Goal: Use online tool/utility: Utilize a website feature to perform a specific function

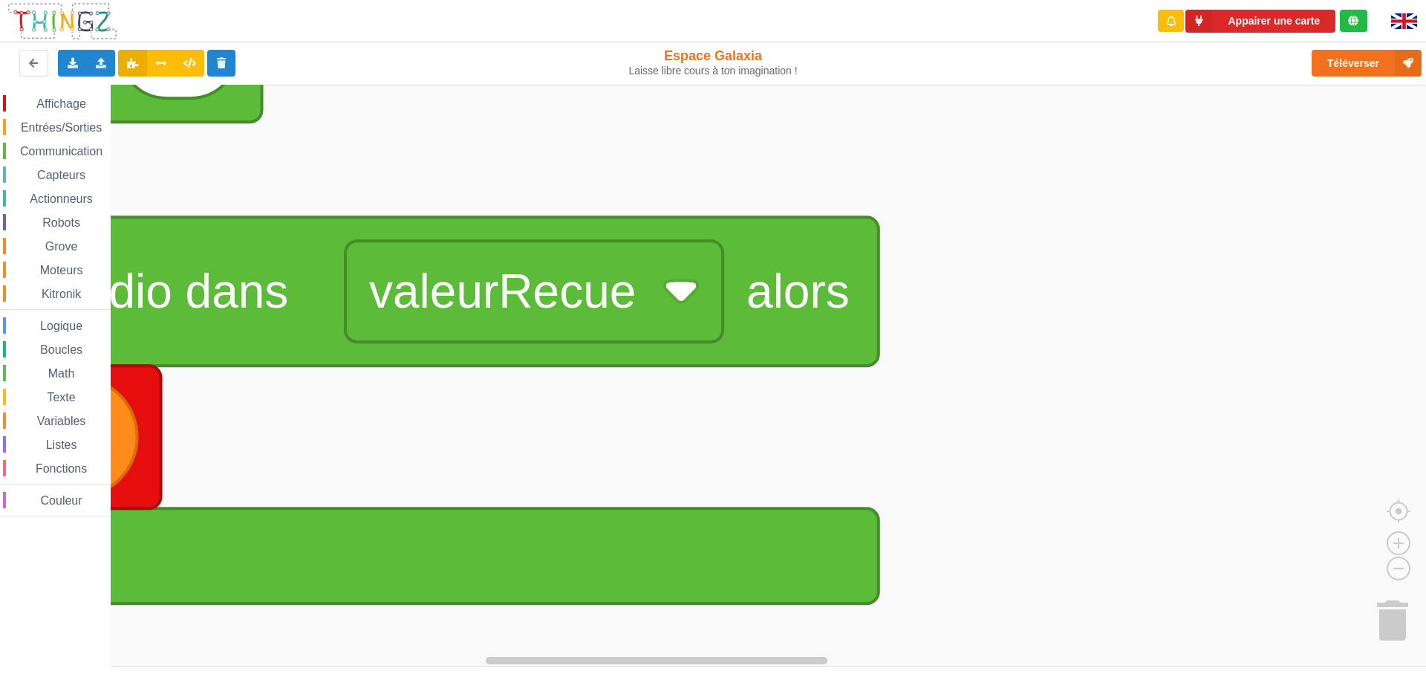
click at [1038, 498] on rect "Espace de travail de Blocky" at bounding box center [718, 376] width 1437 height 582
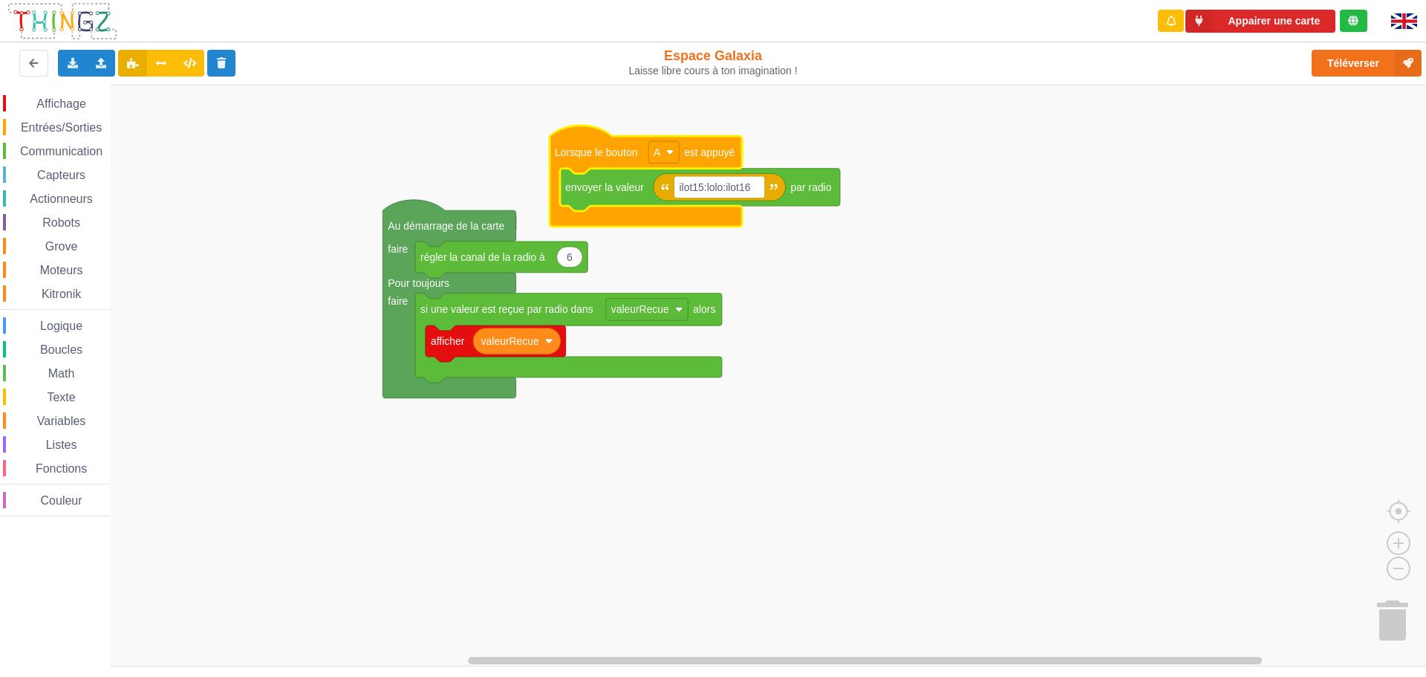
click at [510, 131] on div "Affichage Entrées/Sorties Communication Capteurs Actionneurs Robots Grove Moteu…" at bounding box center [718, 376] width 1437 height 582
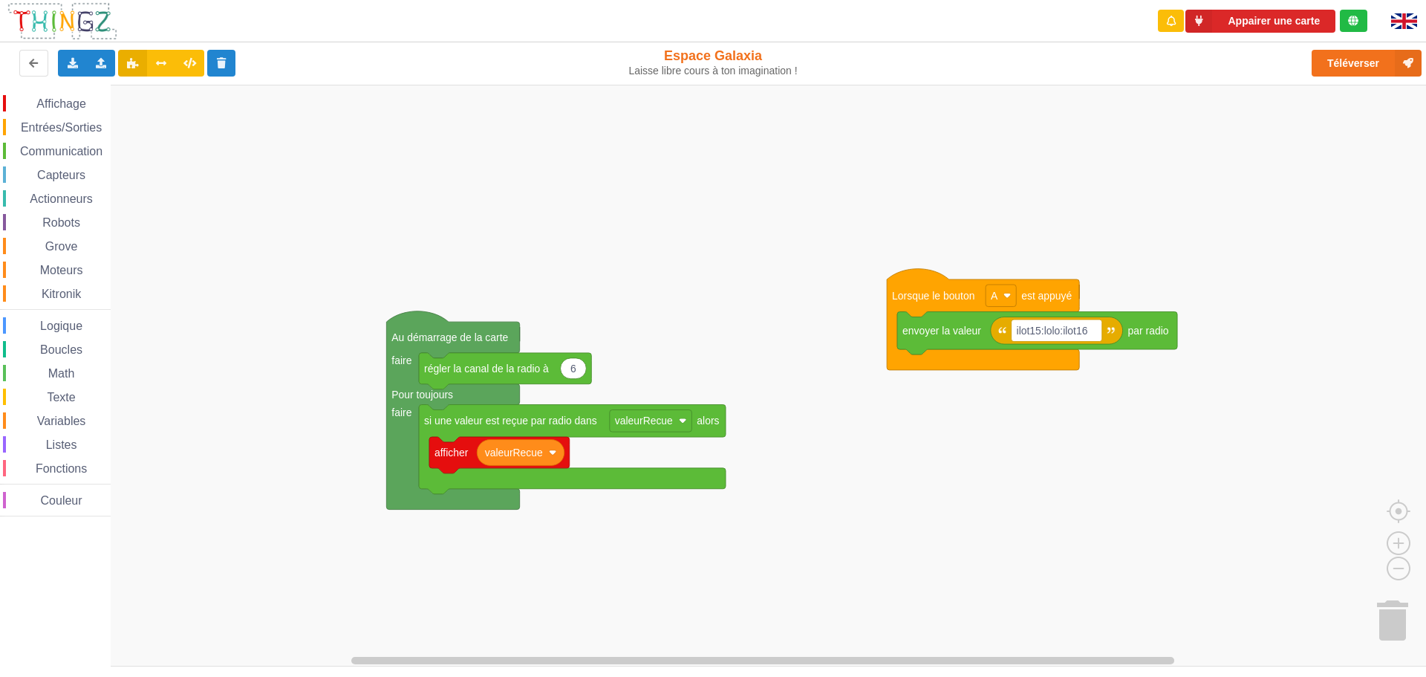
click at [1051, 372] on div "Affichage Entrées/Sorties Communication Capteurs Actionneurs Robots Grove Moteu…" at bounding box center [718, 376] width 1437 height 582
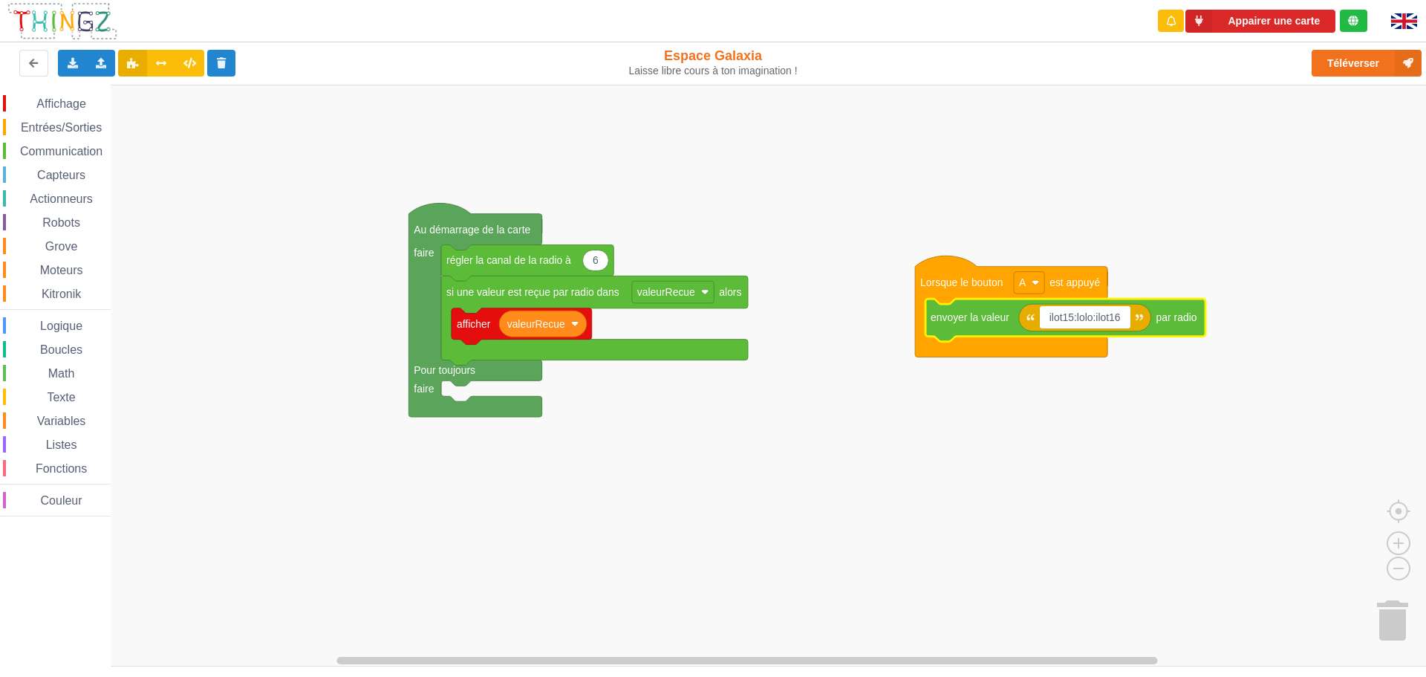
click at [1094, 316] on input "ilot15:lolo:ilot16" at bounding box center [1085, 317] width 91 height 22
type input "ilot15:nbpm:ilot16"
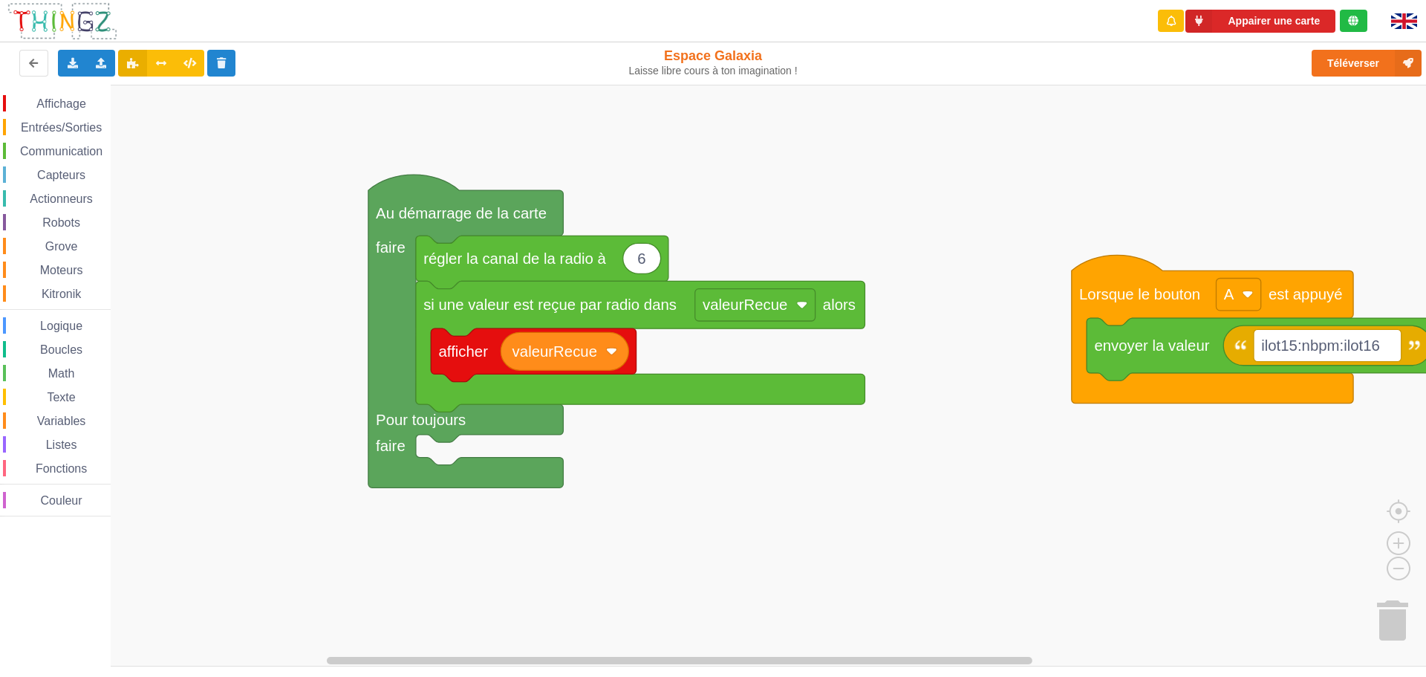
click at [718, 525] on div "Affichage Entrées/Sorties Communication Capteurs Actionneurs Robots Grove Moteu…" at bounding box center [718, 376] width 1437 height 582
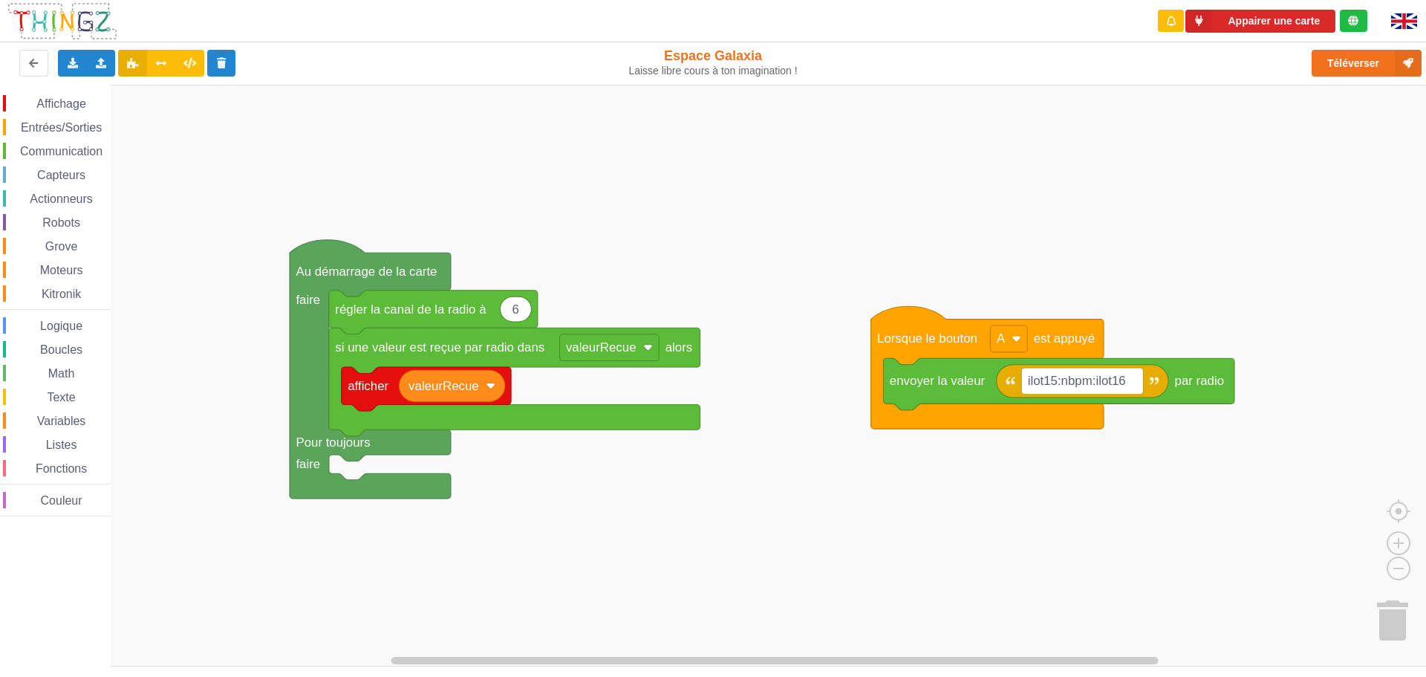
click at [600, 488] on div "Affichage Entrées/Sorties Communication Capteurs Actionneurs Robots Grove Moteu…" at bounding box center [718, 376] width 1437 height 582
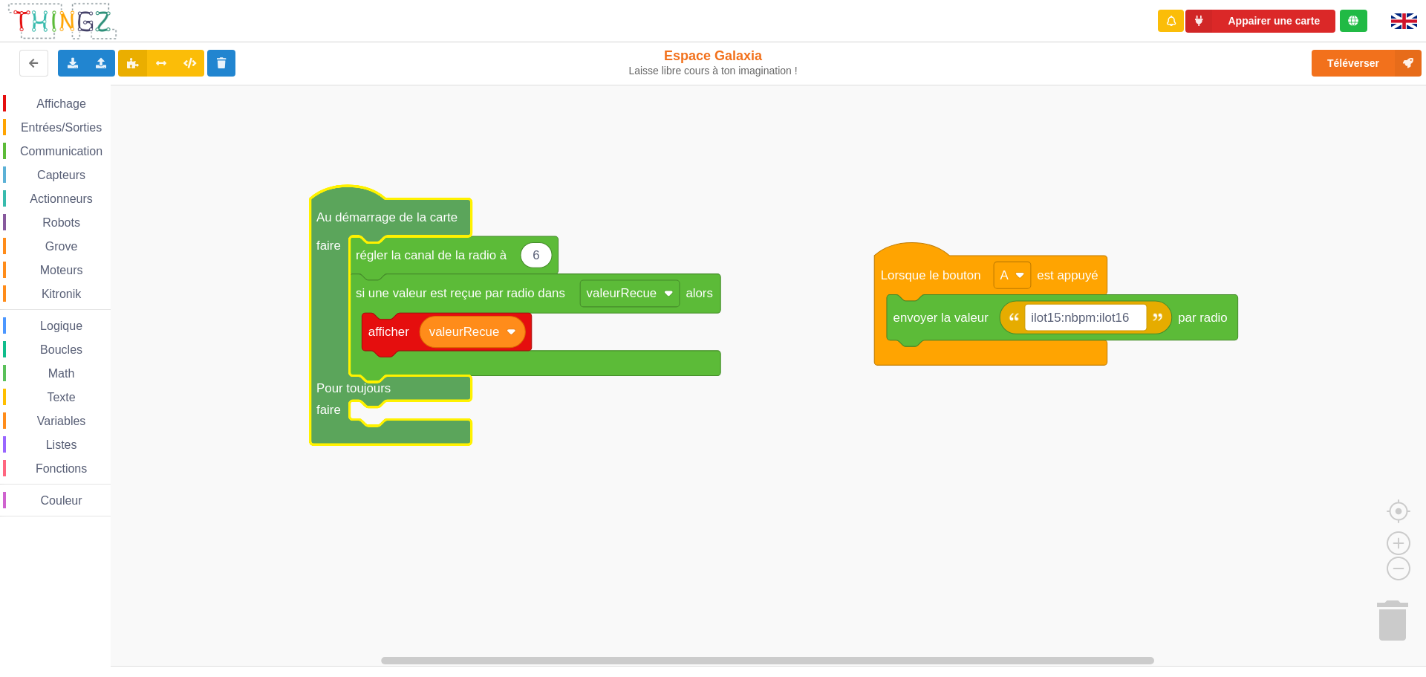
click at [770, 475] on rect "Espace de travail de Blocky" at bounding box center [718, 376] width 1437 height 582
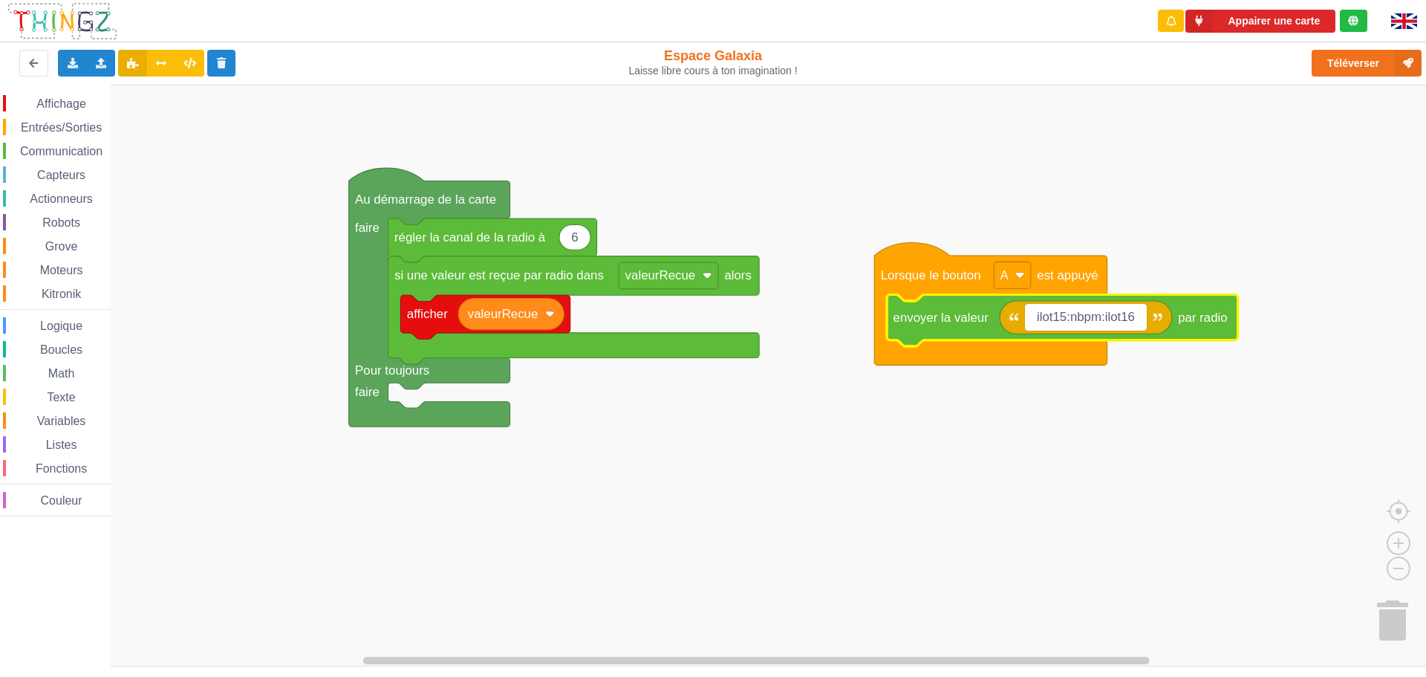
click at [1063, 317] on input "ilot15:nbpm:ilot16" at bounding box center [1086, 317] width 122 height 27
click at [1136, 316] on input "ilot16:nbpm:ilot16" at bounding box center [1086, 317] width 122 height 27
click at [1100, 318] on input "ilot16:nbpm:ilot15" at bounding box center [1086, 317] width 122 height 27
type input "ilot16:jmpwqq:ilot15"
click at [1332, 53] on button "Téléverser" at bounding box center [1367, 63] width 110 height 27
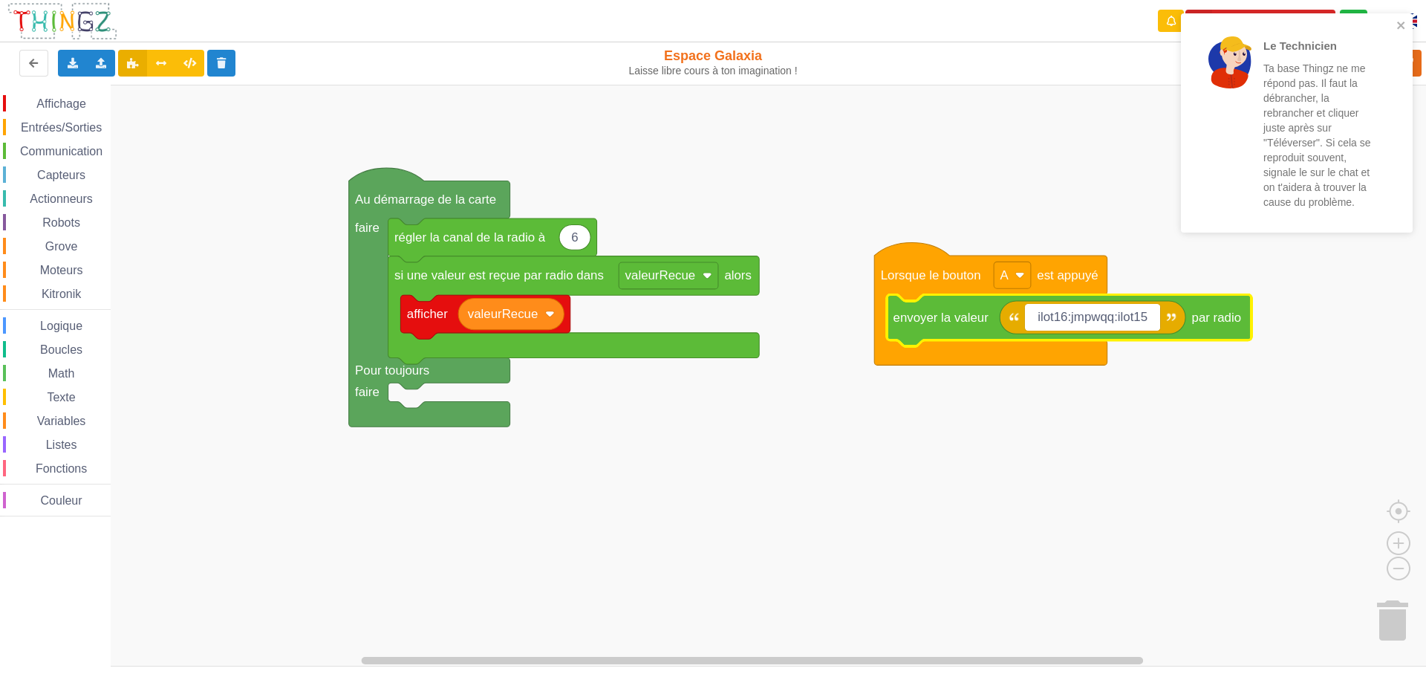
click at [1394, 20] on div "Le Technicien Ta base Thingz ne me répond pas. Il faut la débrancher, la rebran…" at bounding box center [1291, 122] width 209 height 207
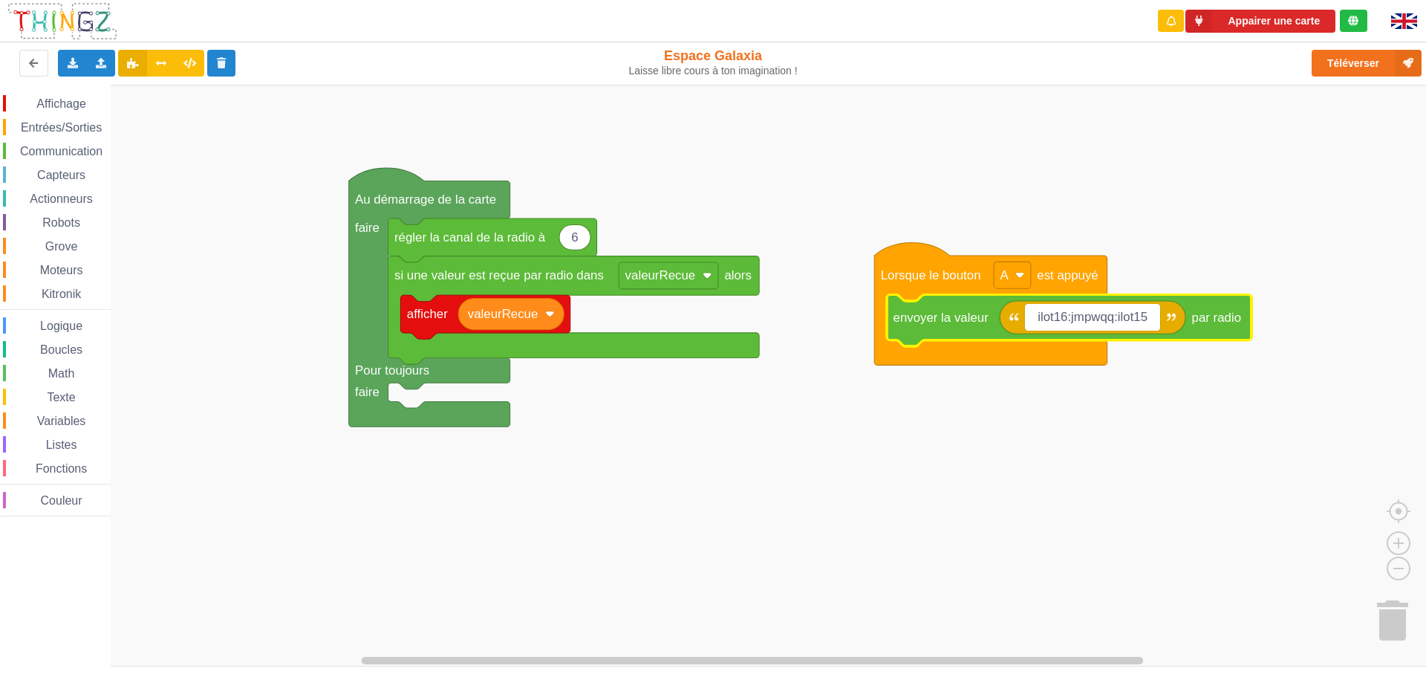
click at [1406, 71] on div "Le Technicien Ta base Thingz ne me répond pas. Il faut la débrancher, la rebran…" at bounding box center [1297, 128] width 238 height 236
click at [1369, 65] on button "Téléverser" at bounding box center [1367, 63] width 110 height 27
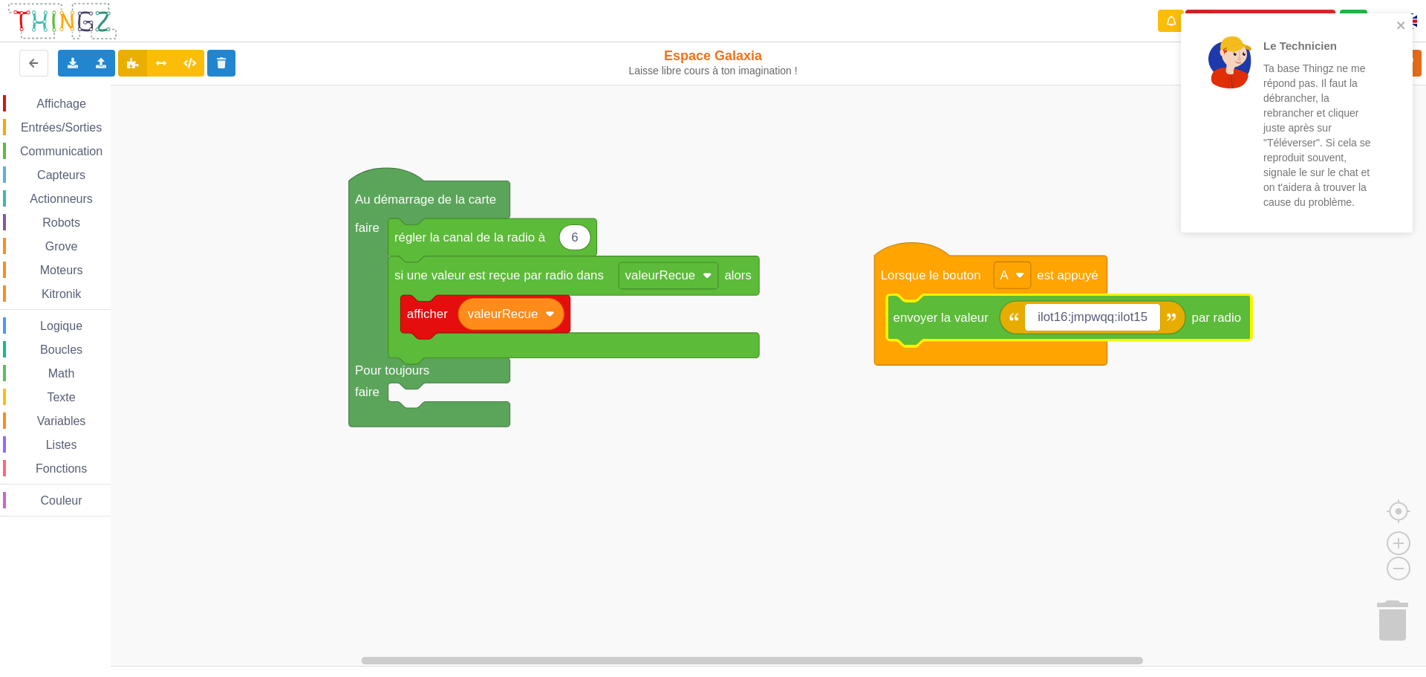
click at [1410, 23] on div "Le Technicien Ta base Thingz ne me répond pas. Il faut la débrancher, la rebran…" at bounding box center [1297, 122] width 232 height 219
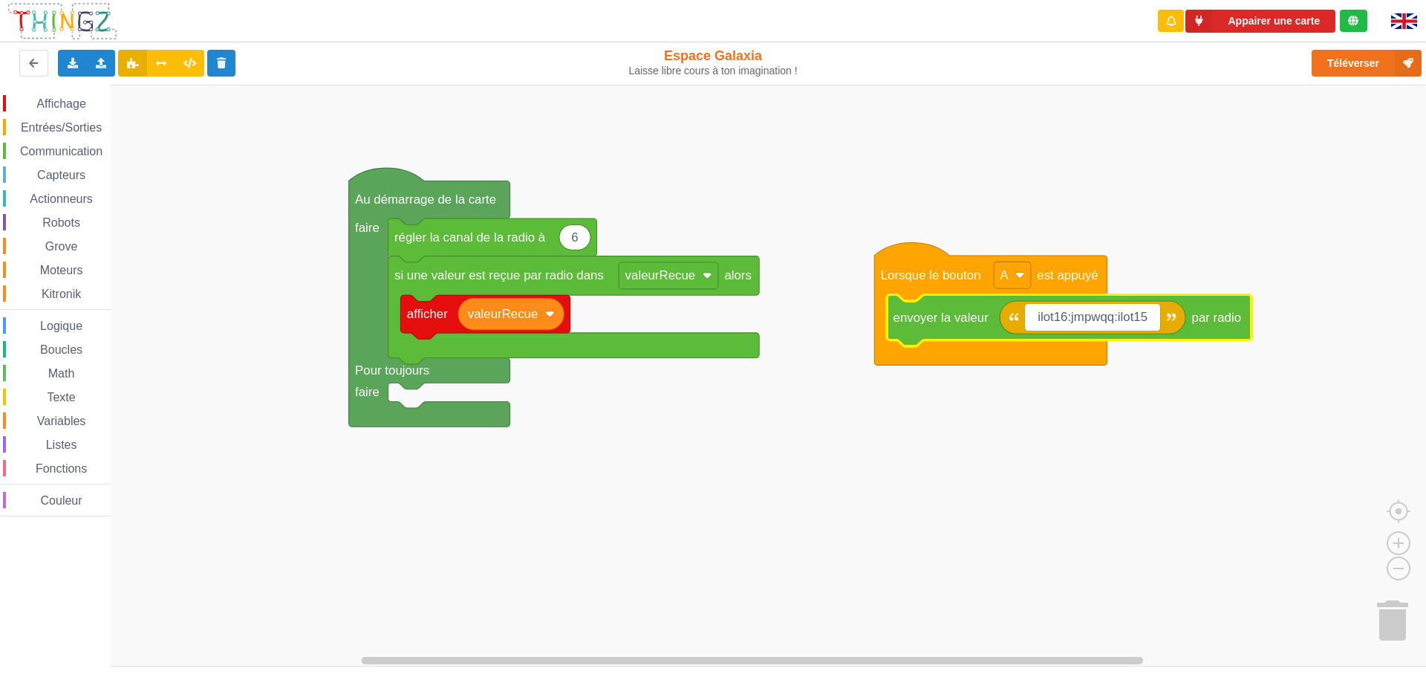
click at [1386, 61] on div "Le Technicien Ta base Thingz ne me répond pas. Il faut la débrancher, la rebran…" at bounding box center [1297, 128] width 238 height 236
click at [1345, 51] on button "Téléverser" at bounding box center [1367, 63] width 110 height 27
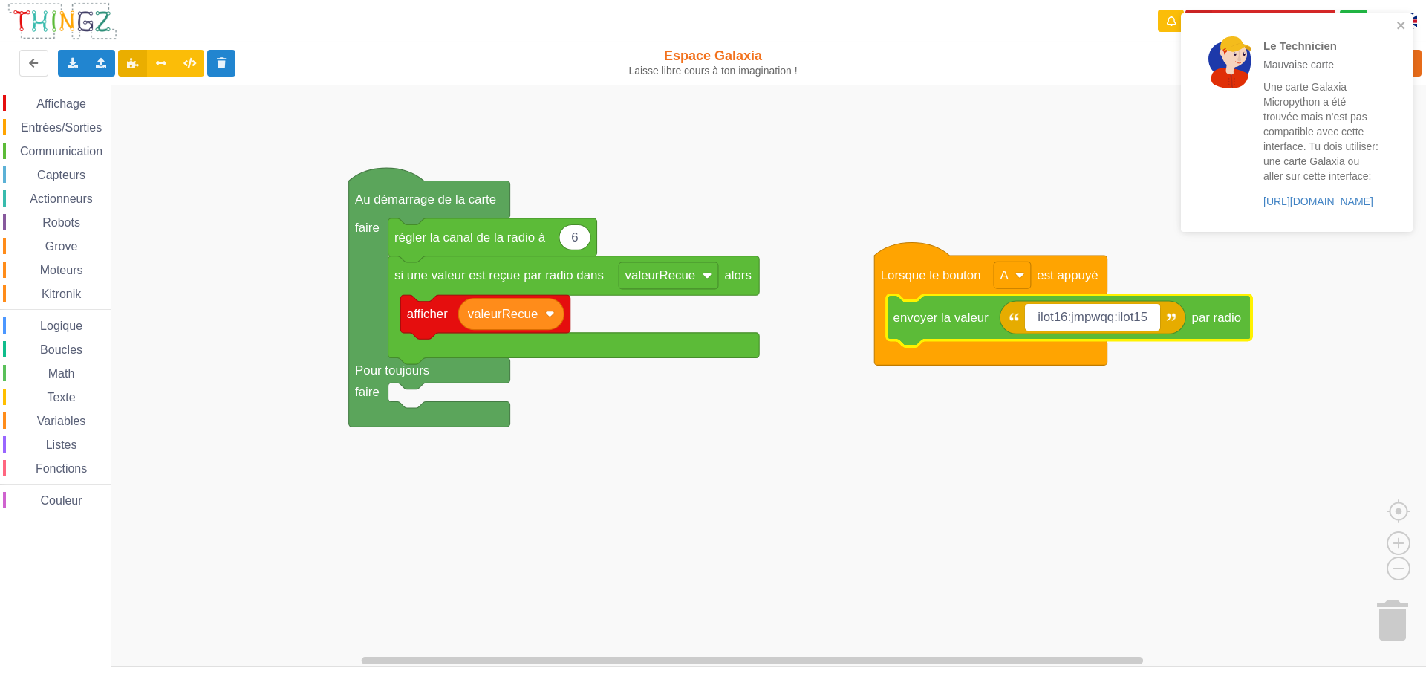
click at [1310, 195] on div "Une carte Galaxia Micropython a été trouvée mais n'est pas compatible avec cett…" at bounding box center [1322, 143] width 116 height 129
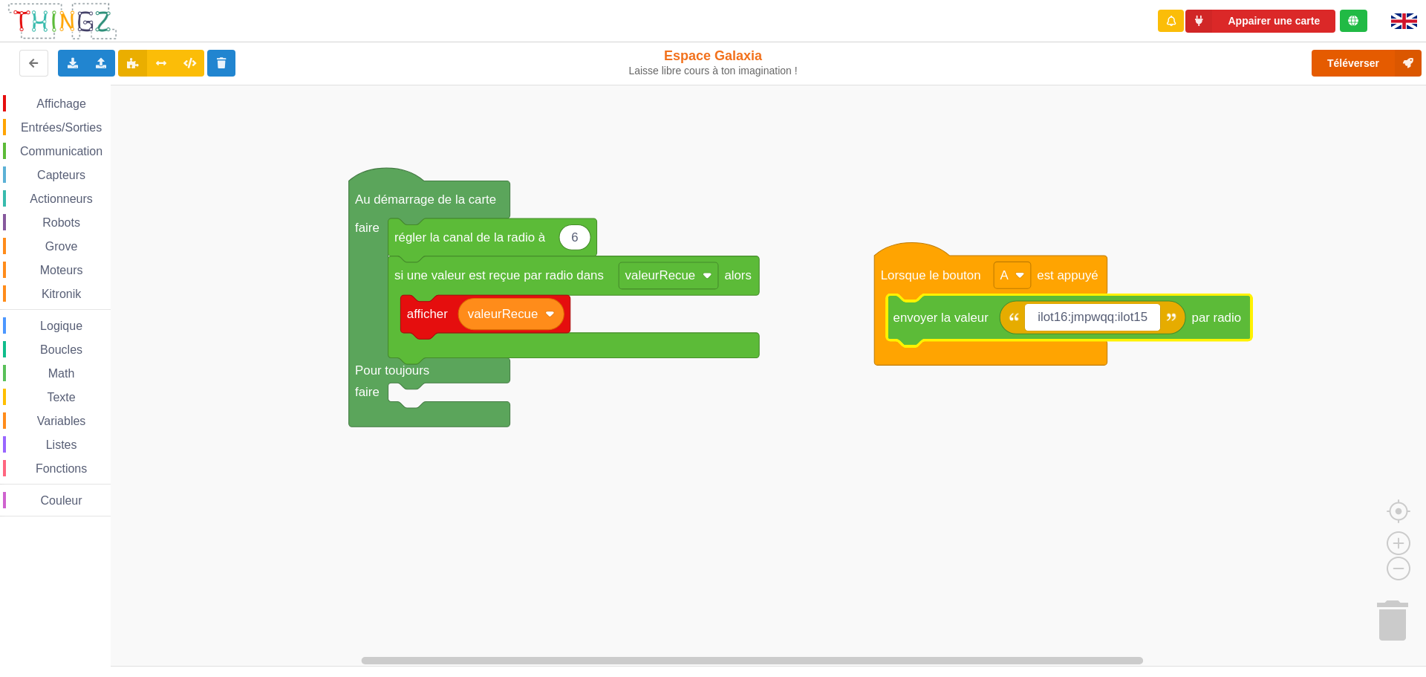
click at [1381, 65] on button "Téléverser" at bounding box center [1367, 63] width 110 height 27
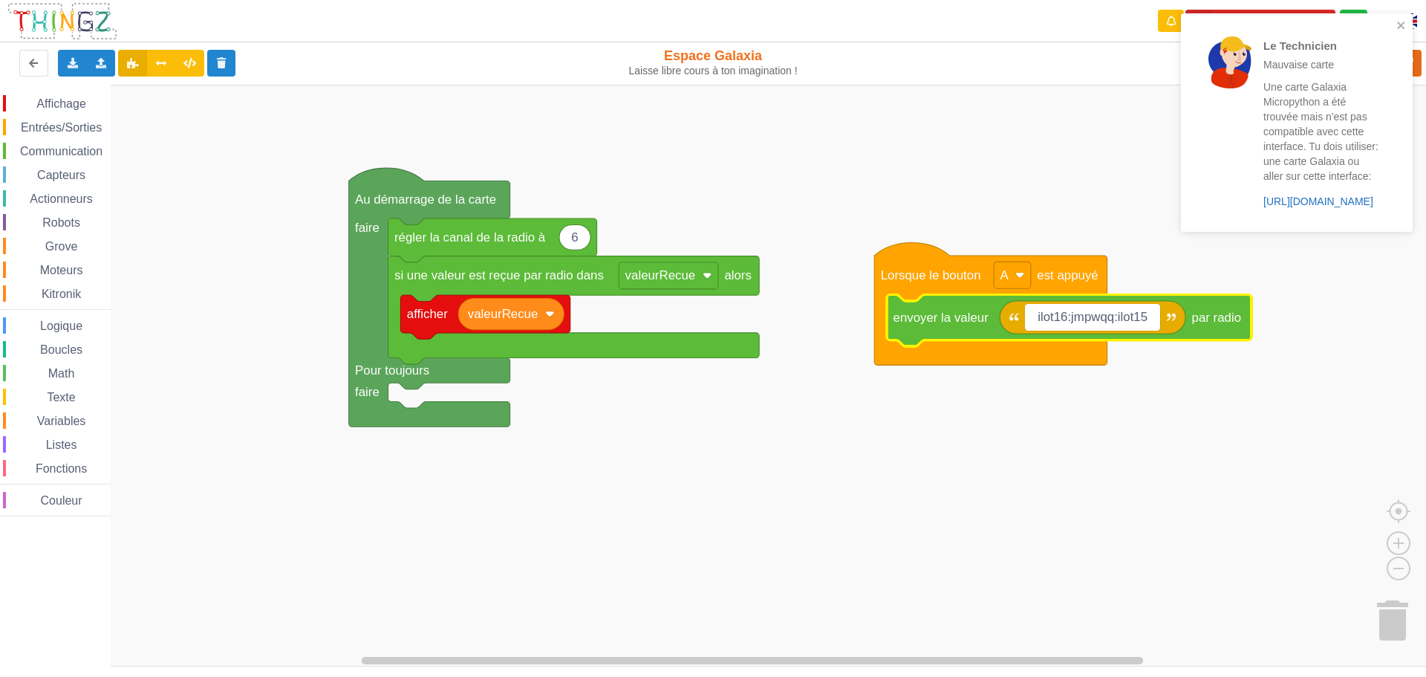
click at [1296, 202] on link "https://play.thingz.co/galaxia-micropython" at bounding box center [1319, 201] width 110 height 12
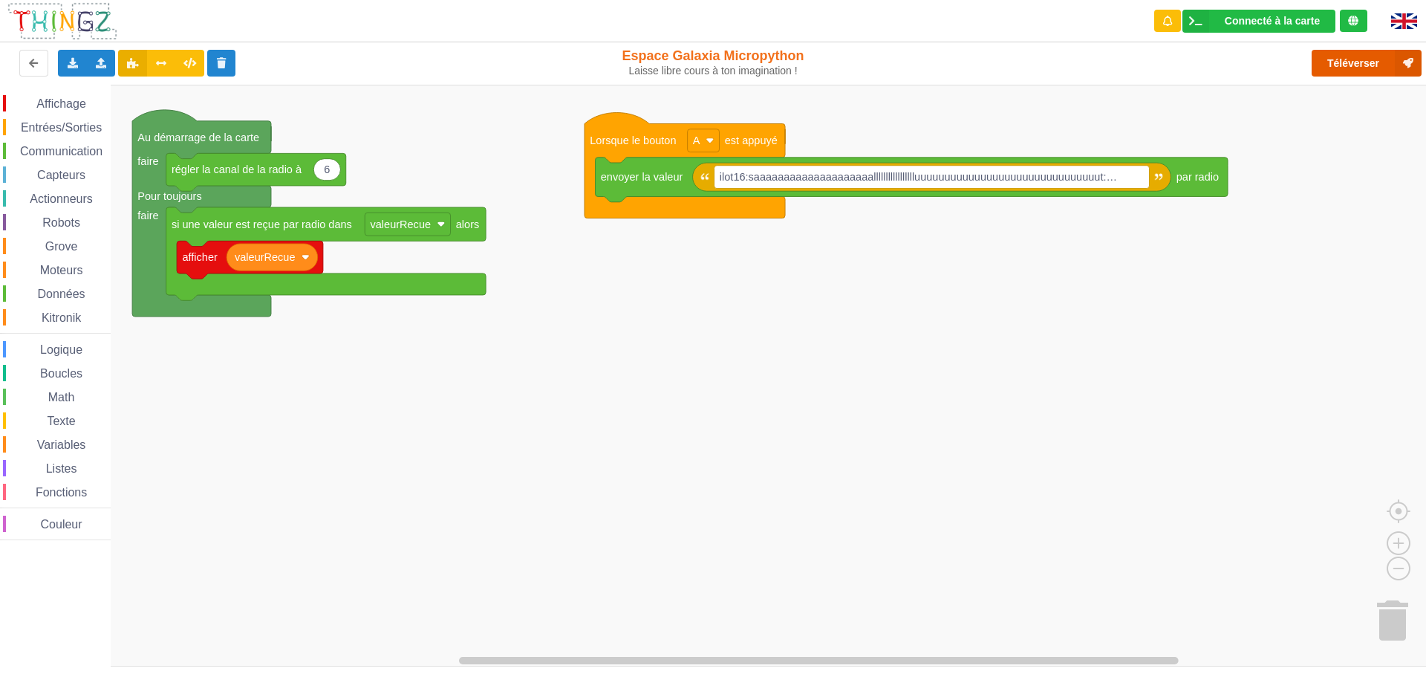
click at [1346, 74] on button "Téléverser" at bounding box center [1367, 63] width 110 height 27
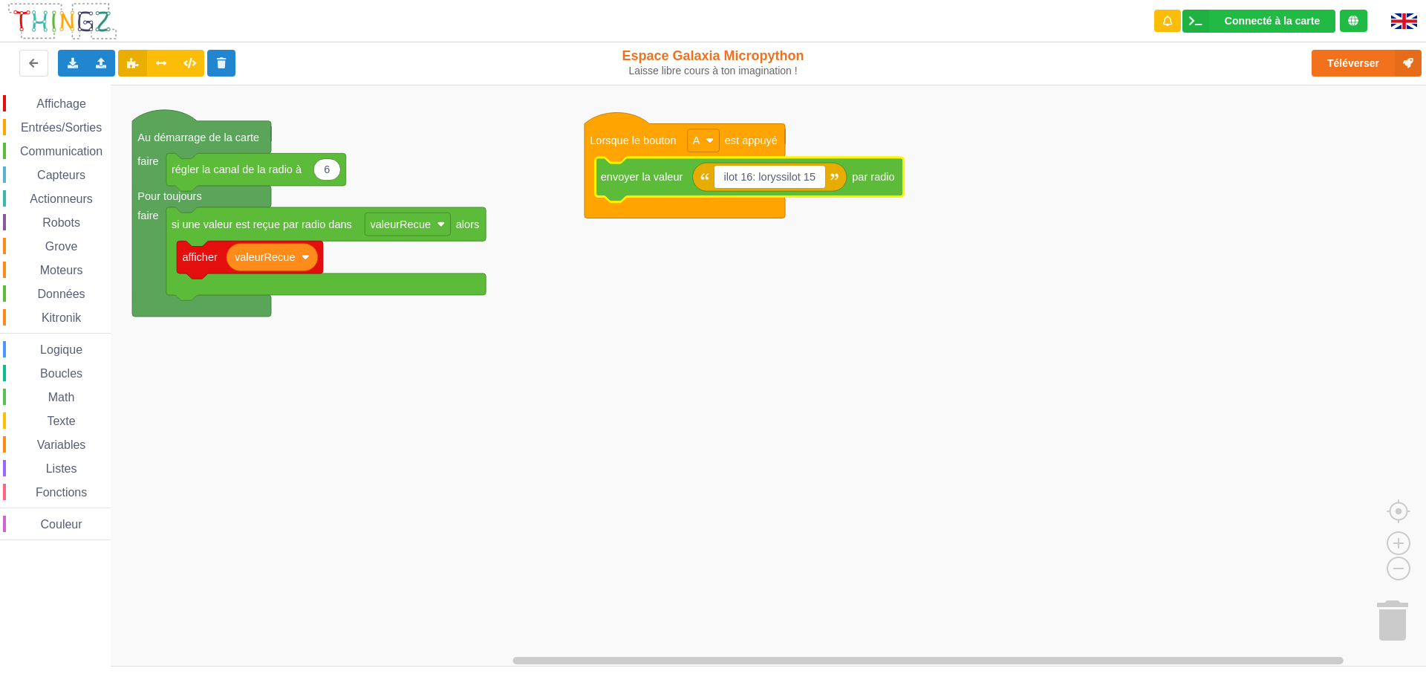
click at [785, 178] on input "ilot 16: loryssilot 15" at bounding box center [770, 177] width 111 height 23
click at [787, 178] on input "ilot 16: loryssilot 15" at bounding box center [770, 177] width 111 height 23
drag, startPoint x: 1340, startPoint y: 74, endPoint x: 1336, endPoint y: 67, distance: 8.3
click at [1339, 74] on button "Téléverser" at bounding box center [1367, 63] width 110 height 27
click at [1351, 60] on button "Téléverser" at bounding box center [1367, 63] width 110 height 27
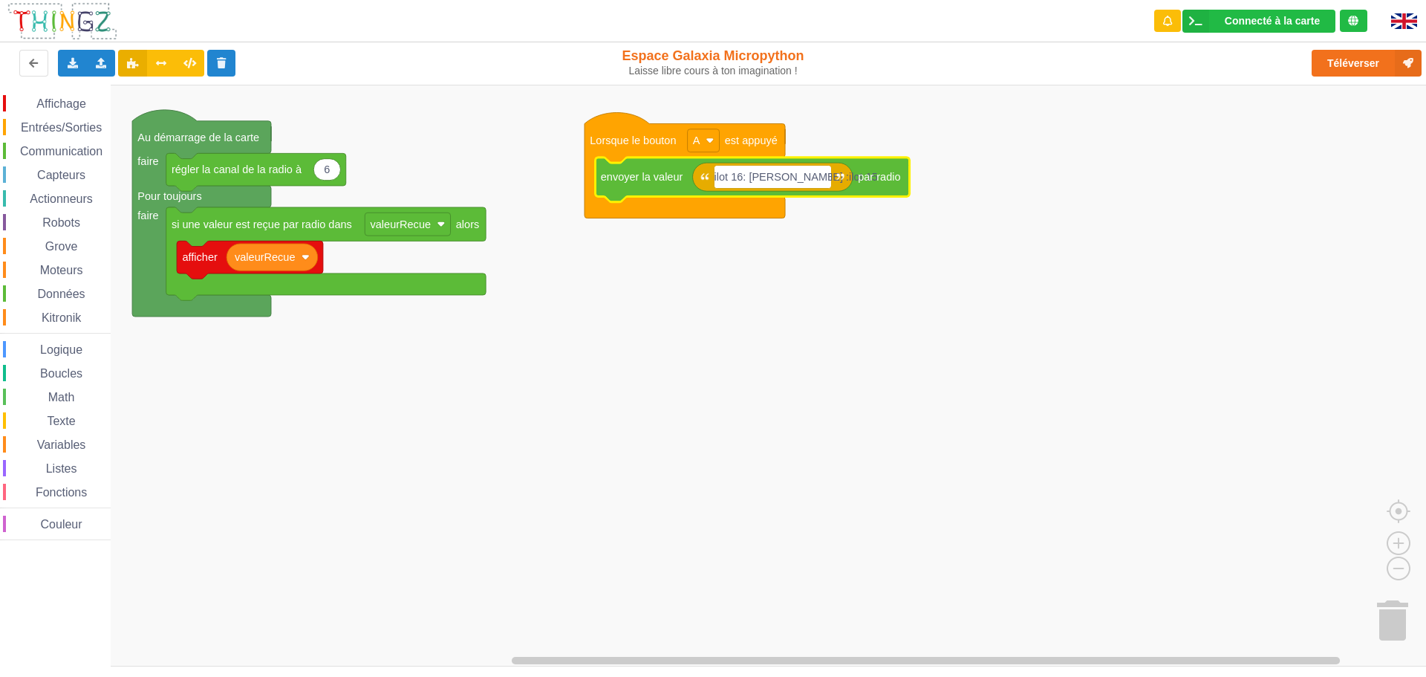
click at [785, 178] on input "ilot 16: [PERSON_NAME] :ilot 15" at bounding box center [773, 177] width 117 height 23
type input "ilot 16: [PERSON_NAME] :ilot 15"
click at [1335, 60] on button "Téléverser" at bounding box center [1367, 63] width 110 height 27
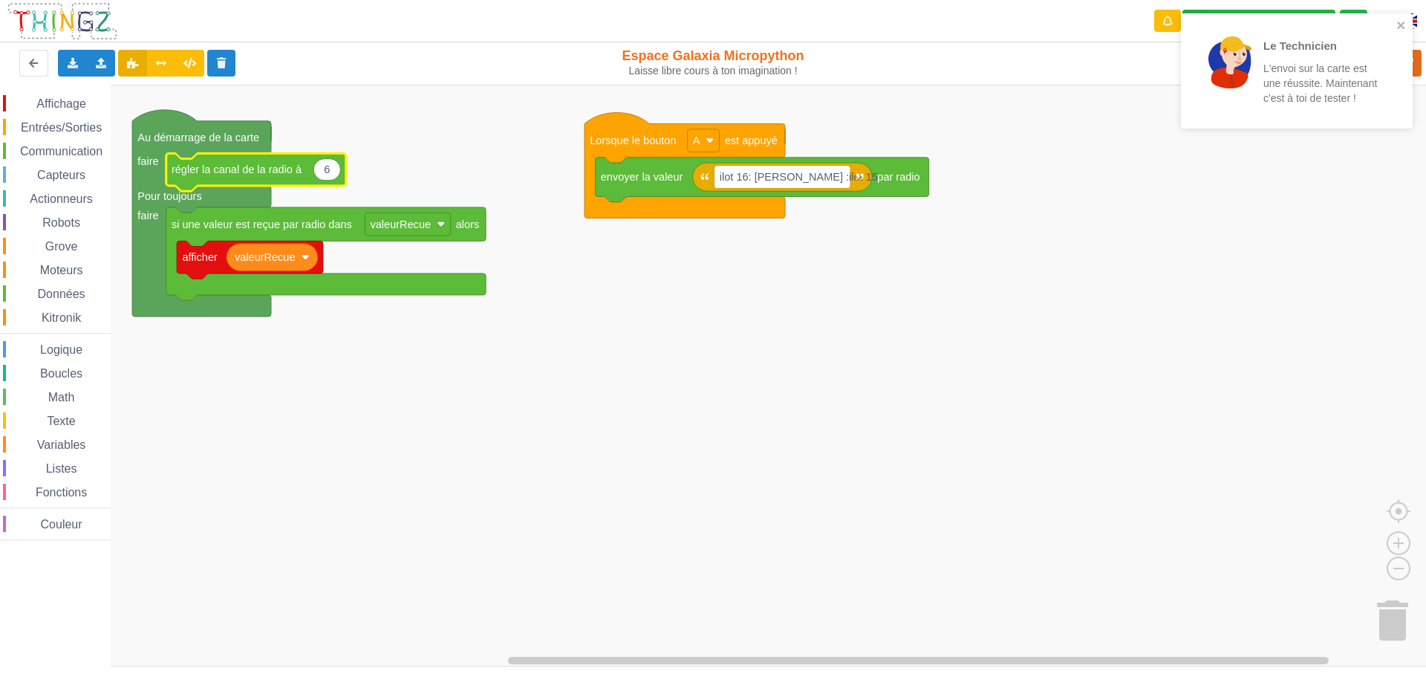
click at [326, 170] on text "6" at bounding box center [327, 169] width 6 height 12
type input "9"
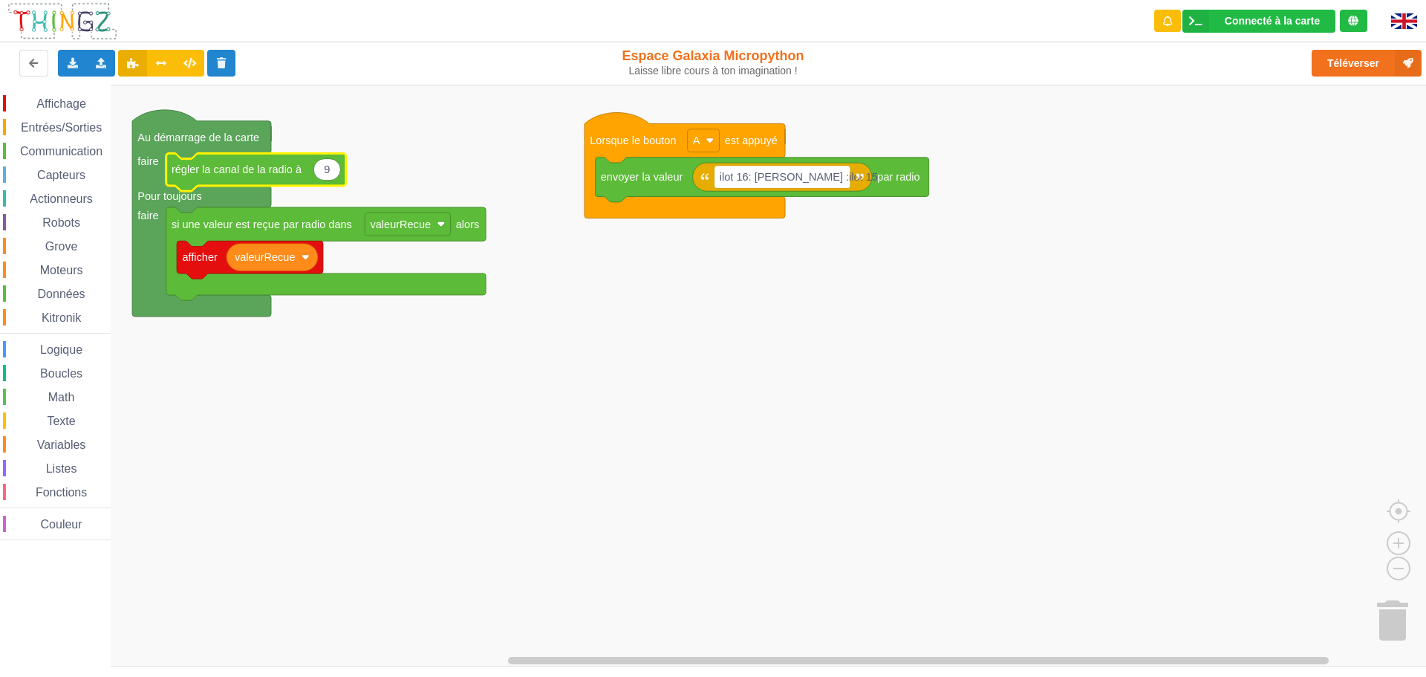
click at [414, 518] on rect "Espace de travail de Blocky" at bounding box center [718, 376] width 1437 height 582
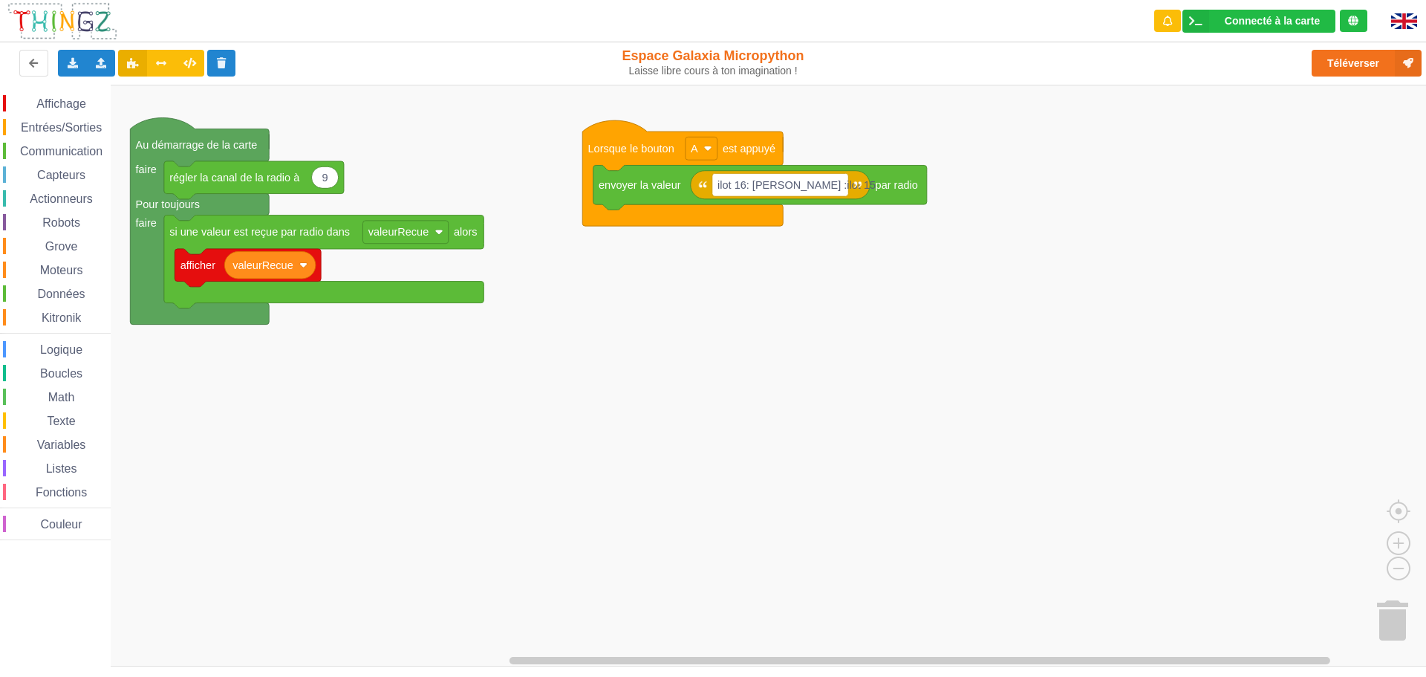
click at [1386, 622] on div "Affichage Entrées/Sorties Communication Capteurs Actionneurs Robots Grove Moteu…" at bounding box center [718, 376] width 1437 height 582
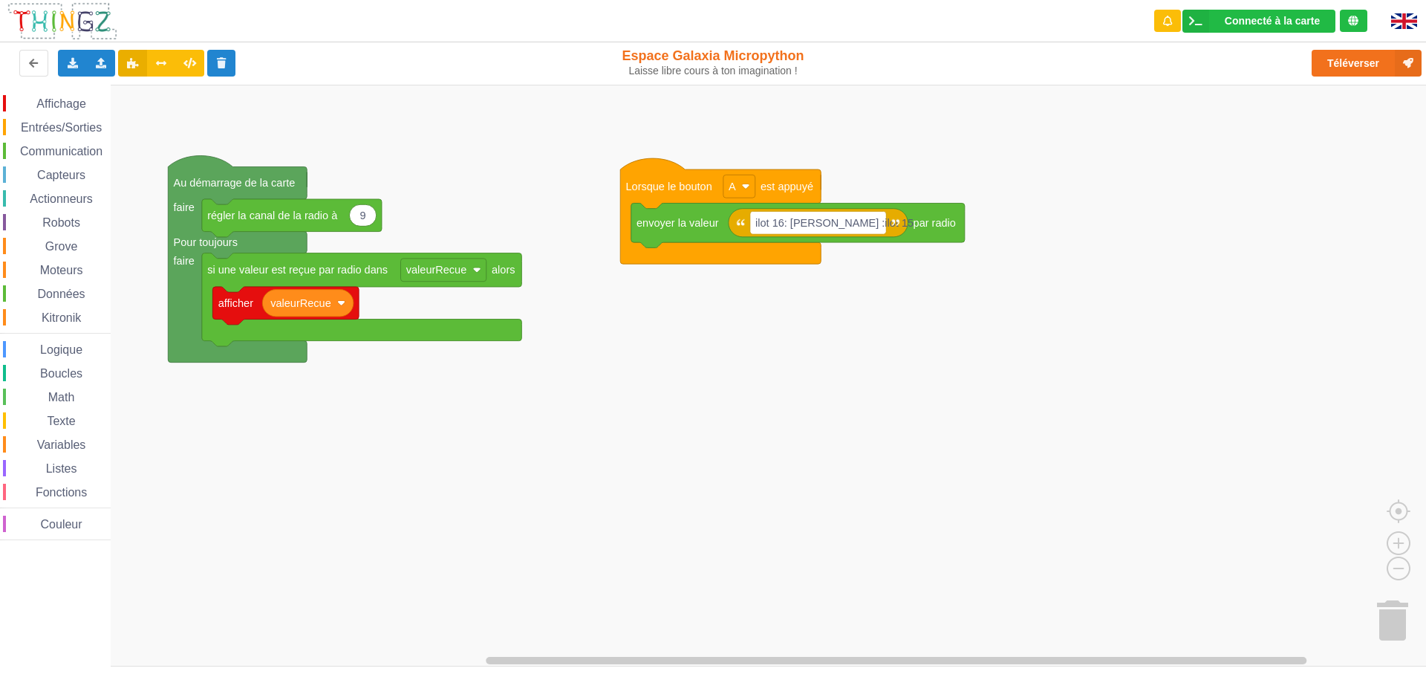
click at [1370, 603] on div "Affichage Entrées/Sorties Communication Capteurs Actionneurs Robots Grove Moteu…" at bounding box center [718, 376] width 1437 height 582
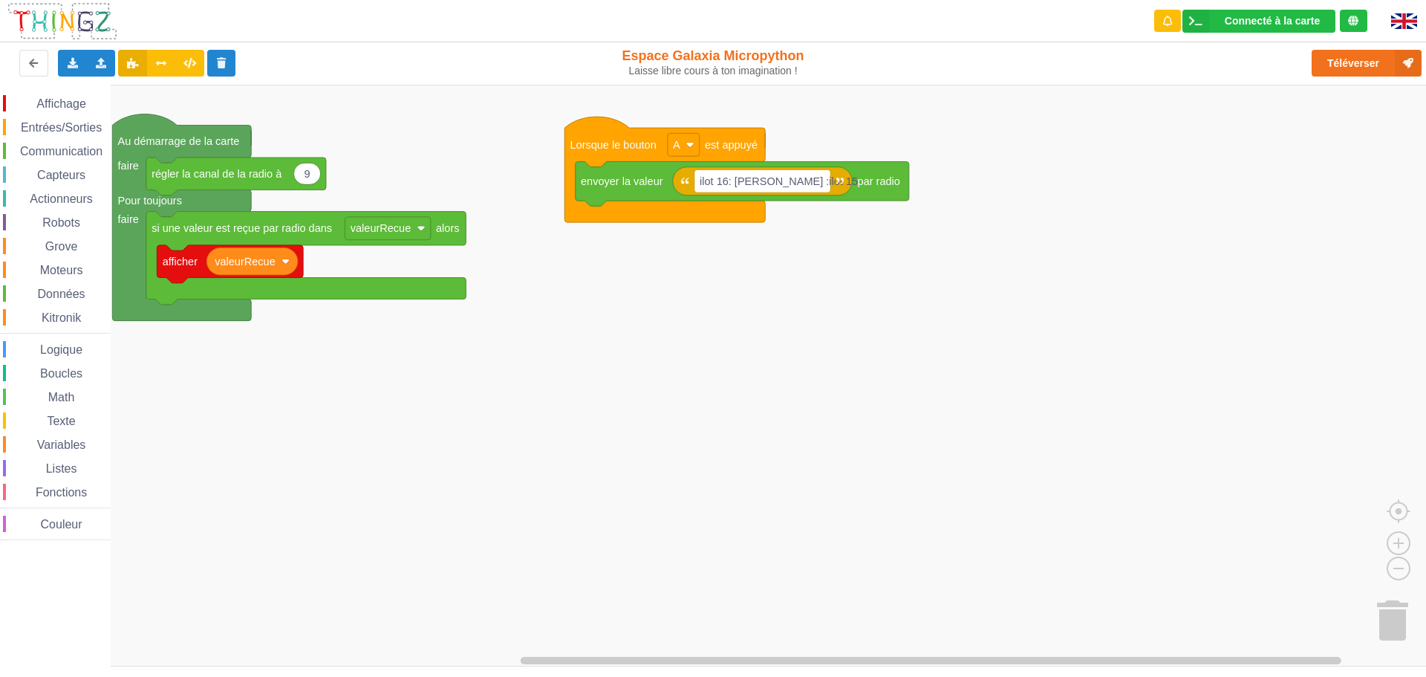
click at [1380, 606] on image "Espace de travail de Blocky" at bounding box center [1411, 618] width 71 height 92
click at [1387, 605] on image "Espace de travail de Blocky" at bounding box center [1411, 618] width 71 height 92
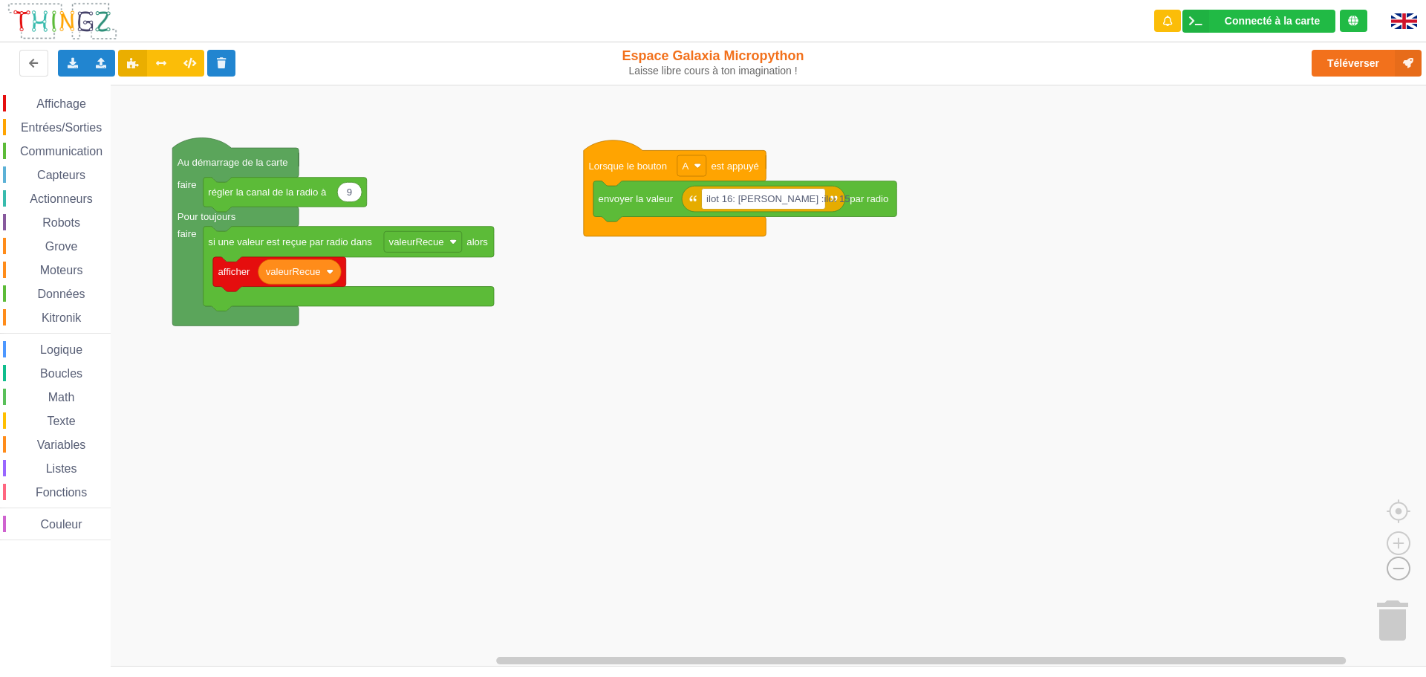
click at [1394, 562] on image "Espace de travail de Blocky" at bounding box center [1374, 534] width 71 height 92
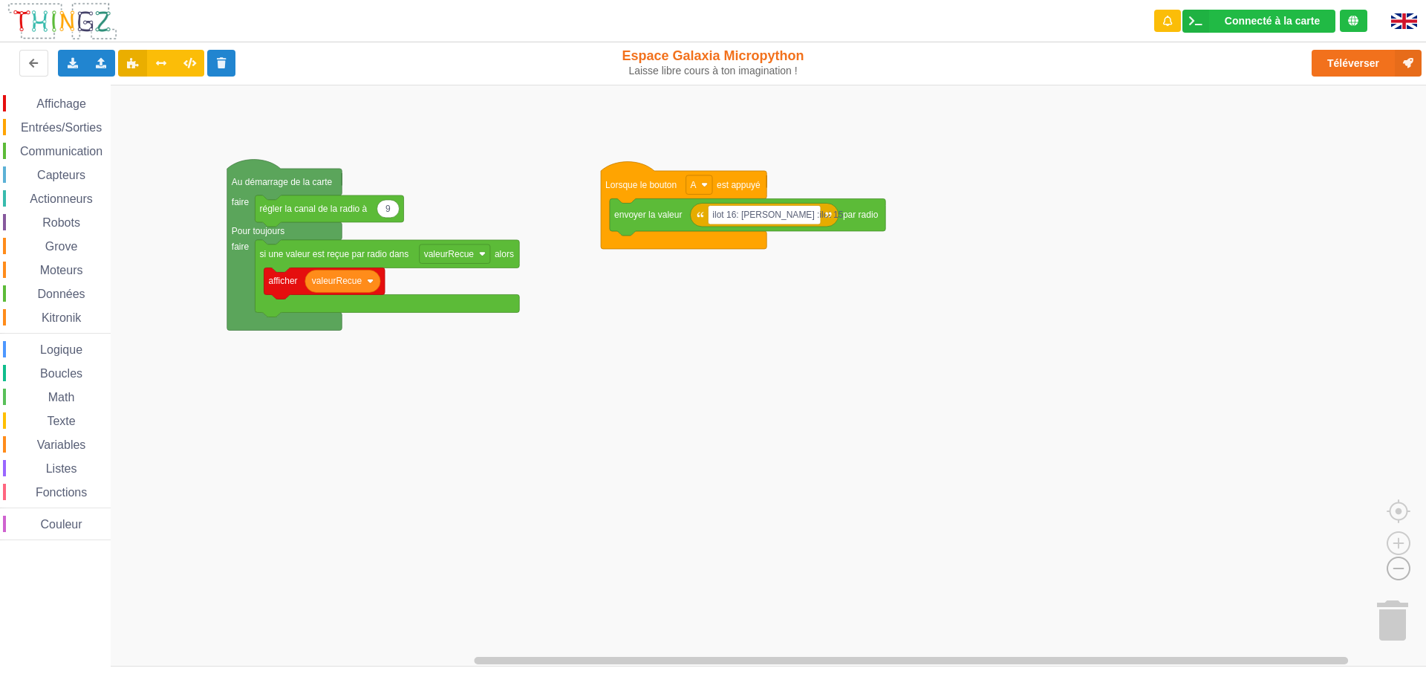
click at [1397, 562] on image "Espace de travail de Blocky" at bounding box center [1374, 534] width 71 height 92
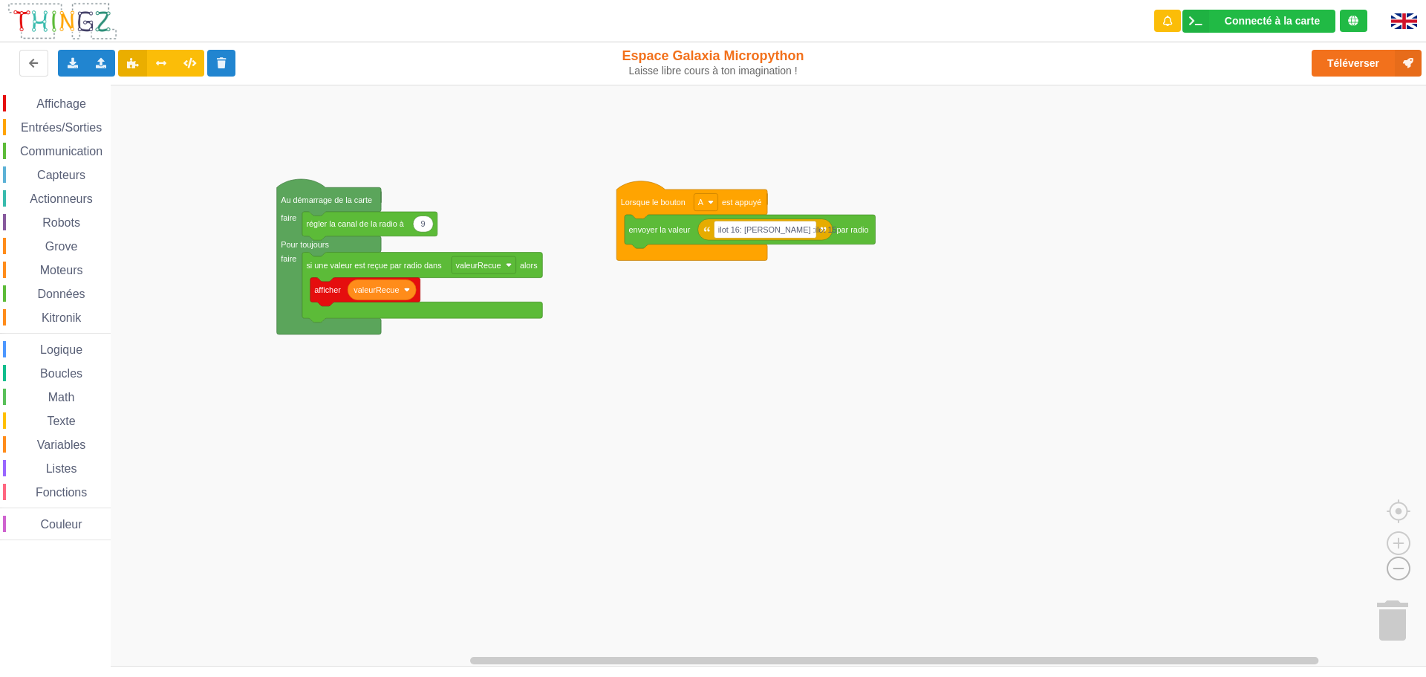
click at [1397, 562] on image "Espace de travail de Blocky" at bounding box center [1374, 534] width 71 height 92
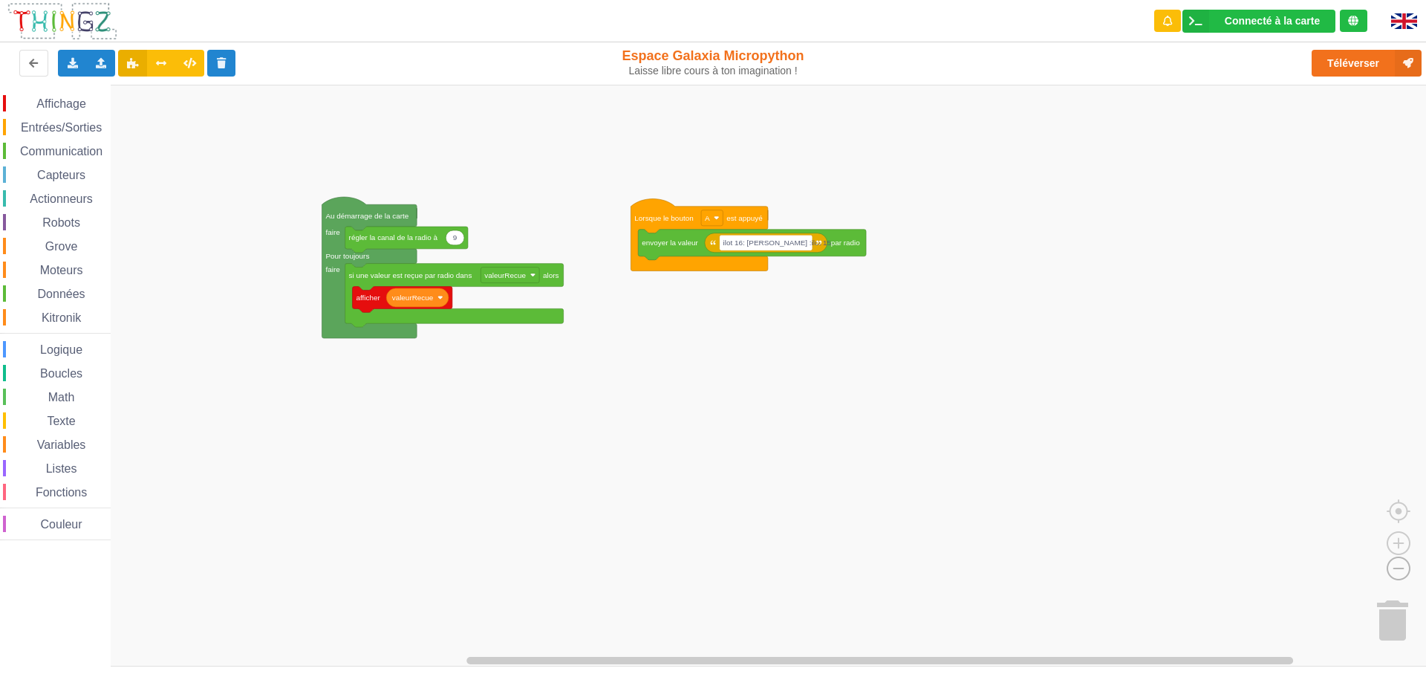
click at [1397, 562] on image "Espace de travail de Blocky" at bounding box center [1374, 534] width 71 height 92
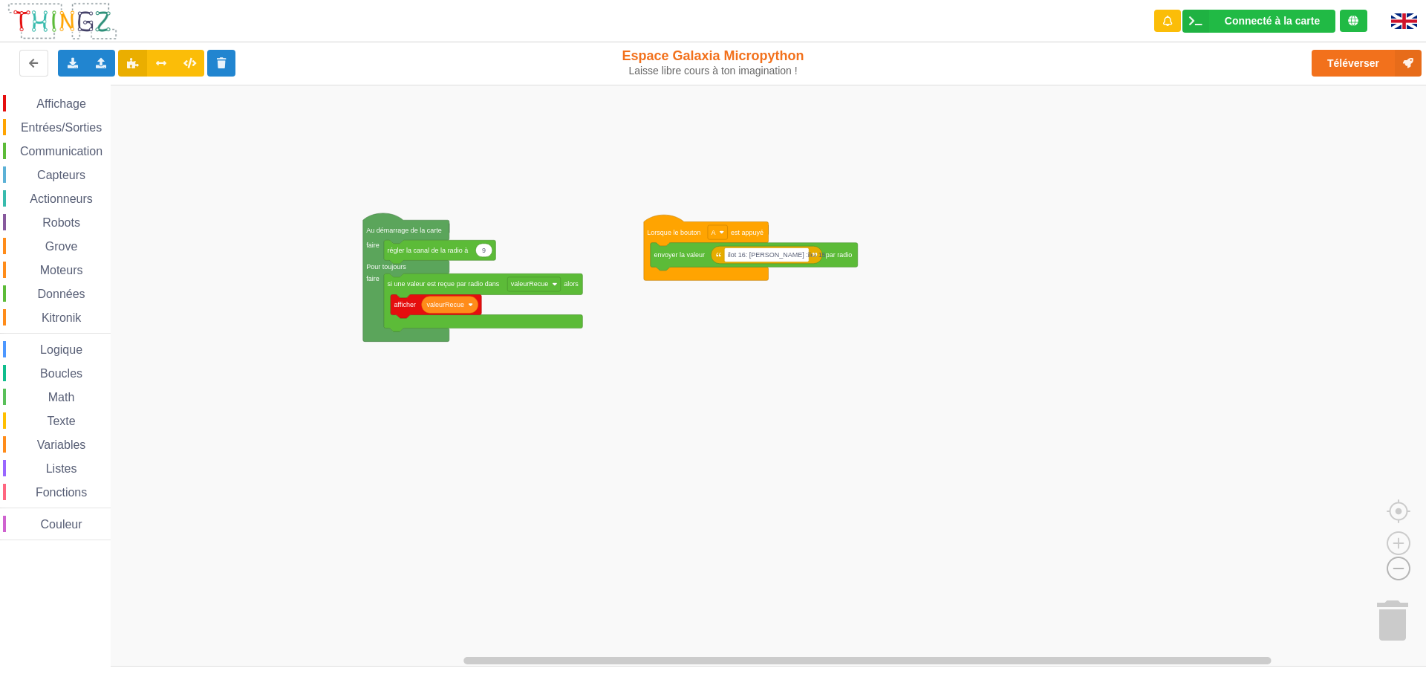
click at [1397, 562] on image "Espace de travail de Blocky" at bounding box center [1374, 534] width 71 height 92
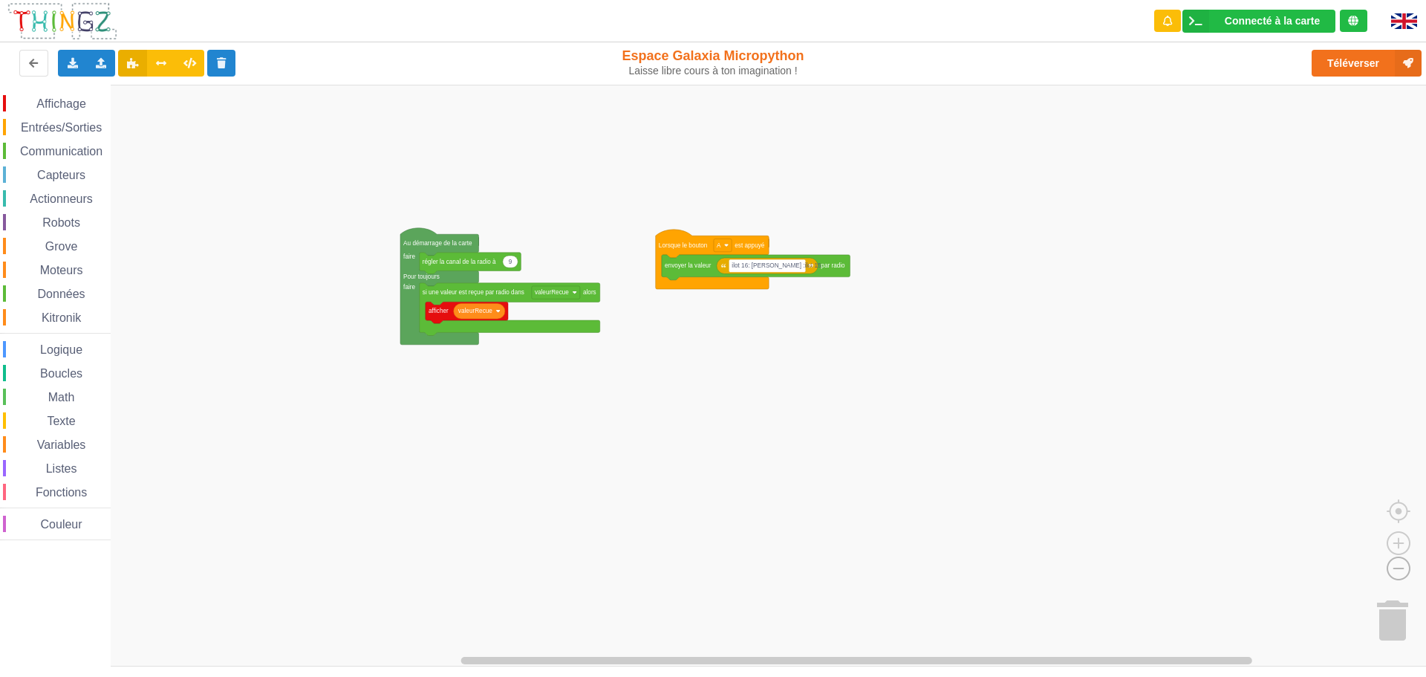
click at [1398, 563] on image "Espace de travail de Blocky" at bounding box center [1374, 534] width 71 height 92
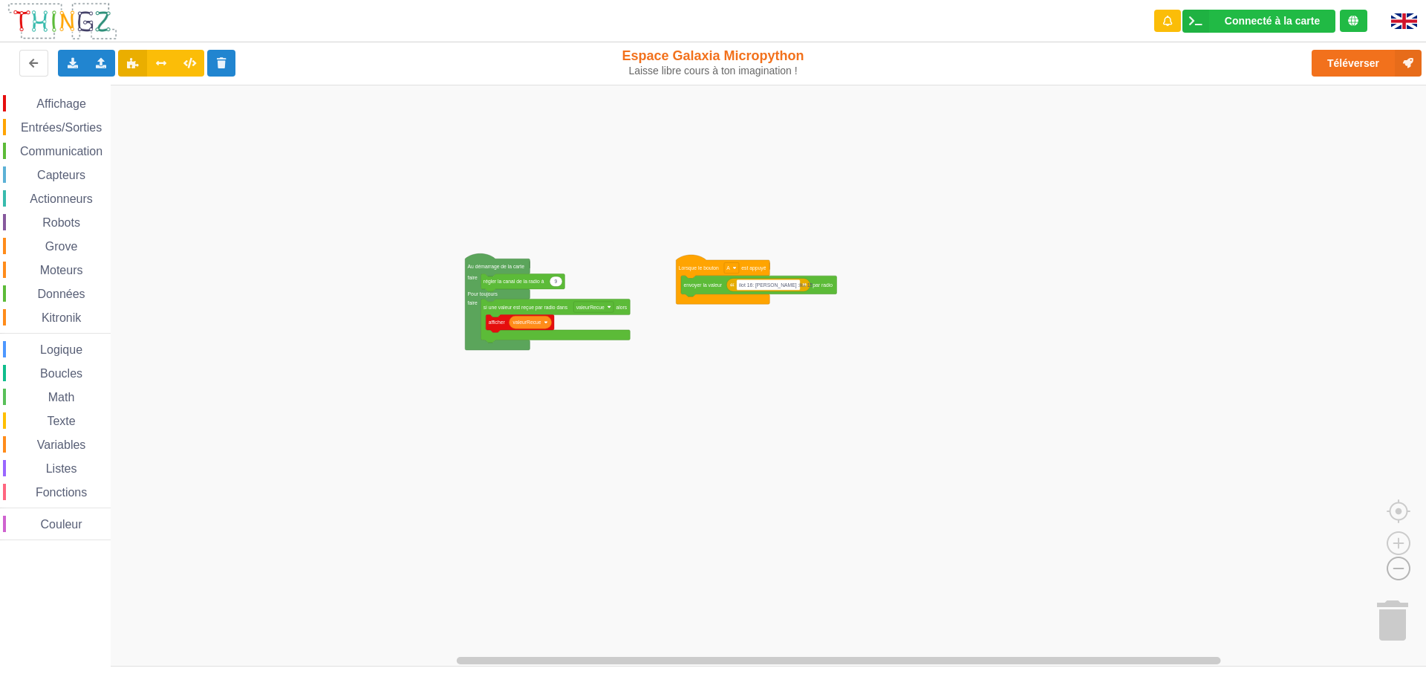
click at [1398, 563] on image "Espace de travail de Blocky" at bounding box center [1374, 534] width 71 height 92
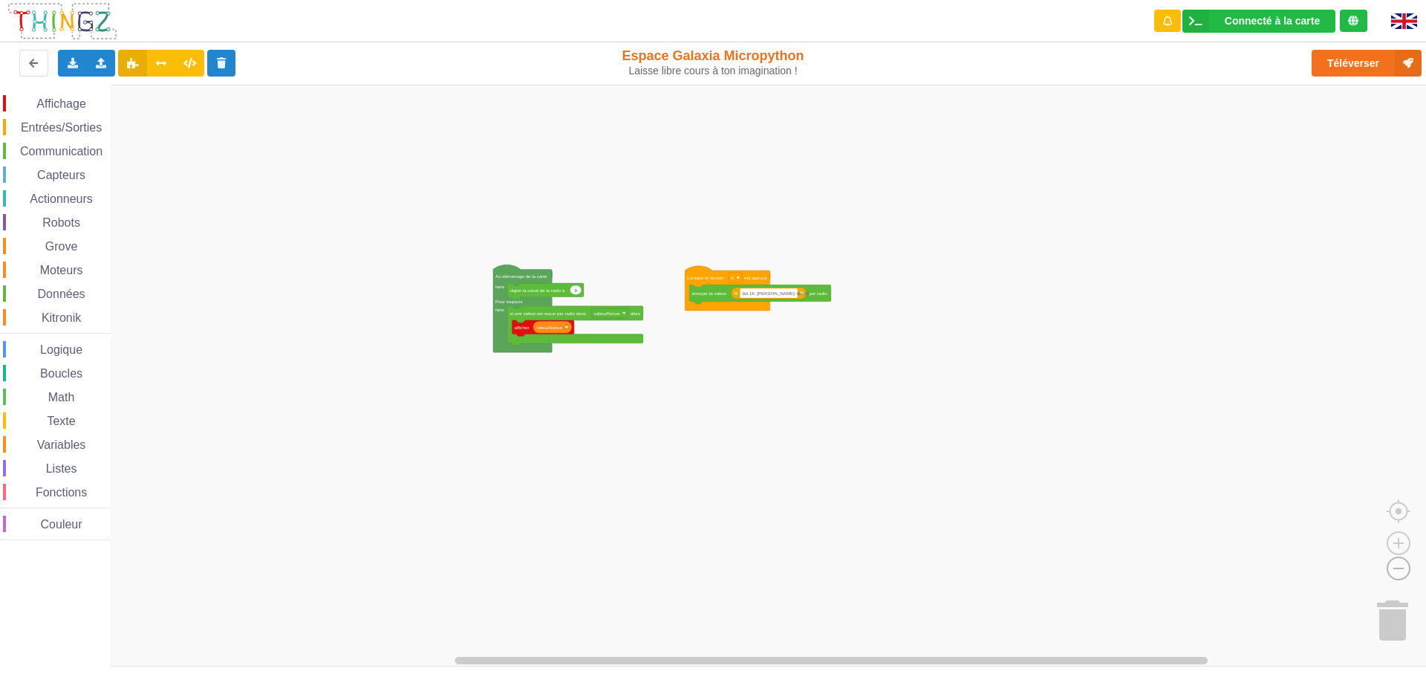
click at [1398, 563] on image "Espace de travail de Blocky" at bounding box center [1374, 534] width 71 height 92
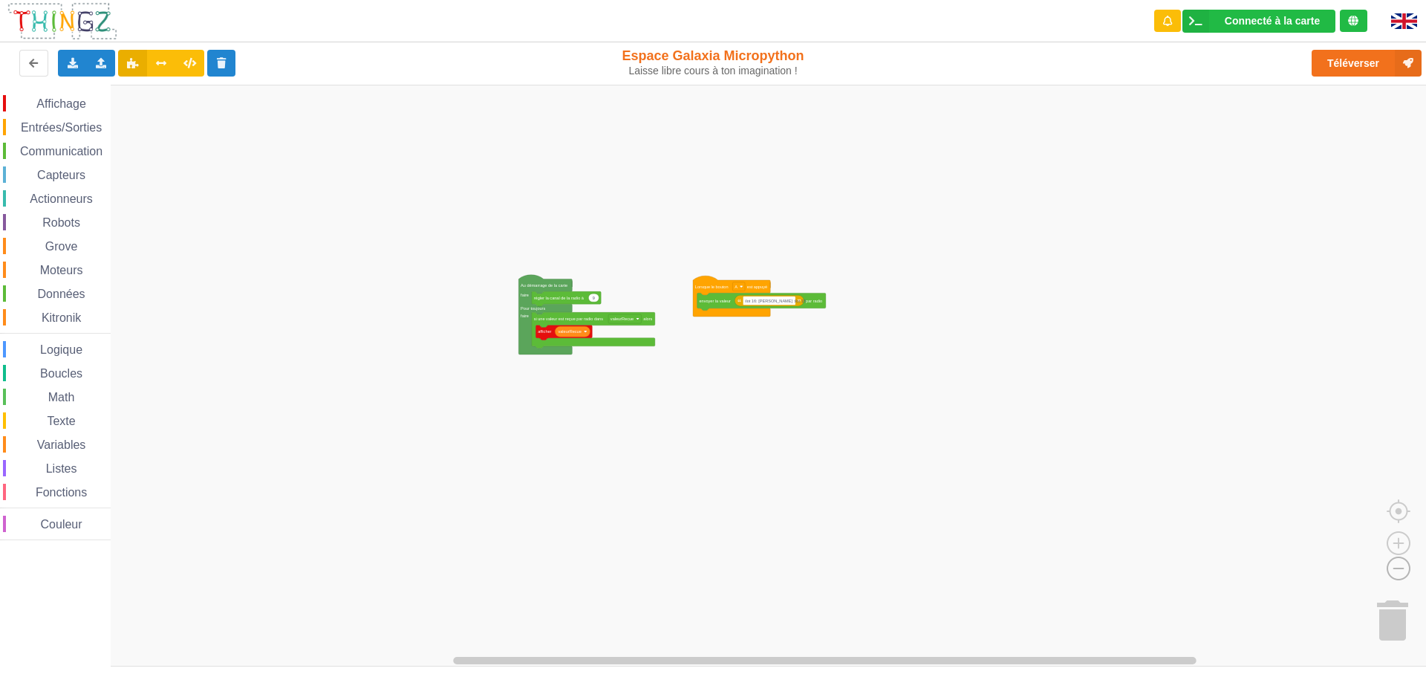
click at [1398, 563] on image "Espace de travail de Blocky" at bounding box center [1374, 534] width 71 height 92
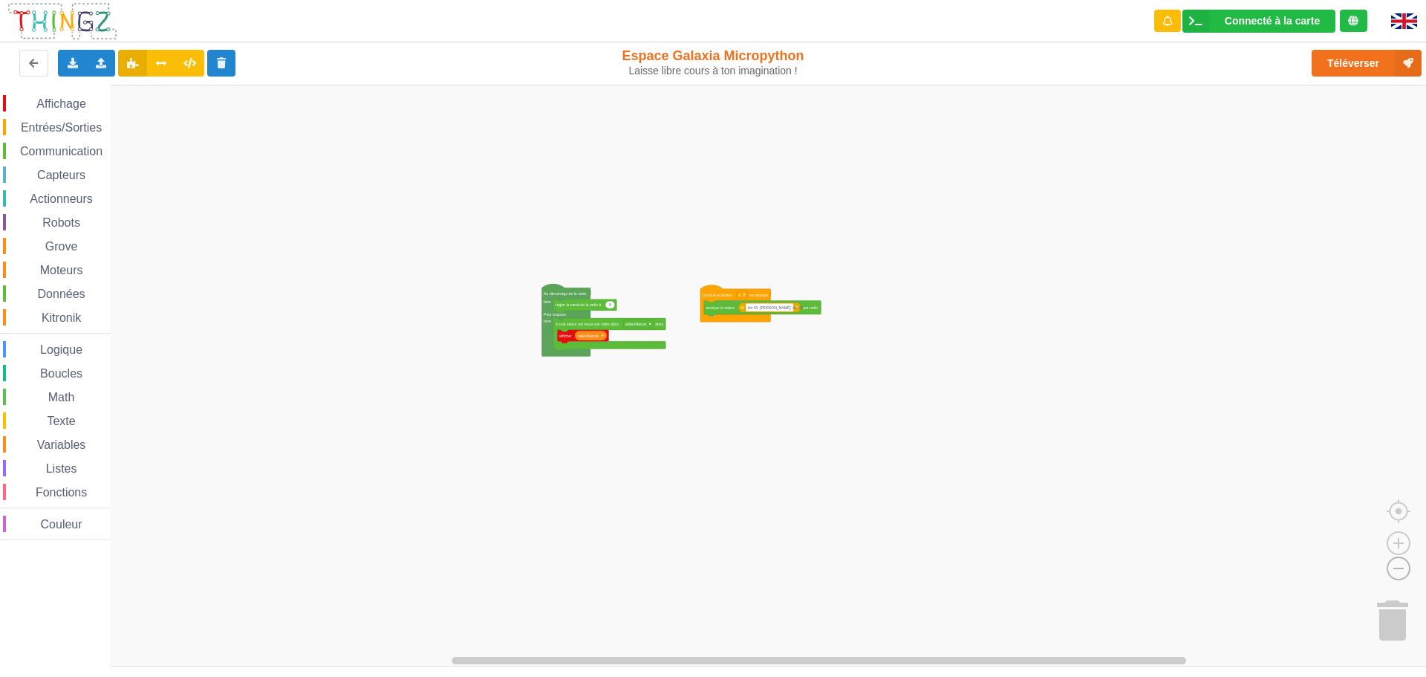
click at [1398, 563] on image "Espace de travail de Blocky" at bounding box center [1374, 534] width 71 height 92
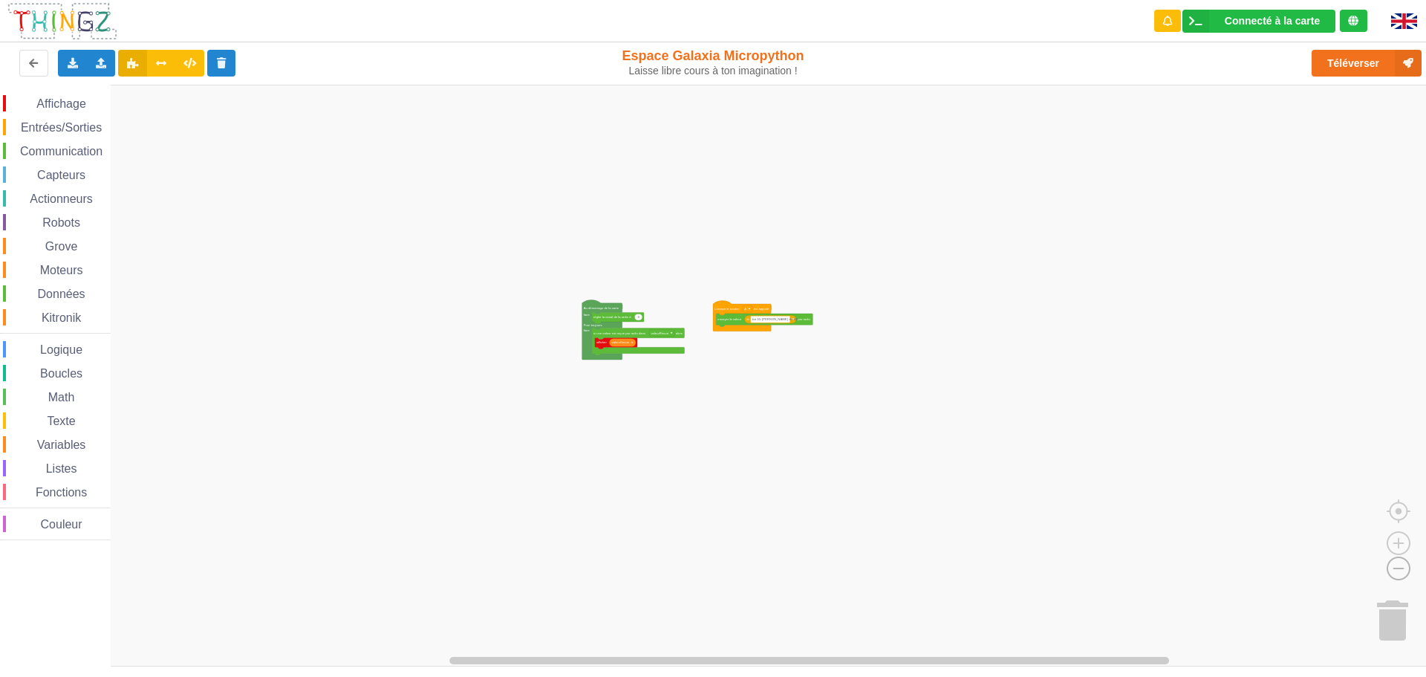
click at [1398, 563] on image "Espace de travail de Blocky" at bounding box center [1374, 534] width 71 height 92
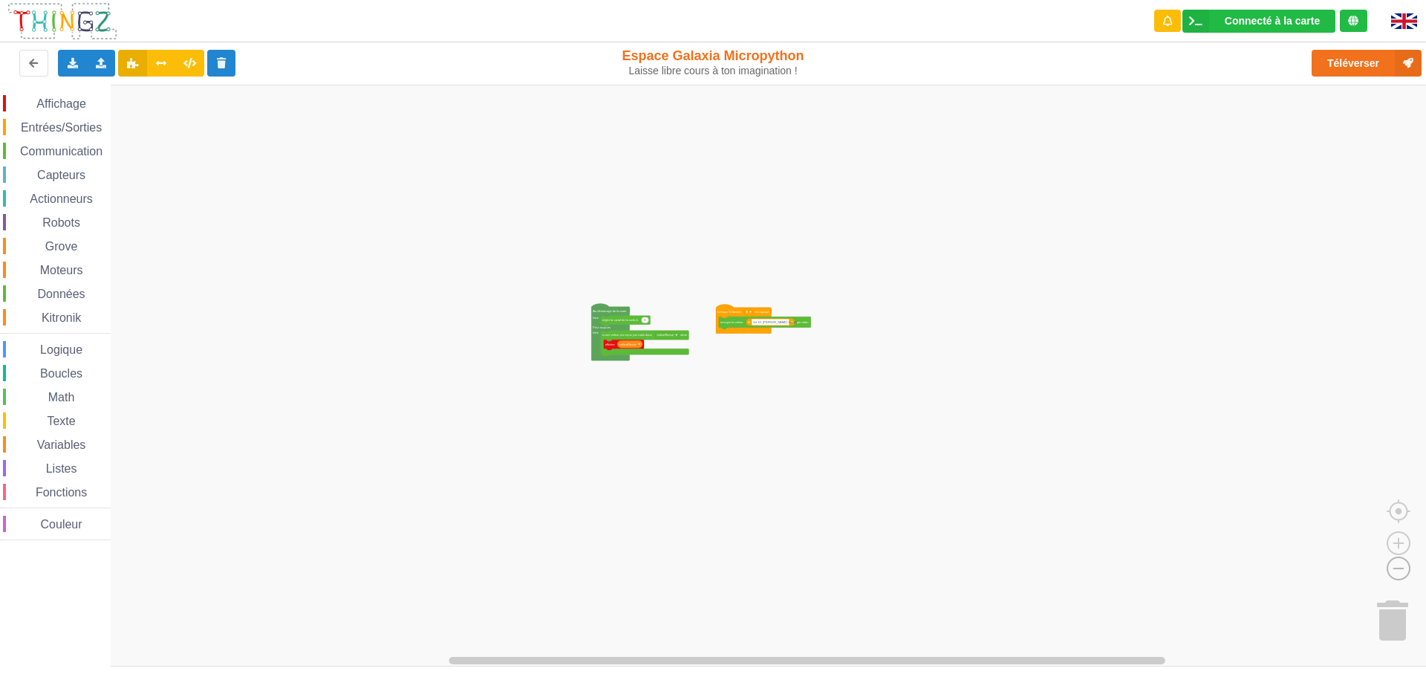
click at [1398, 563] on image "Espace de travail de Blocky" at bounding box center [1374, 534] width 71 height 92
click at [1398, 549] on image "Espace de travail de Blocky" at bounding box center [1398, 509] width 71 height 92
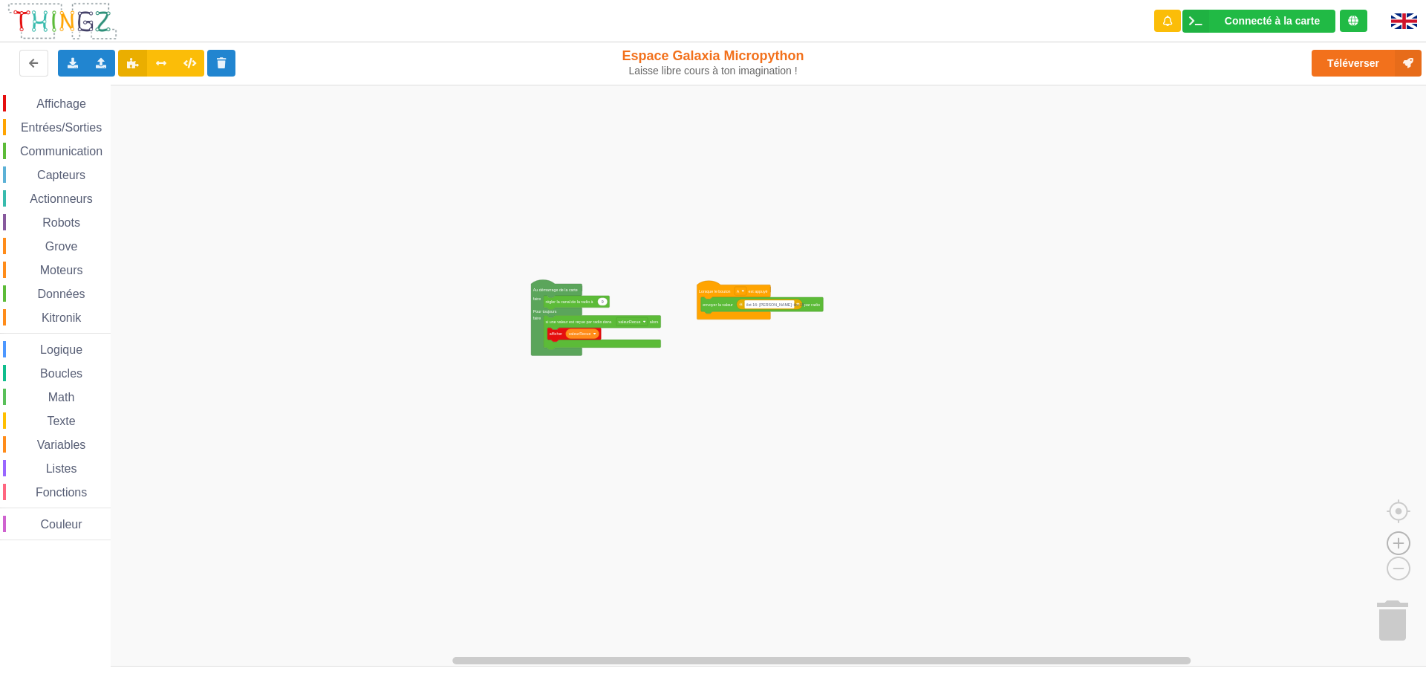
click at [1400, 543] on image "Espace de travail de Blocky" at bounding box center [1398, 509] width 71 height 92
click at [1394, 542] on image "Espace de travail de Blocky" at bounding box center [1398, 509] width 71 height 92
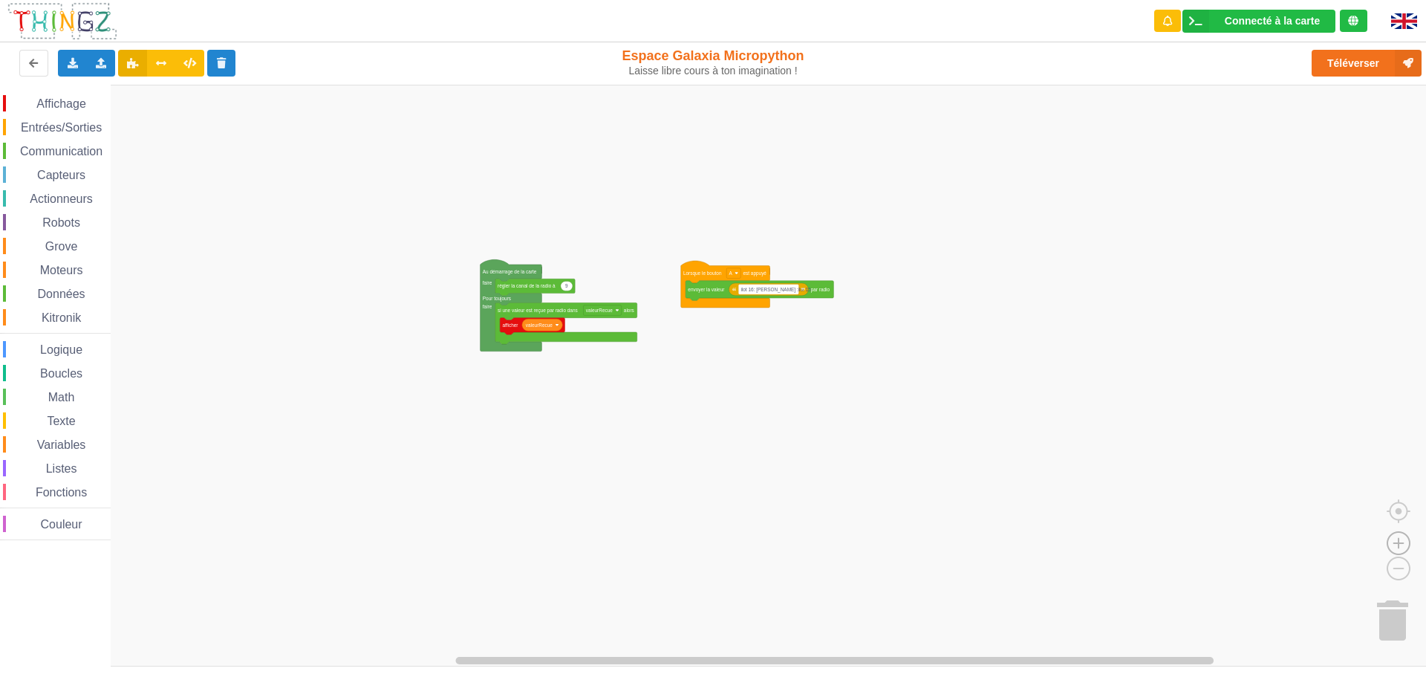
click at [1394, 542] on image "Espace de travail de Blocky" at bounding box center [1398, 509] width 71 height 92
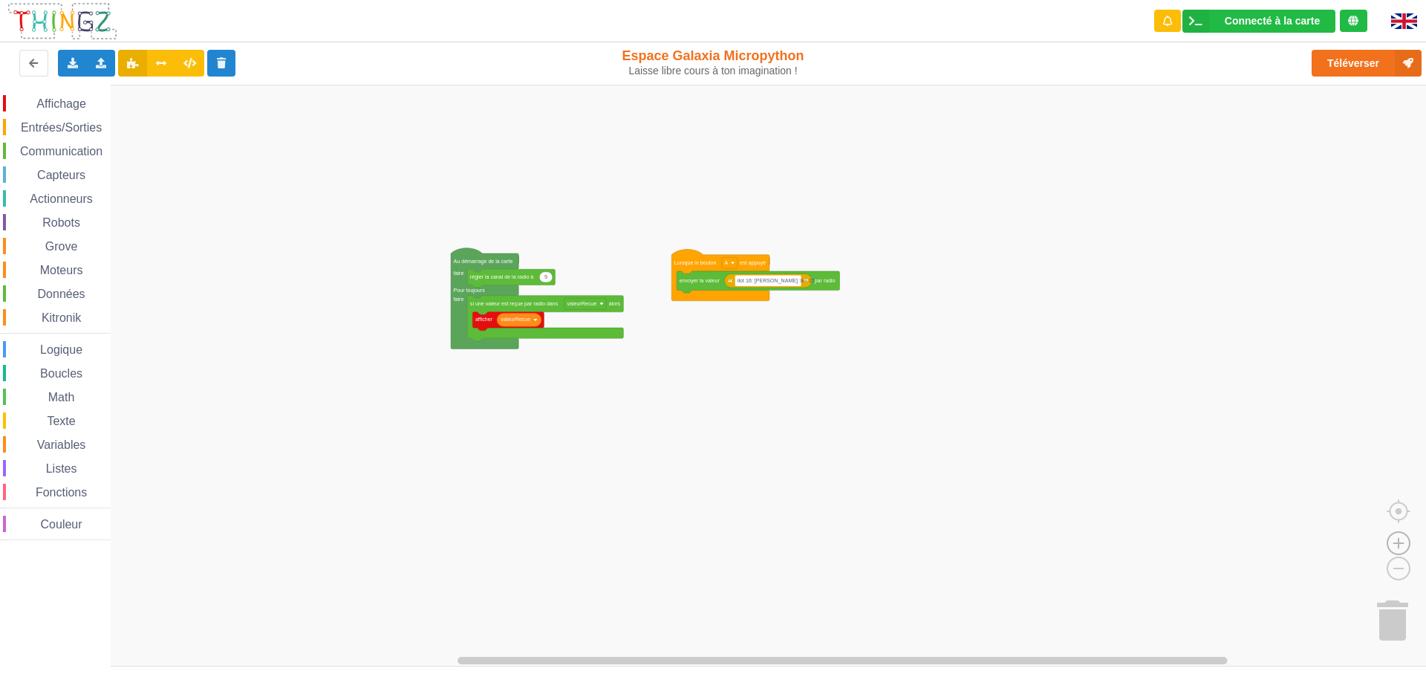
click at [1394, 542] on image "Espace de travail de Blocky" at bounding box center [1398, 509] width 71 height 92
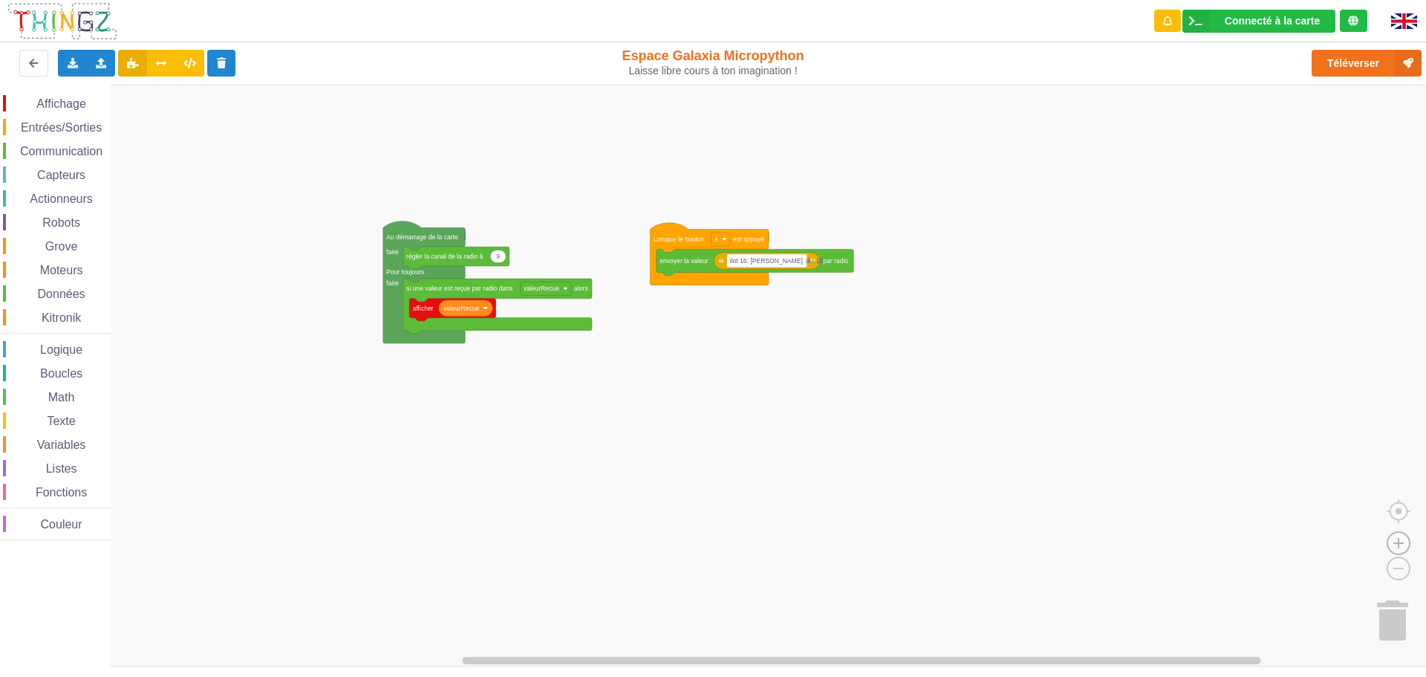
click at [1394, 542] on image "Espace de travail de Blocky" at bounding box center [1398, 509] width 71 height 92
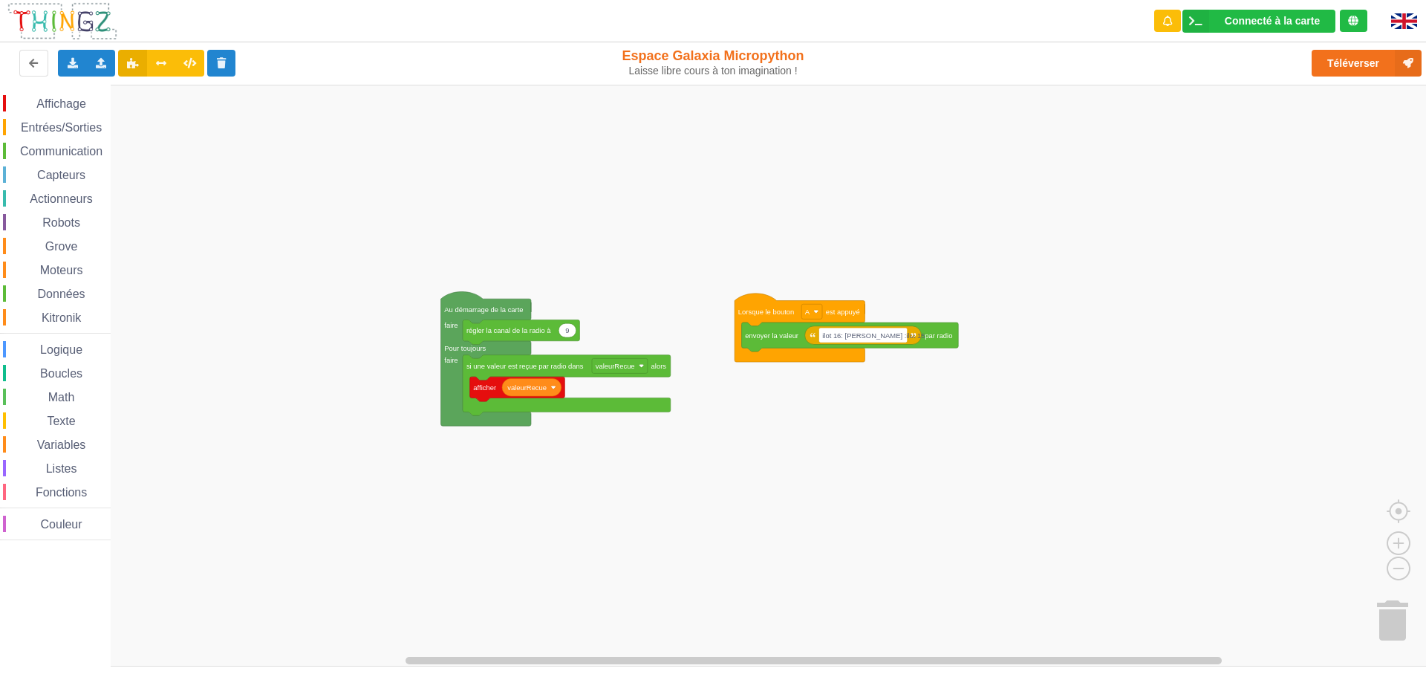
click at [950, 373] on div "Affichage Entrées/Sorties Communication Capteurs Actionneurs Robots Grove Moteu…" at bounding box center [718, 376] width 1437 height 582
click at [1394, 537] on image "Espace de travail de Blocky" at bounding box center [1398, 509] width 71 height 92
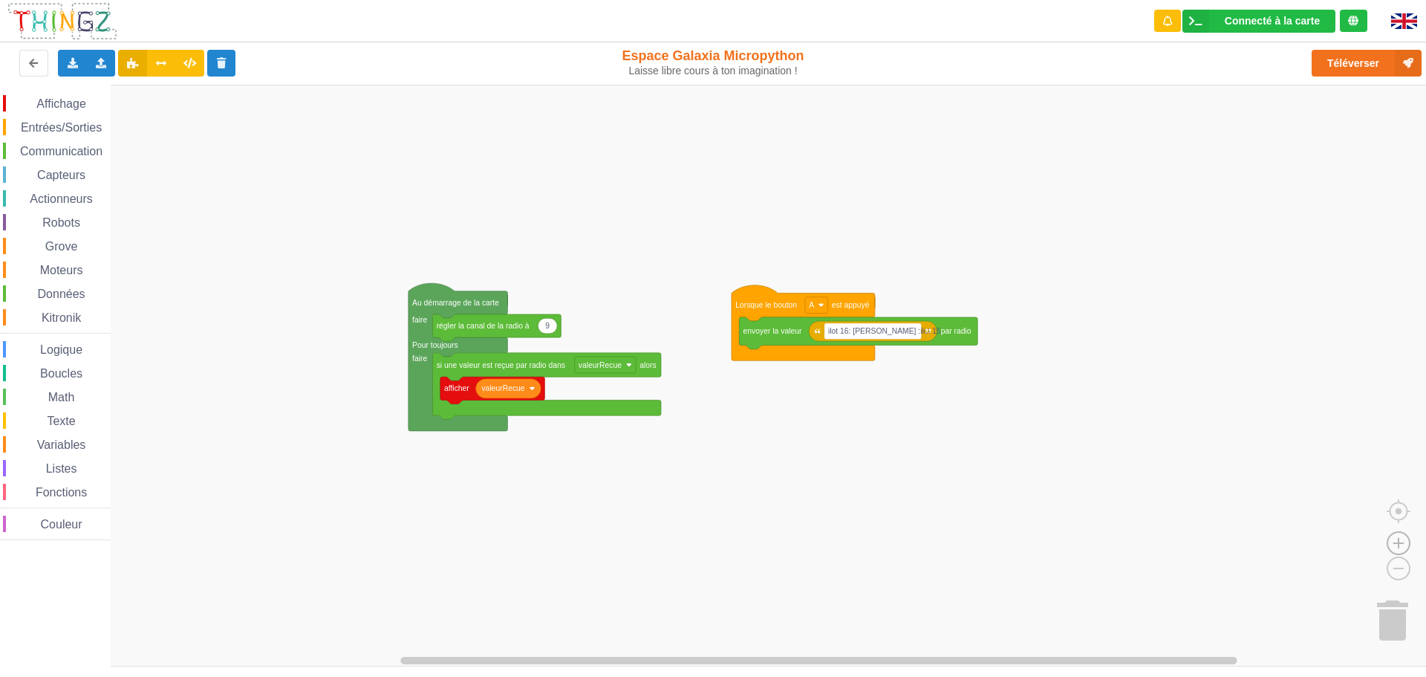
click at [1395, 536] on image "Espace de travail de Blocky" at bounding box center [1398, 509] width 71 height 92
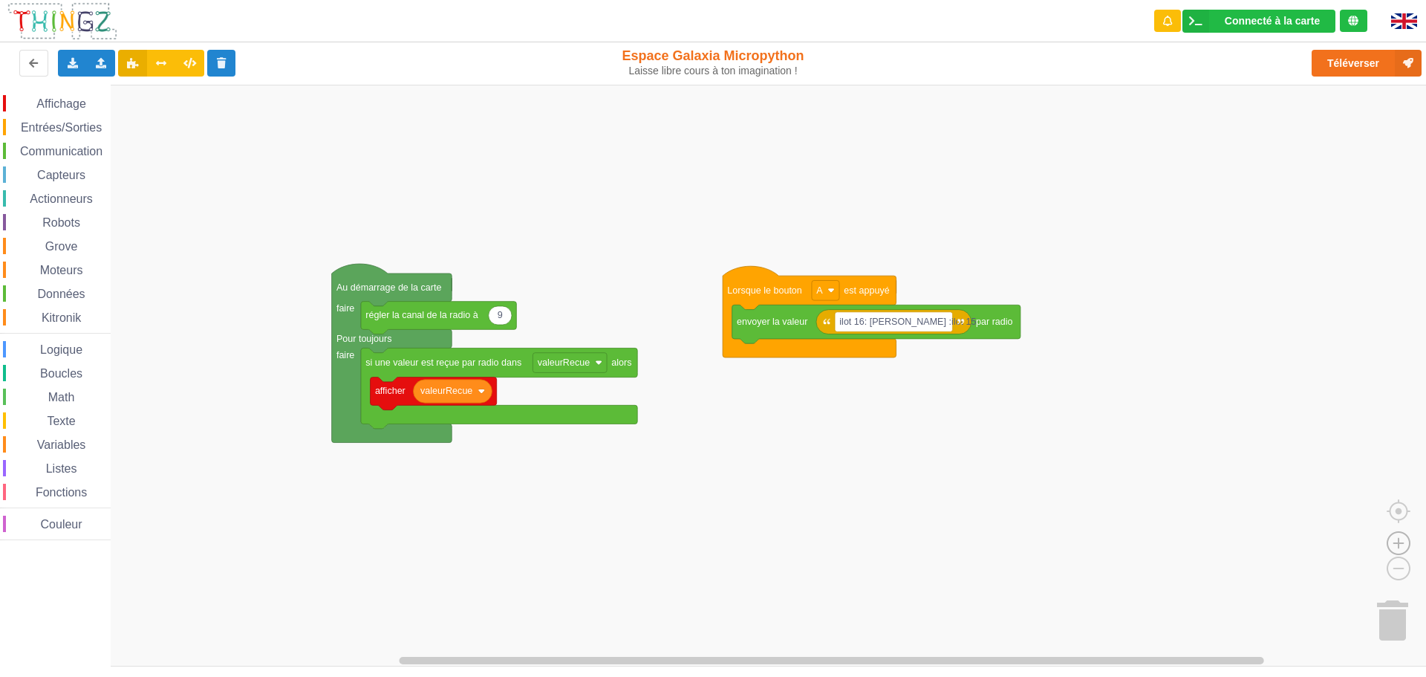
click at [1395, 536] on image "Espace de travail de Blocky" at bounding box center [1398, 509] width 71 height 92
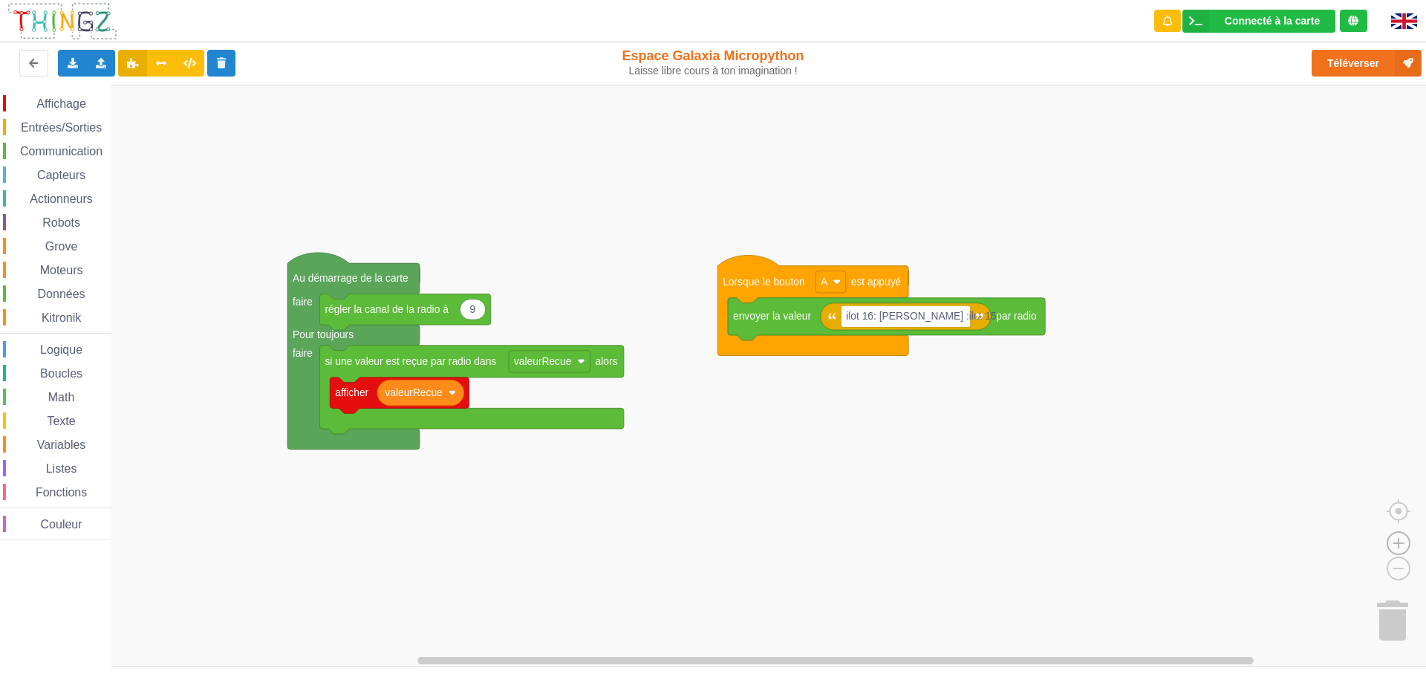
click at [1395, 536] on image "Espace de travail de Blocky" at bounding box center [1398, 509] width 71 height 92
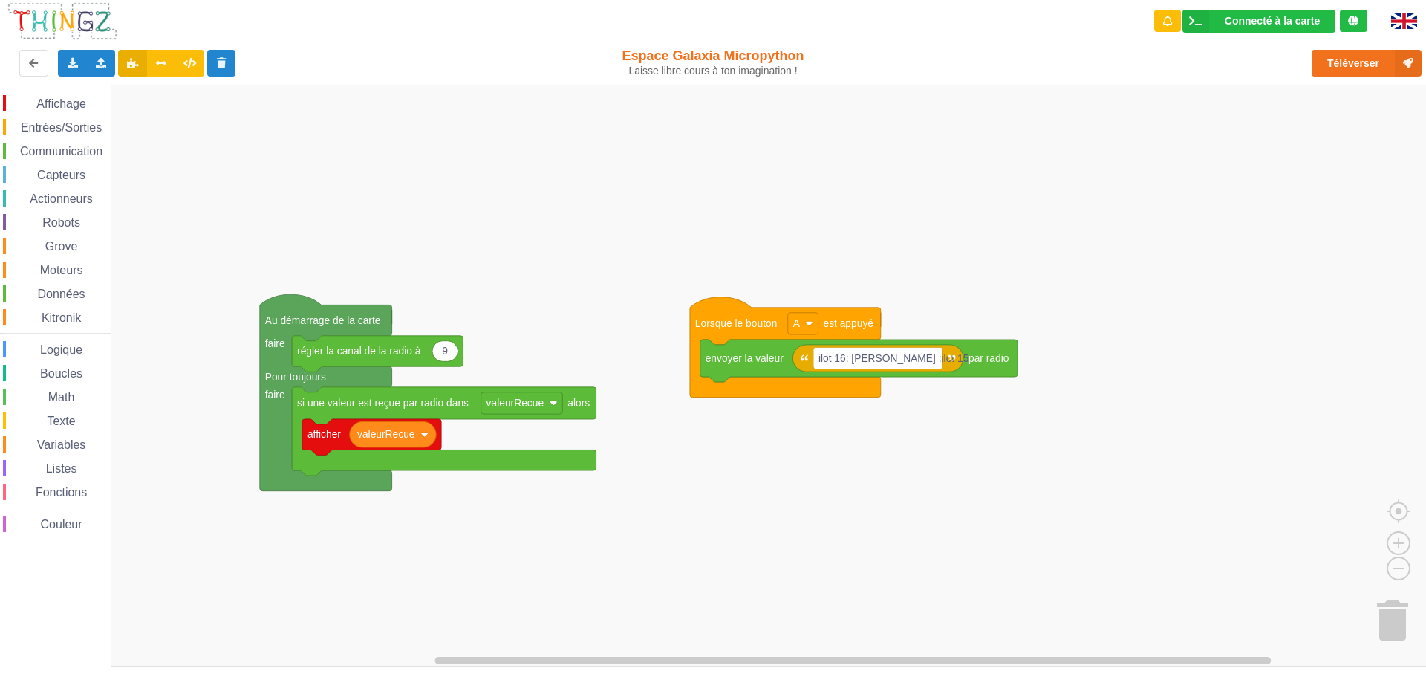
click at [1042, 476] on div "Affichage Entrées/Sorties Communication Capteurs Actionneurs Robots Grove Moteu…" at bounding box center [718, 376] width 1437 height 582
click at [1400, 542] on image "Espace de travail de Blocky" at bounding box center [1398, 509] width 71 height 92
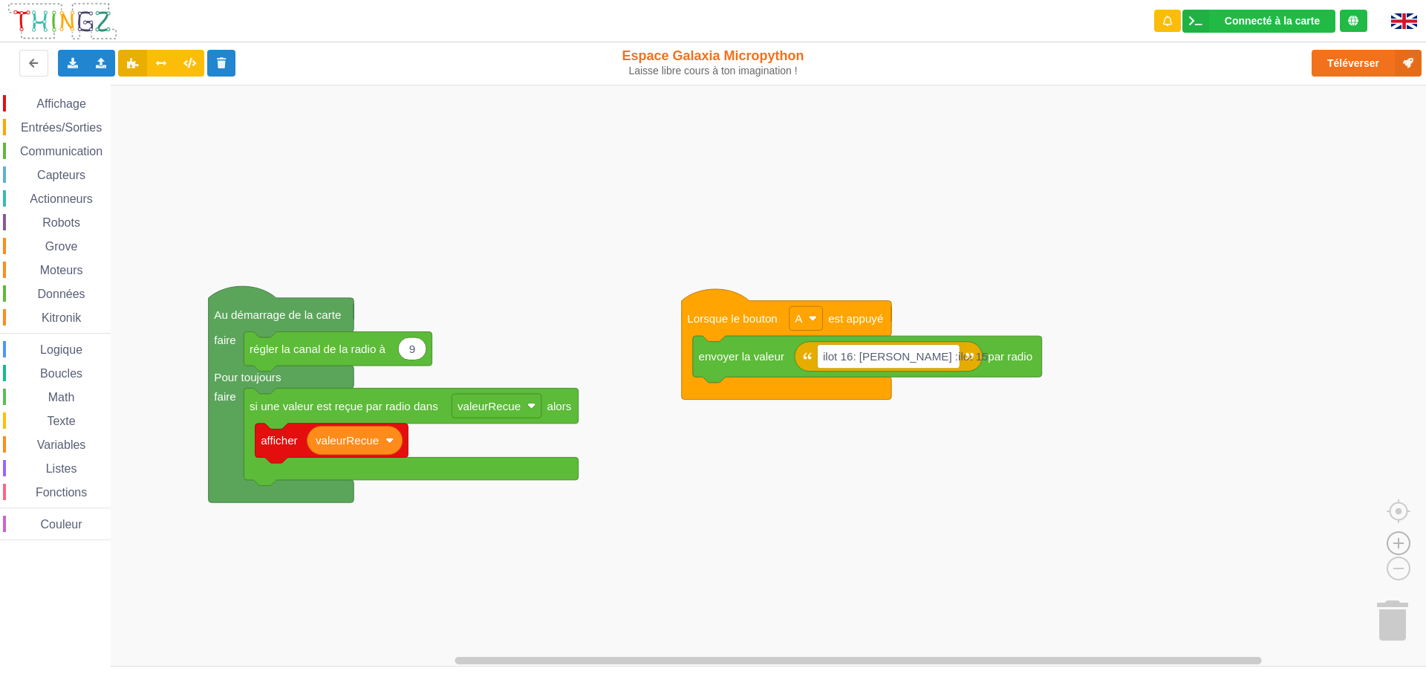
click at [1400, 542] on image "Espace de travail de Blocky" at bounding box center [1398, 509] width 71 height 92
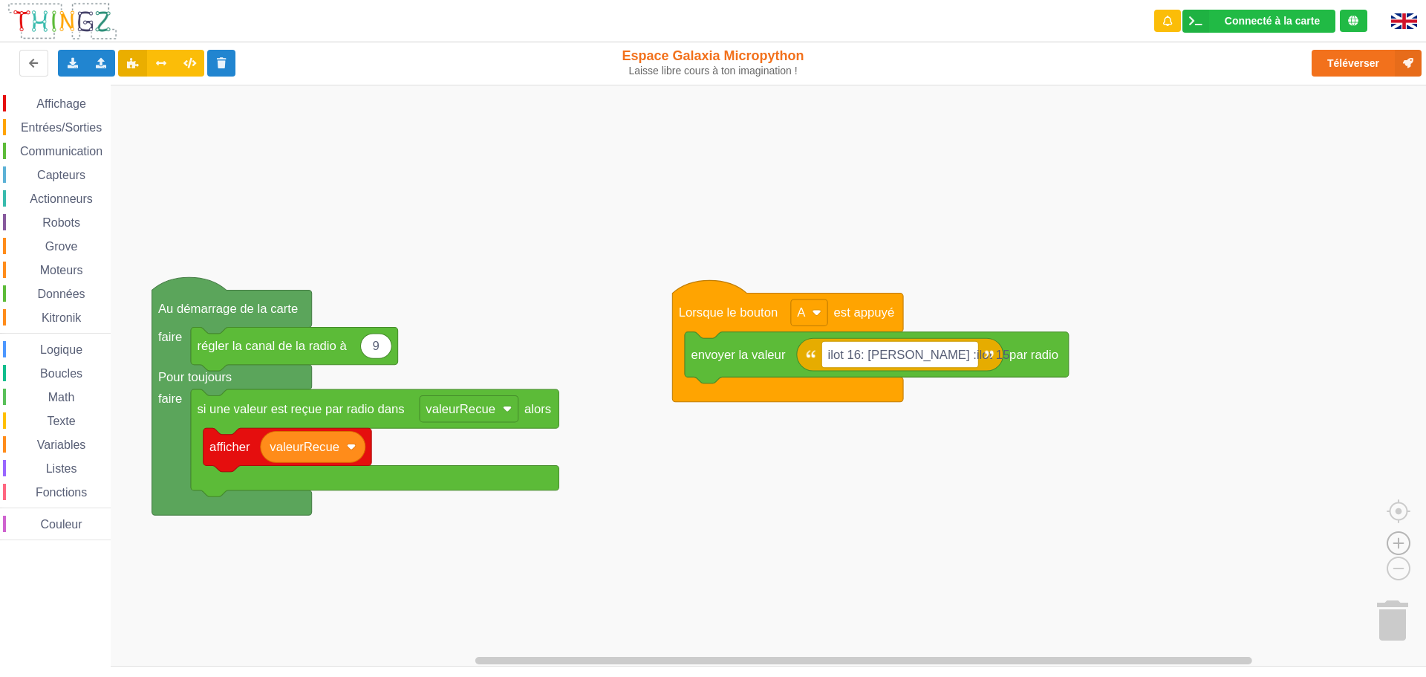
click at [1400, 542] on image "Espace de travail de Blocky" at bounding box center [1398, 509] width 71 height 92
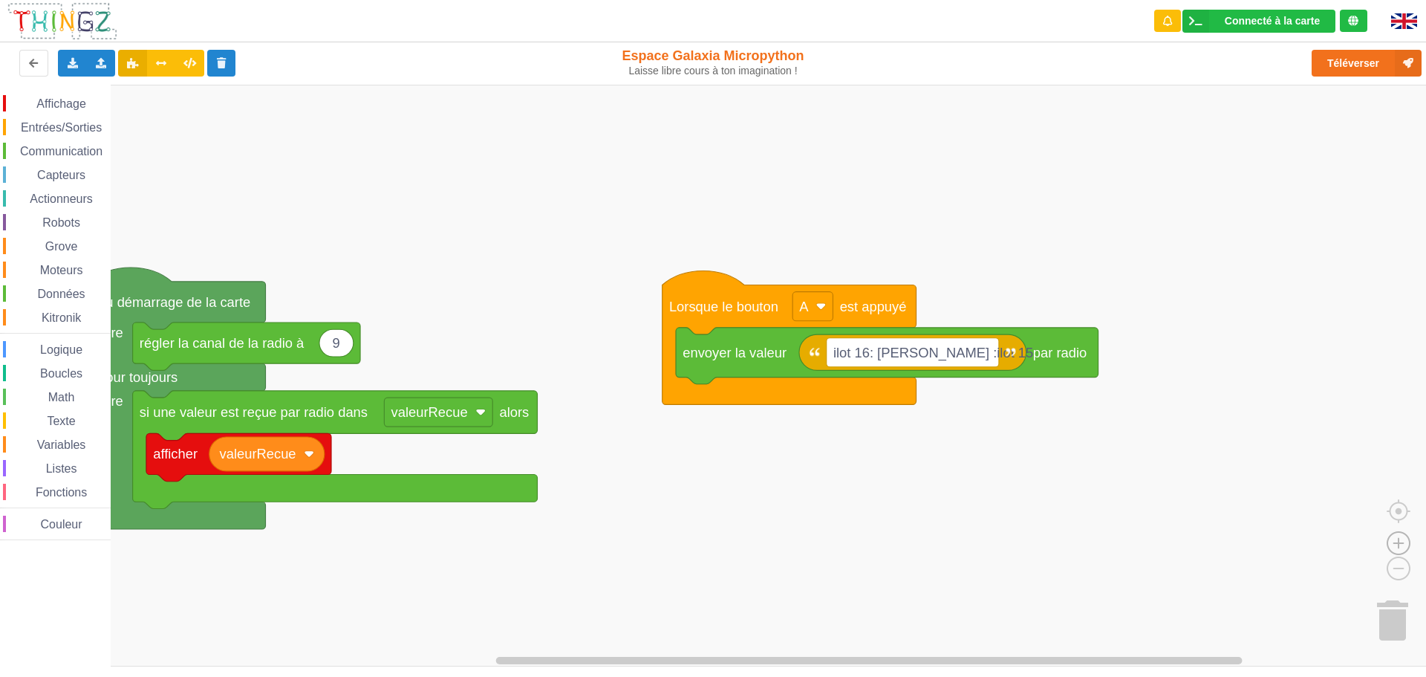
click at [1400, 542] on image "Espace de travail de Blocky" at bounding box center [1398, 509] width 71 height 92
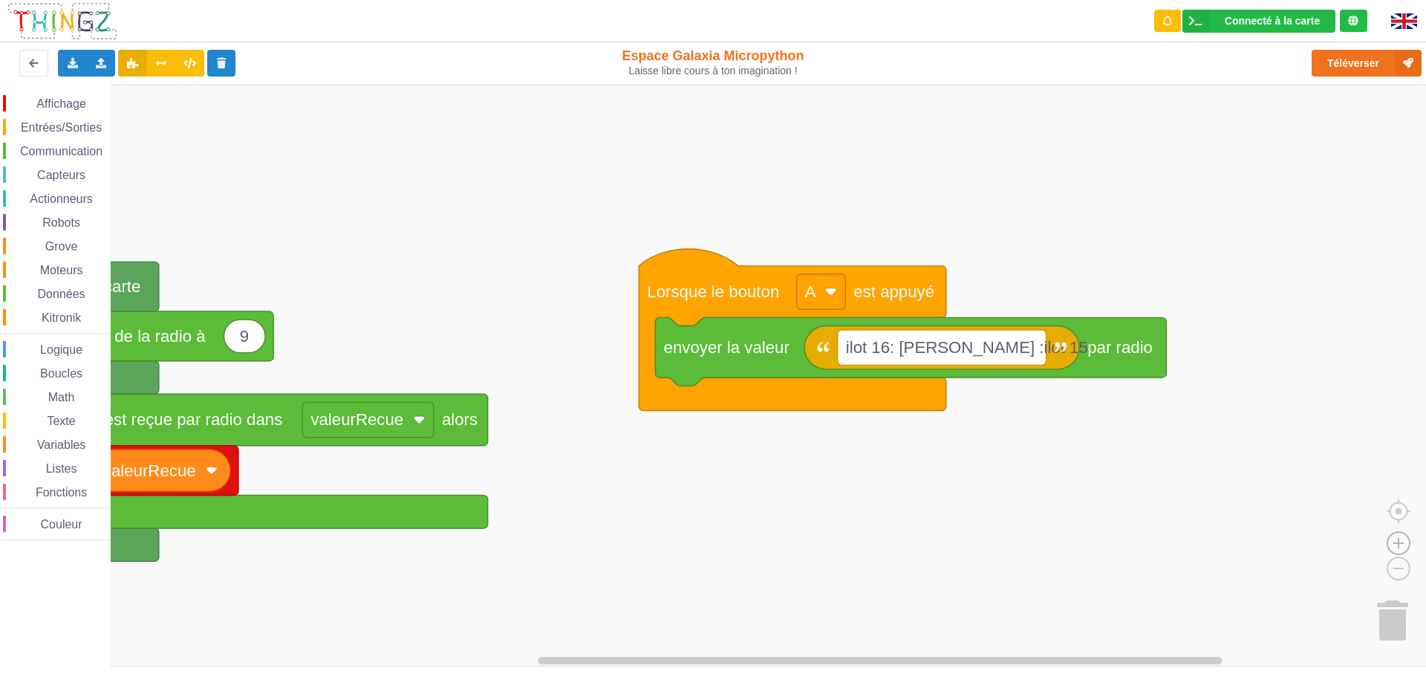
click at [1400, 542] on image "Espace de travail de Blocky" at bounding box center [1398, 509] width 71 height 92
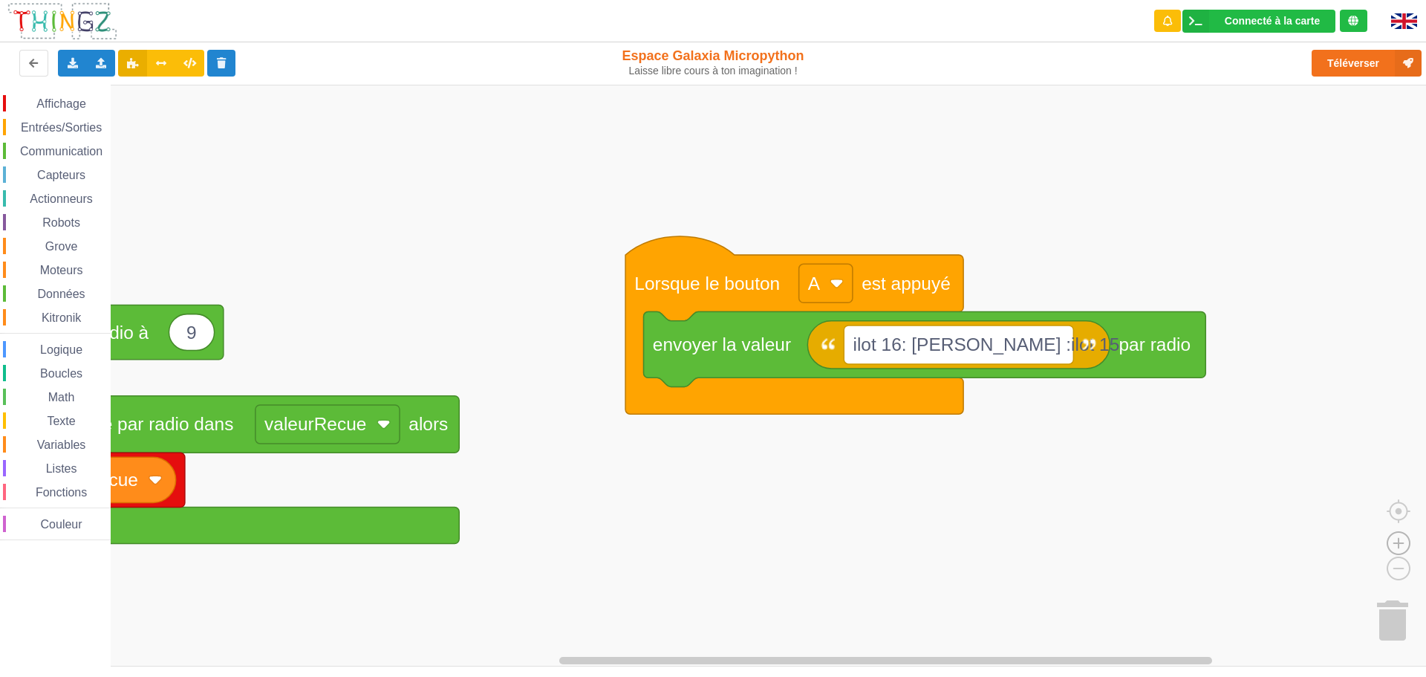
click at [1401, 542] on image "Espace de travail de Blocky" at bounding box center [1398, 509] width 71 height 92
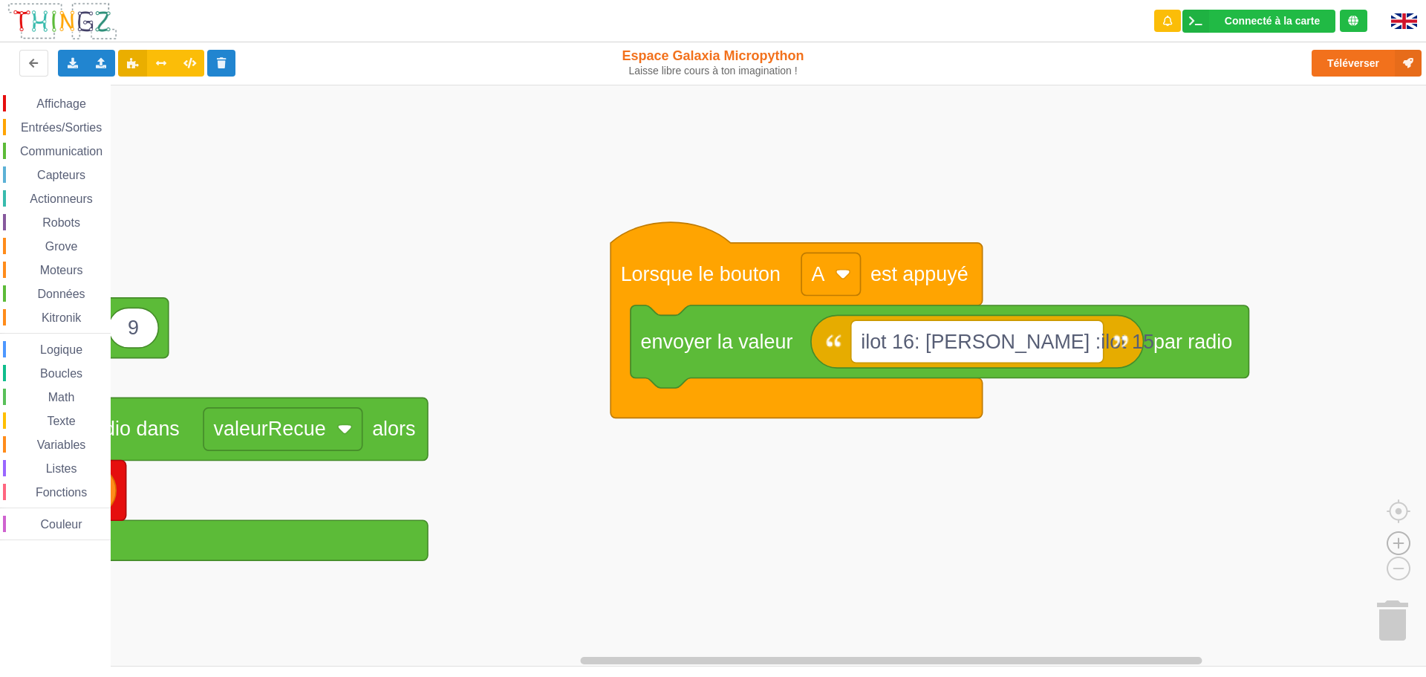
click at [1401, 542] on image "Espace de travail de Blocky" at bounding box center [1398, 509] width 71 height 92
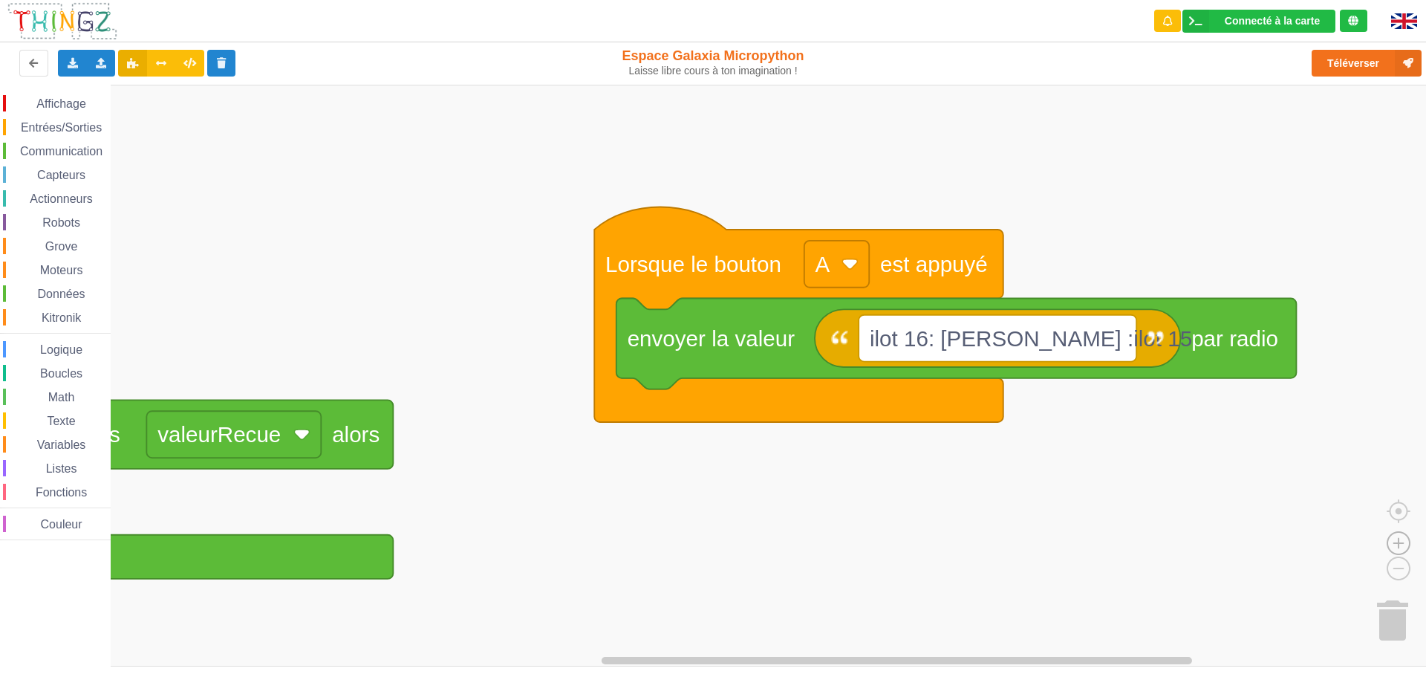
click at [1401, 542] on image "Espace de travail de Blocky" at bounding box center [1398, 509] width 71 height 92
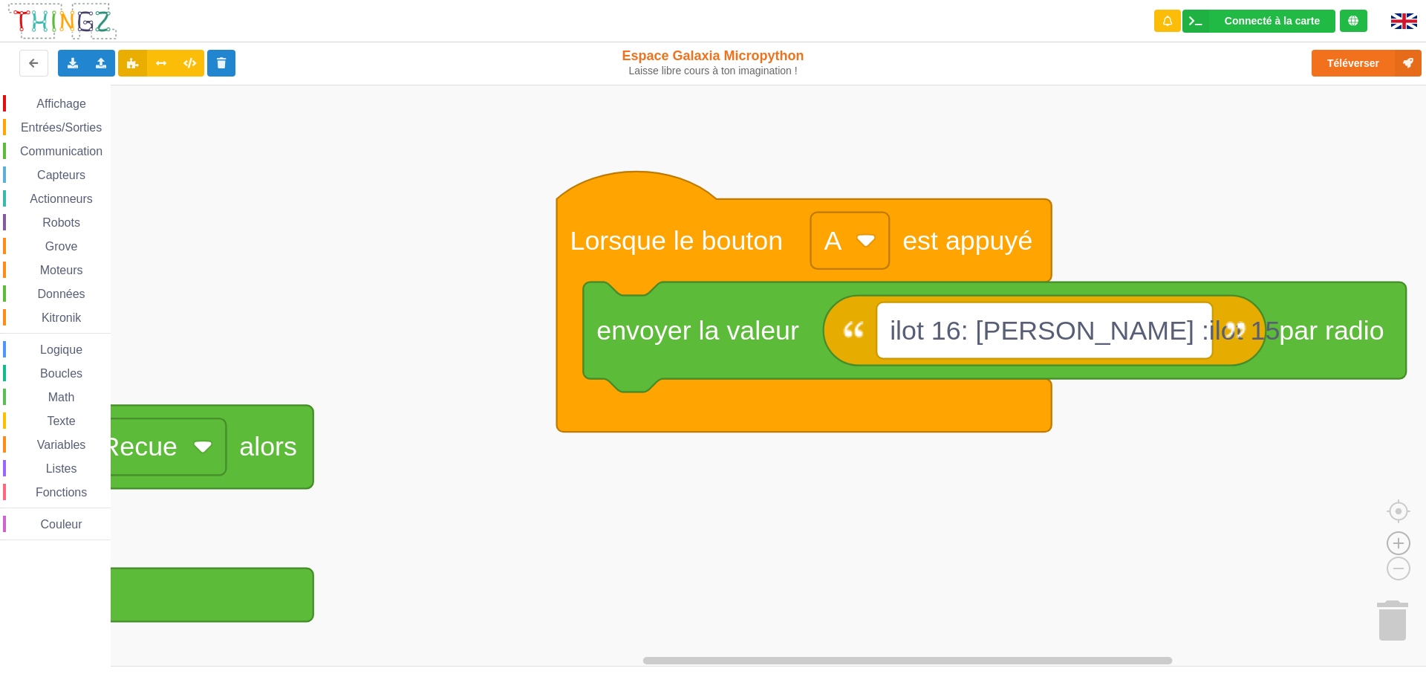
click at [1401, 542] on image "Espace de travail de Blocky" at bounding box center [1398, 509] width 71 height 92
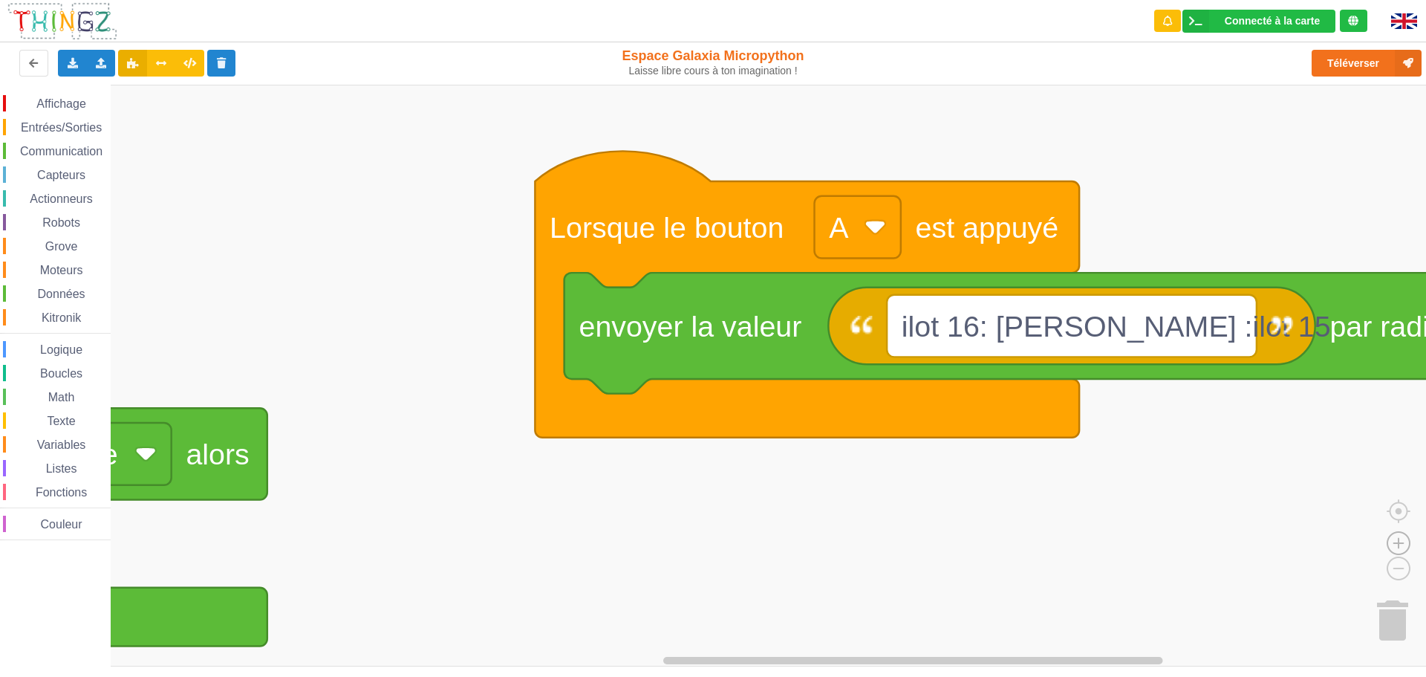
click at [1401, 542] on image "Espace de travail de Blocky" at bounding box center [1398, 509] width 71 height 92
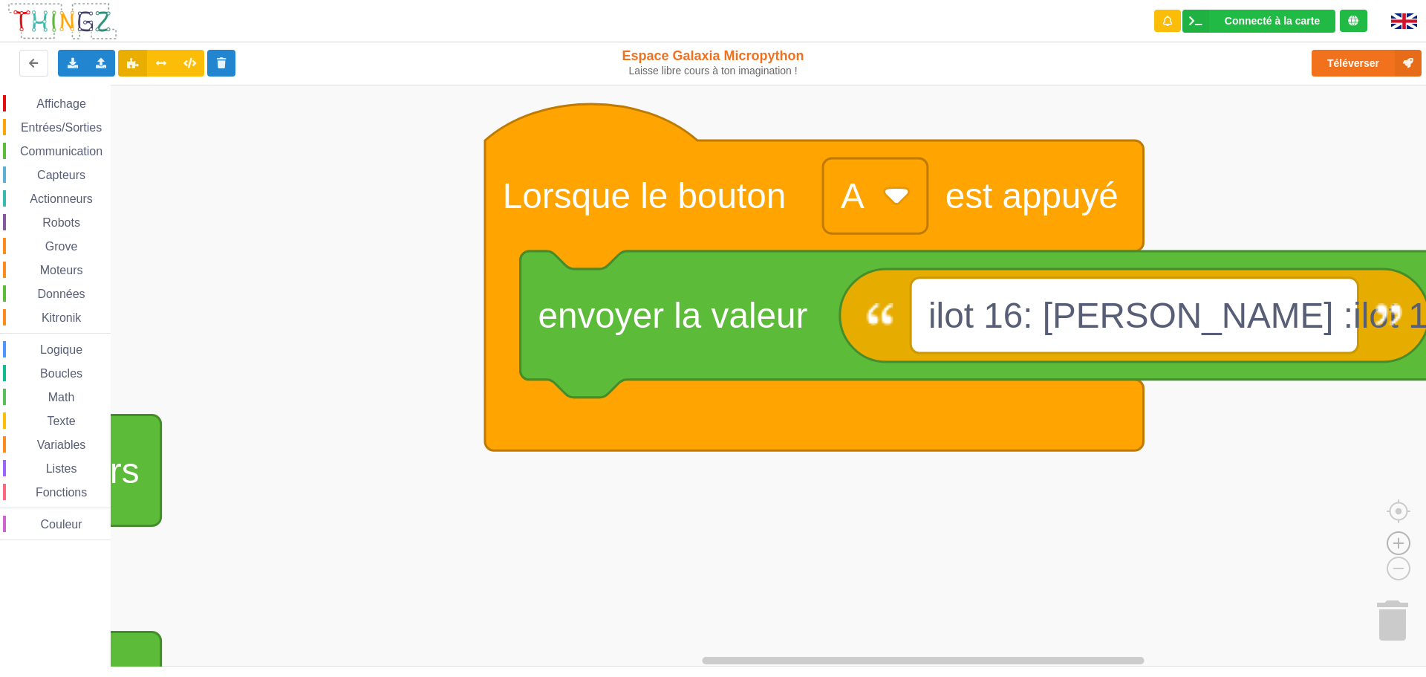
click at [1401, 542] on image "Espace de travail de Blocky" at bounding box center [1398, 509] width 71 height 92
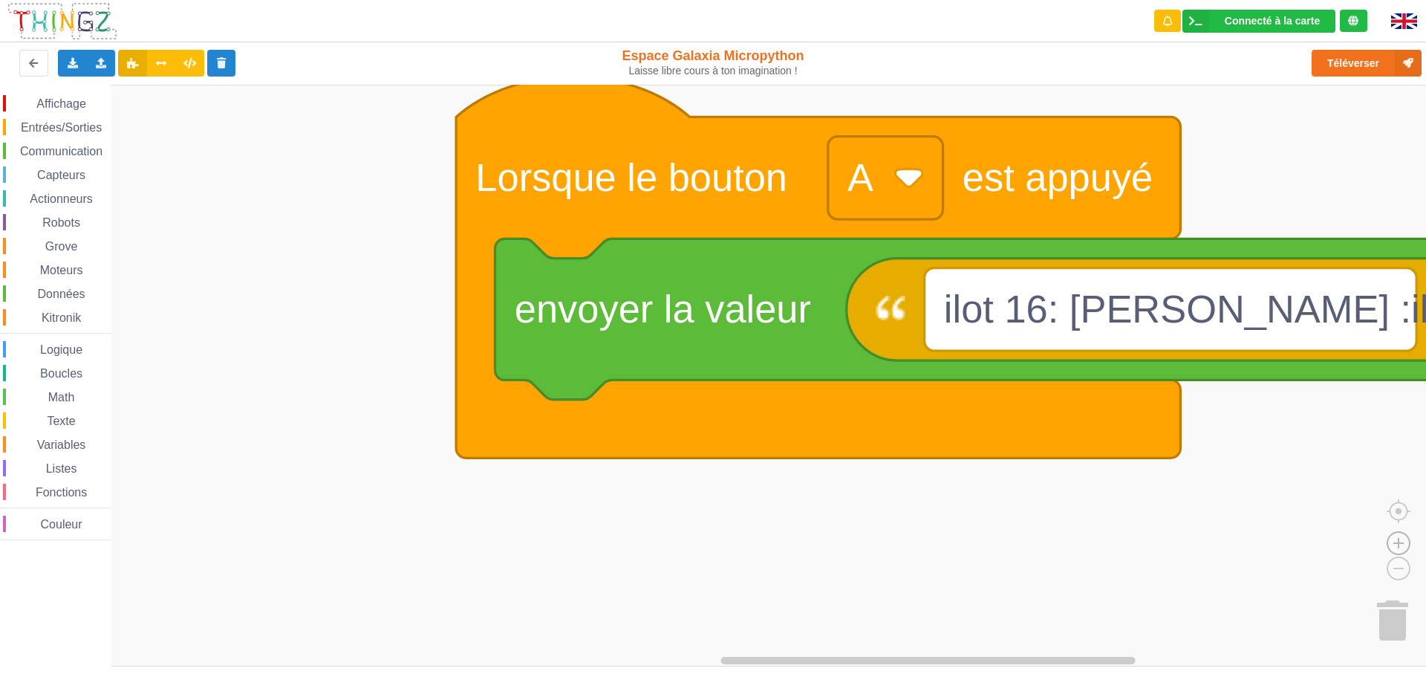
click at [1401, 542] on image "Espace de travail de Blocky" at bounding box center [1398, 509] width 71 height 92
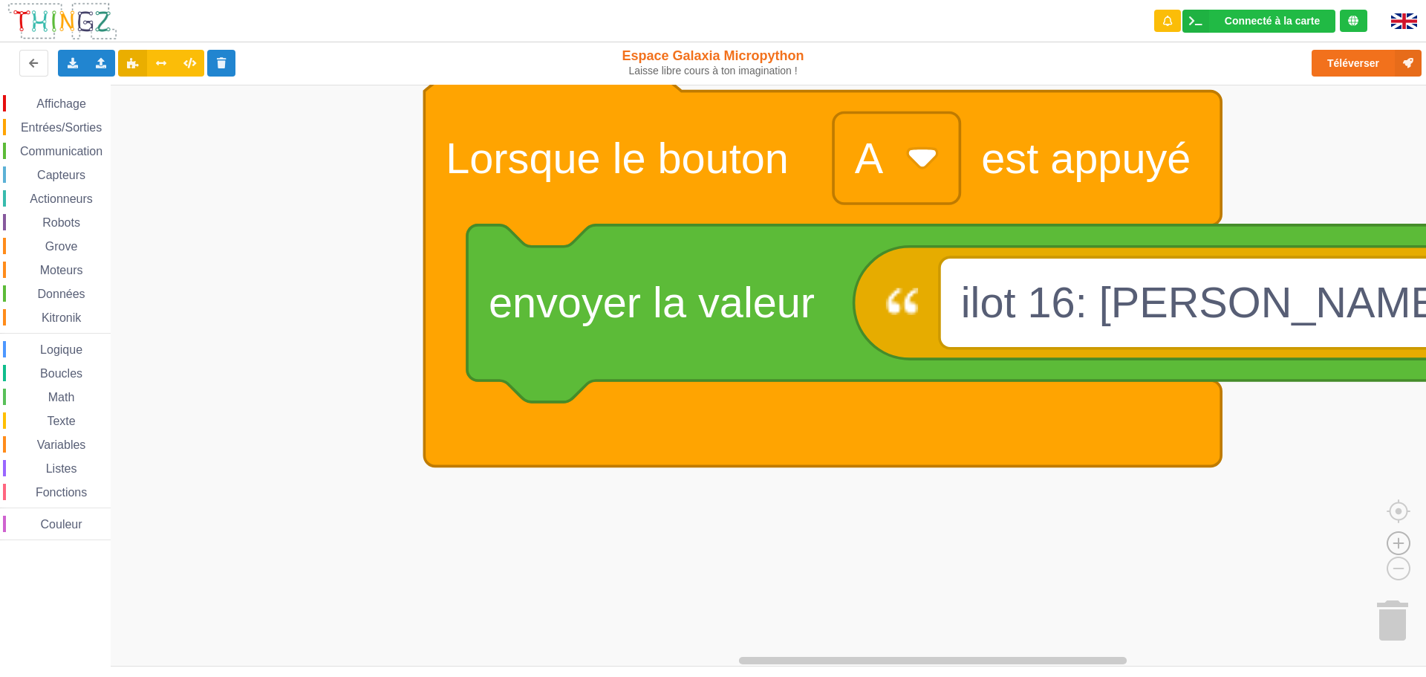
click at [1401, 542] on image "Espace de travail de Blocky" at bounding box center [1398, 509] width 71 height 92
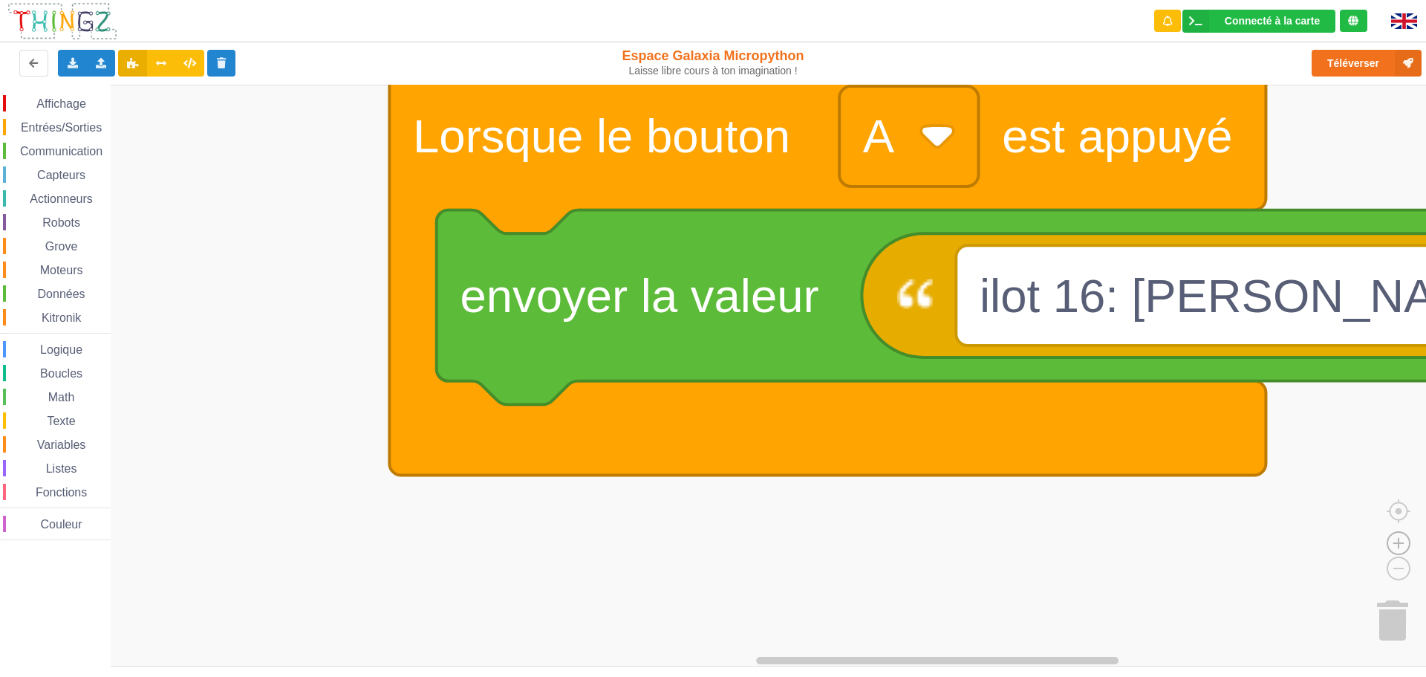
click at [1401, 542] on image "Espace de travail de Blocky" at bounding box center [1398, 509] width 71 height 92
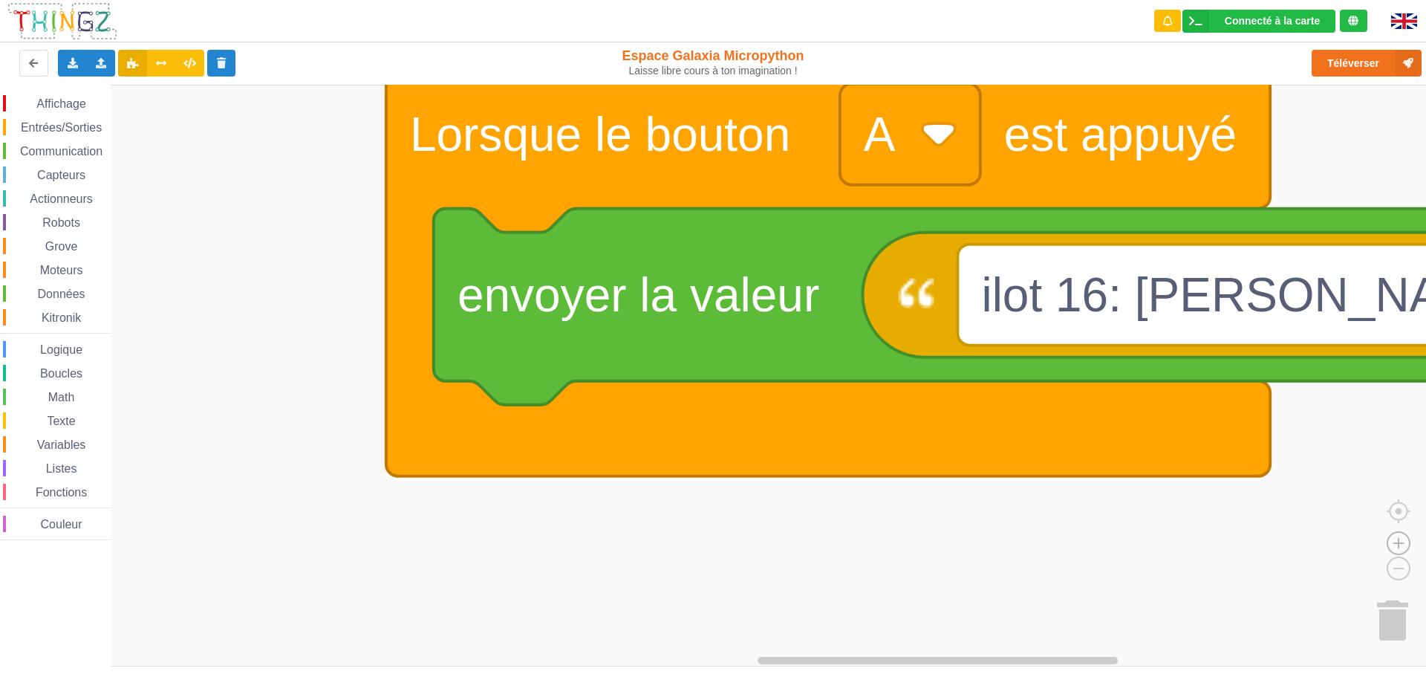
click at [1401, 542] on image "Espace de travail de Blocky" at bounding box center [1398, 509] width 71 height 92
click at [1359, 530] on rect "Espace de travail de Blocky" at bounding box center [718, 376] width 1437 height 582
click at [1396, 542] on image "Espace de travail de Blocky" at bounding box center [1398, 509] width 71 height 92
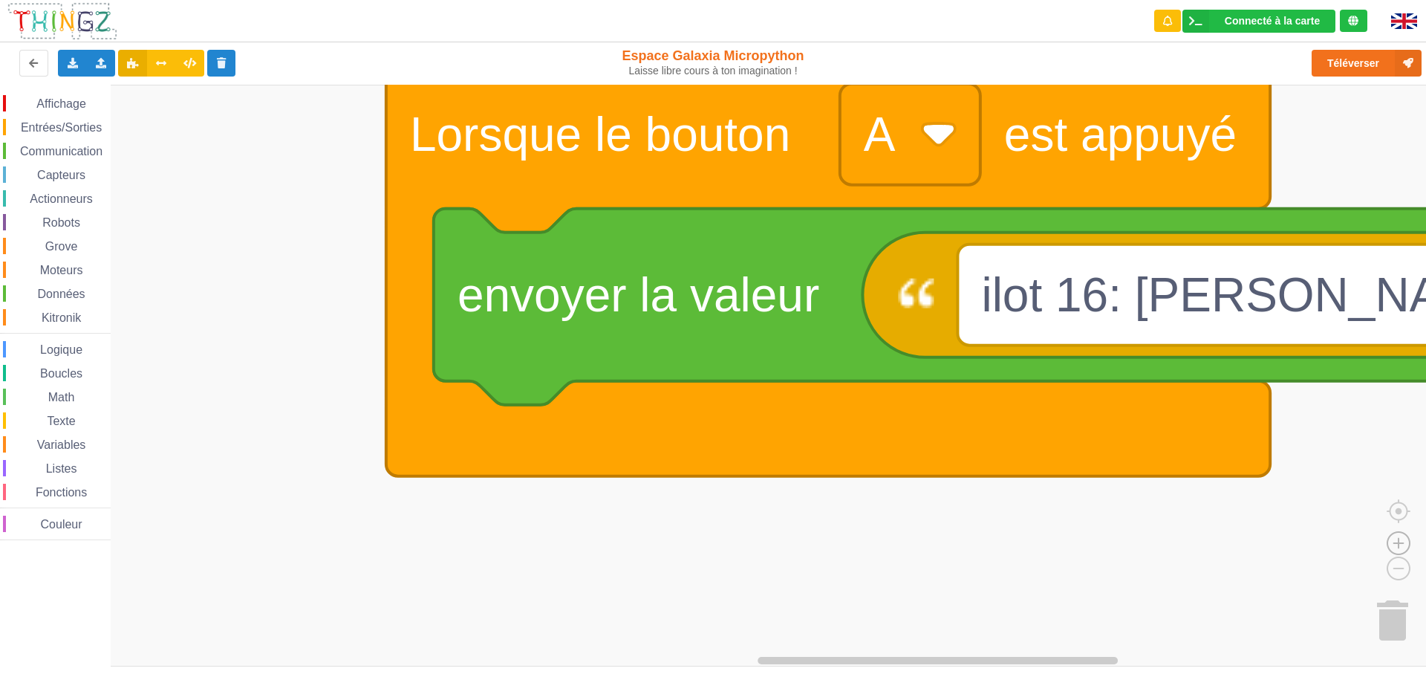
click at [1396, 542] on image "Espace de travail de Blocky" at bounding box center [1398, 509] width 71 height 92
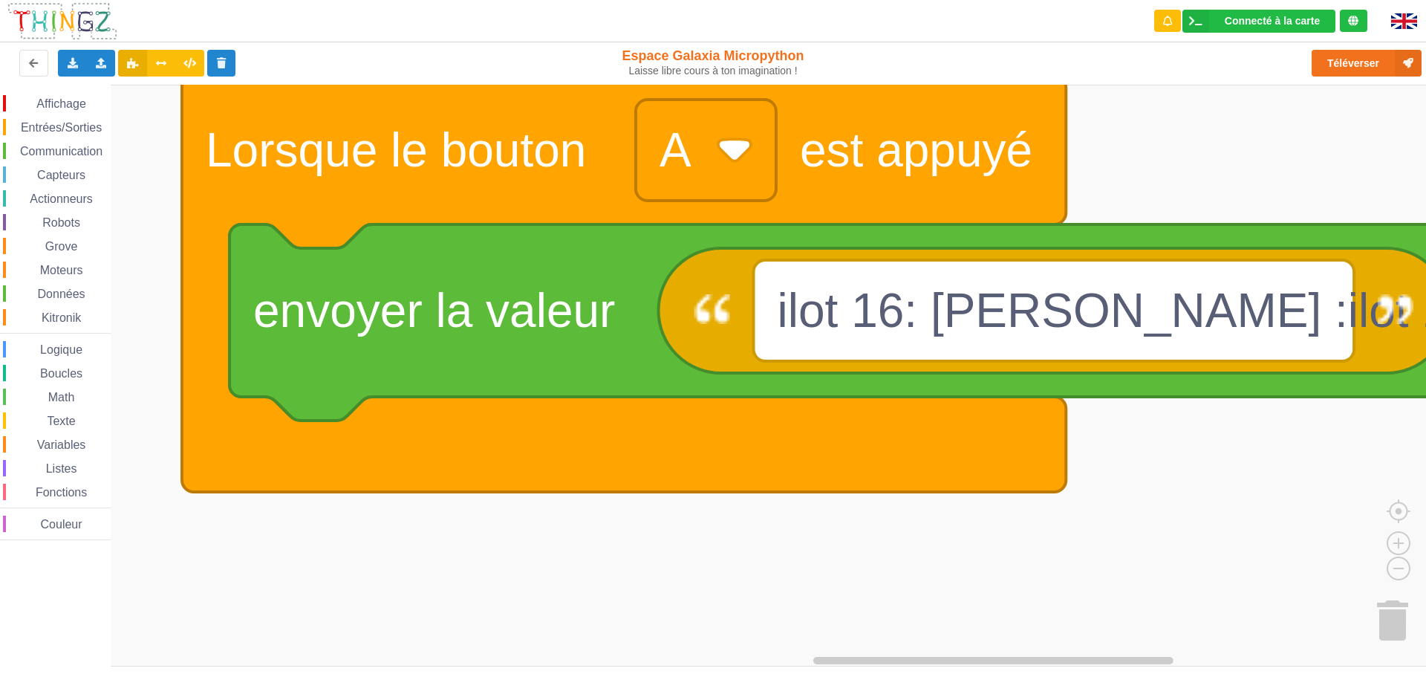
click at [1125, 553] on rect "Espace de travail de Blocky" at bounding box center [718, 376] width 1437 height 582
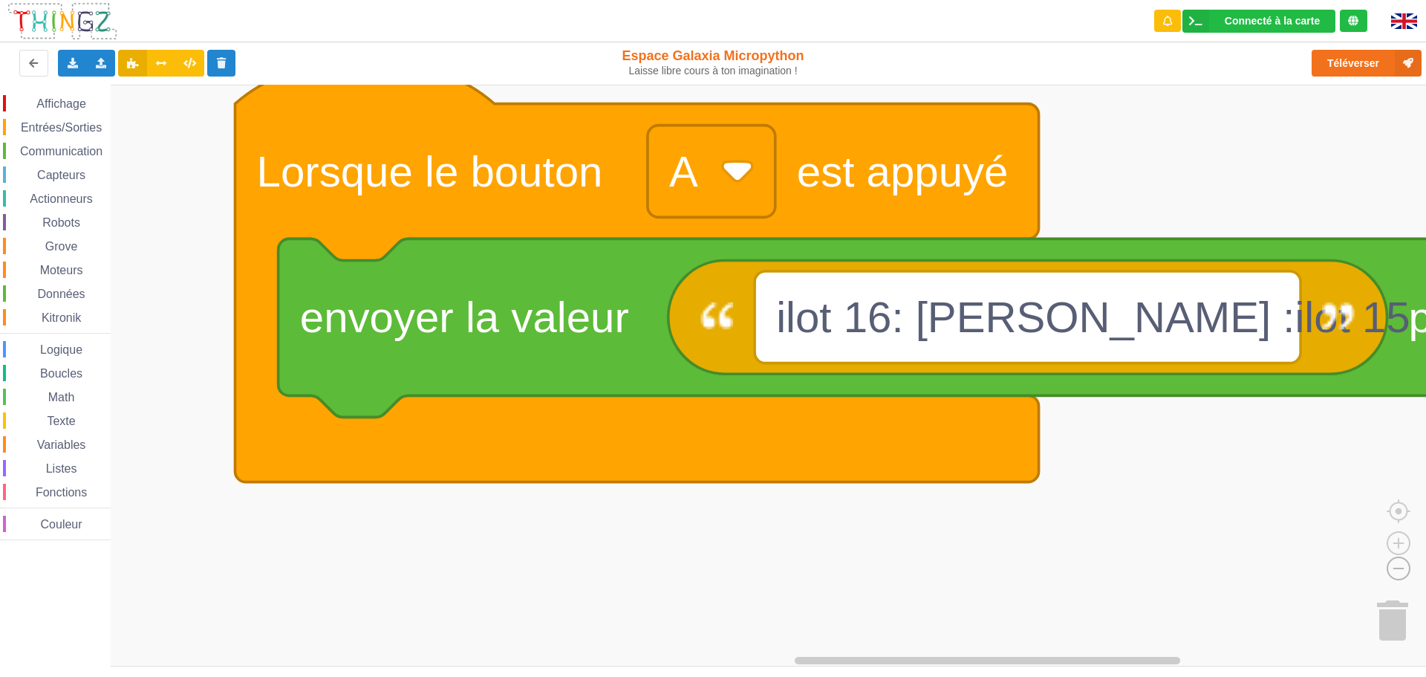
click at [1403, 568] on image "Espace de travail de Blocky" at bounding box center [1374, 534] width 71 height 92
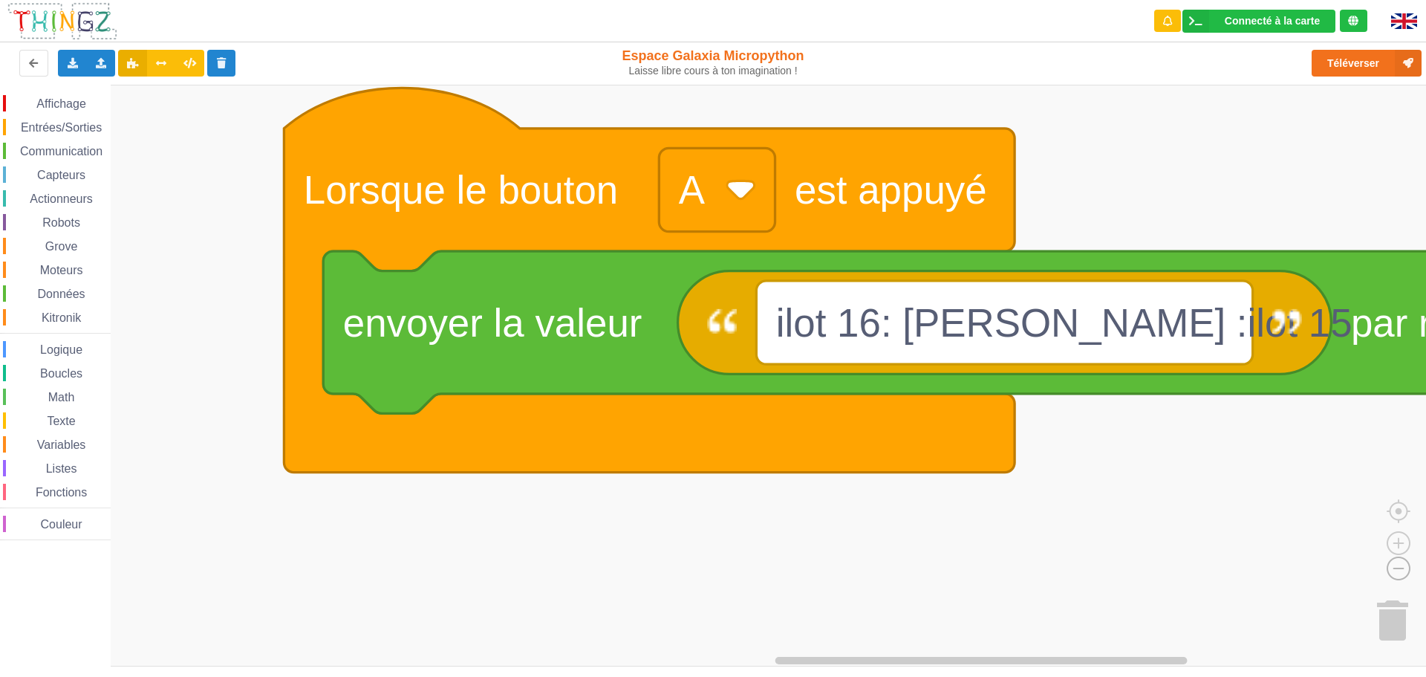
click at [1403, 568] on image "Espace de travail de Blocky" at bounding box center [1374, 534] width 71 height 92
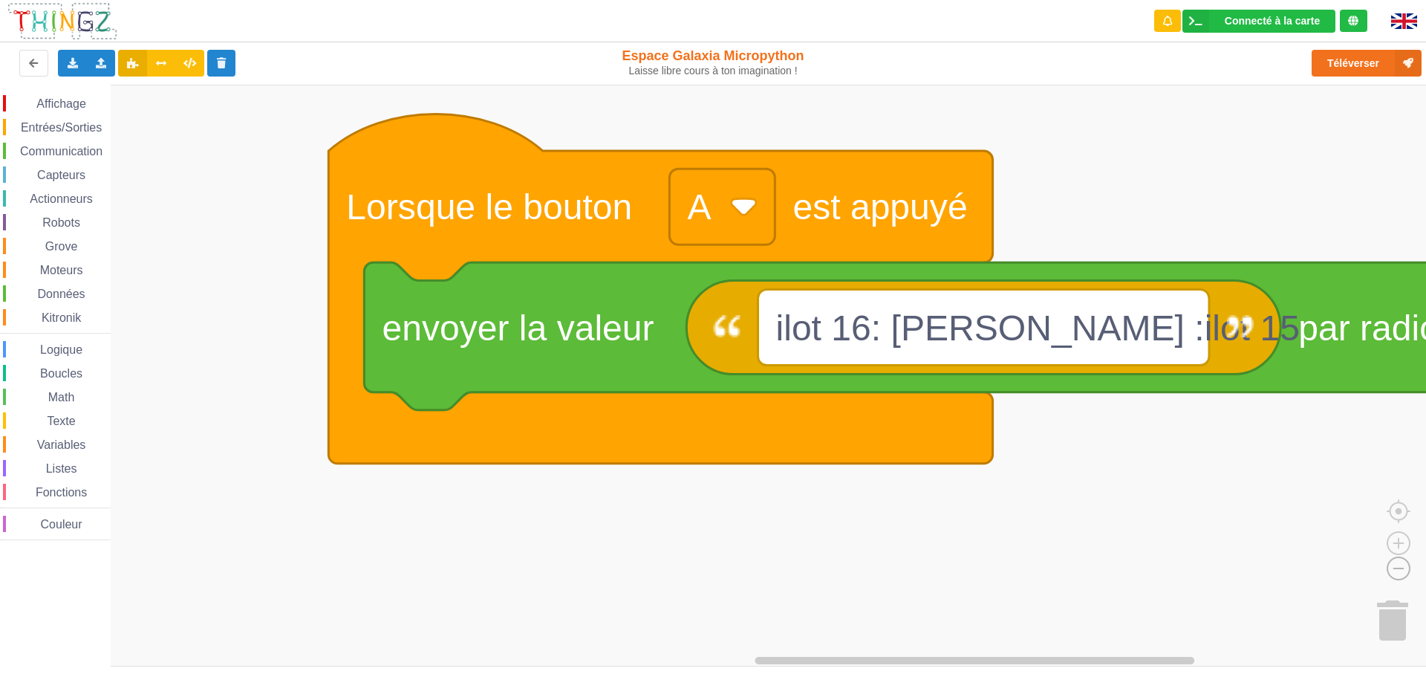
click at [1403, 568] on image "Espace de travail de Blocky" at bounding box center [1374, 534] width 71 height 92
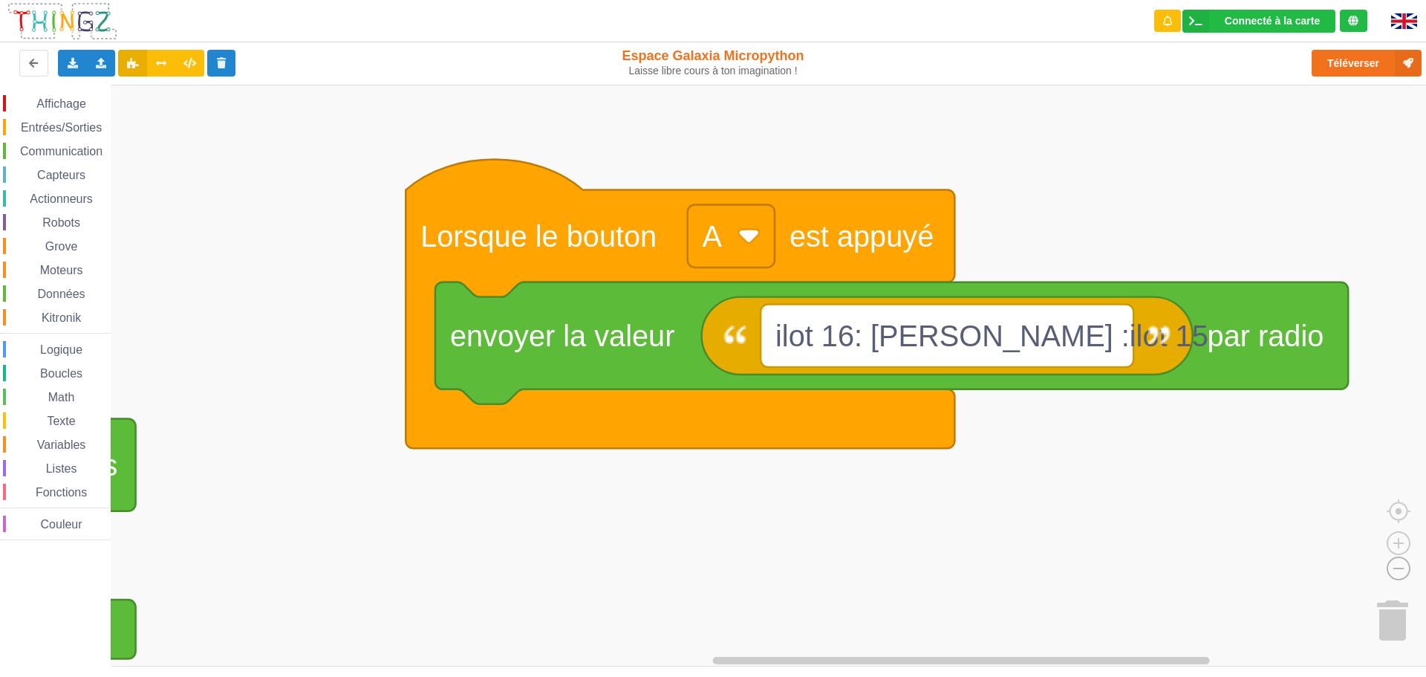
click at [1403, 568] on image "Espace de travail de Blocky" at bounding box center [1374, 534] width 71 height 92
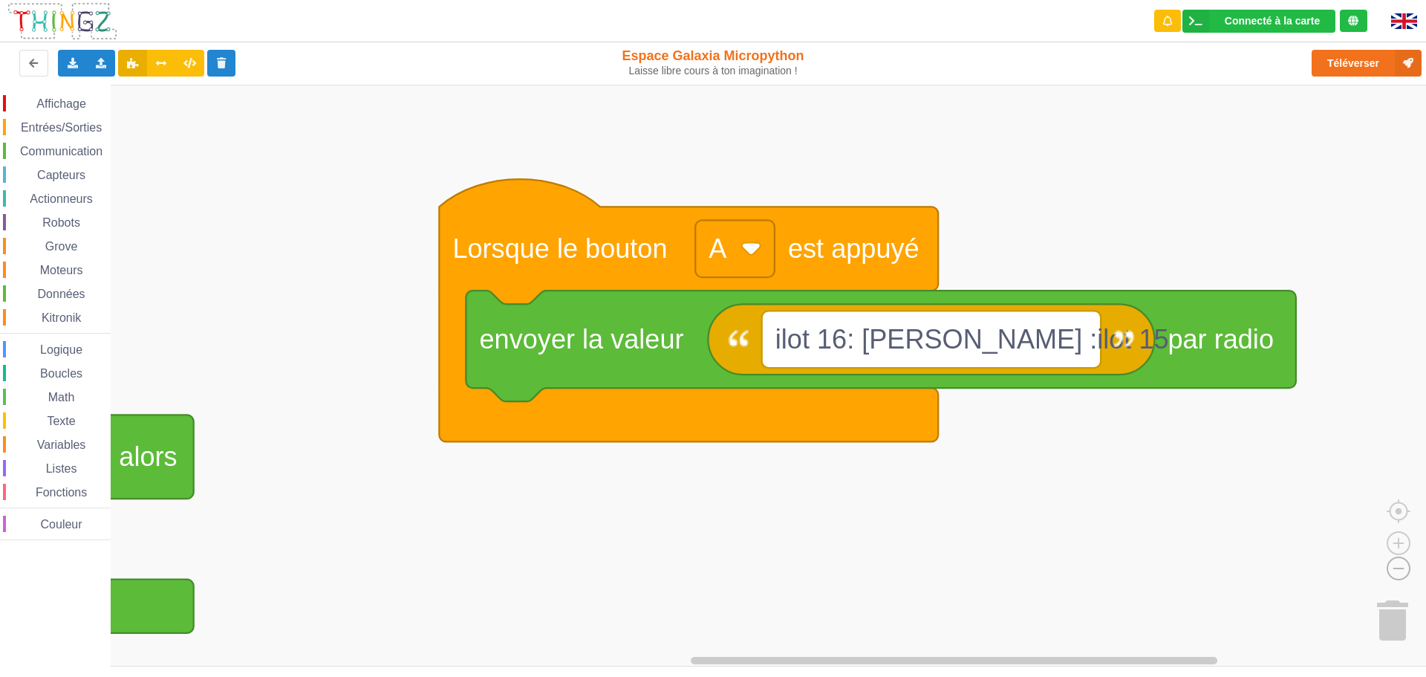
click at [1403, 568] on image "Espace de travail de Blocky" at bounding box center [1374, 534] width 71 height 92
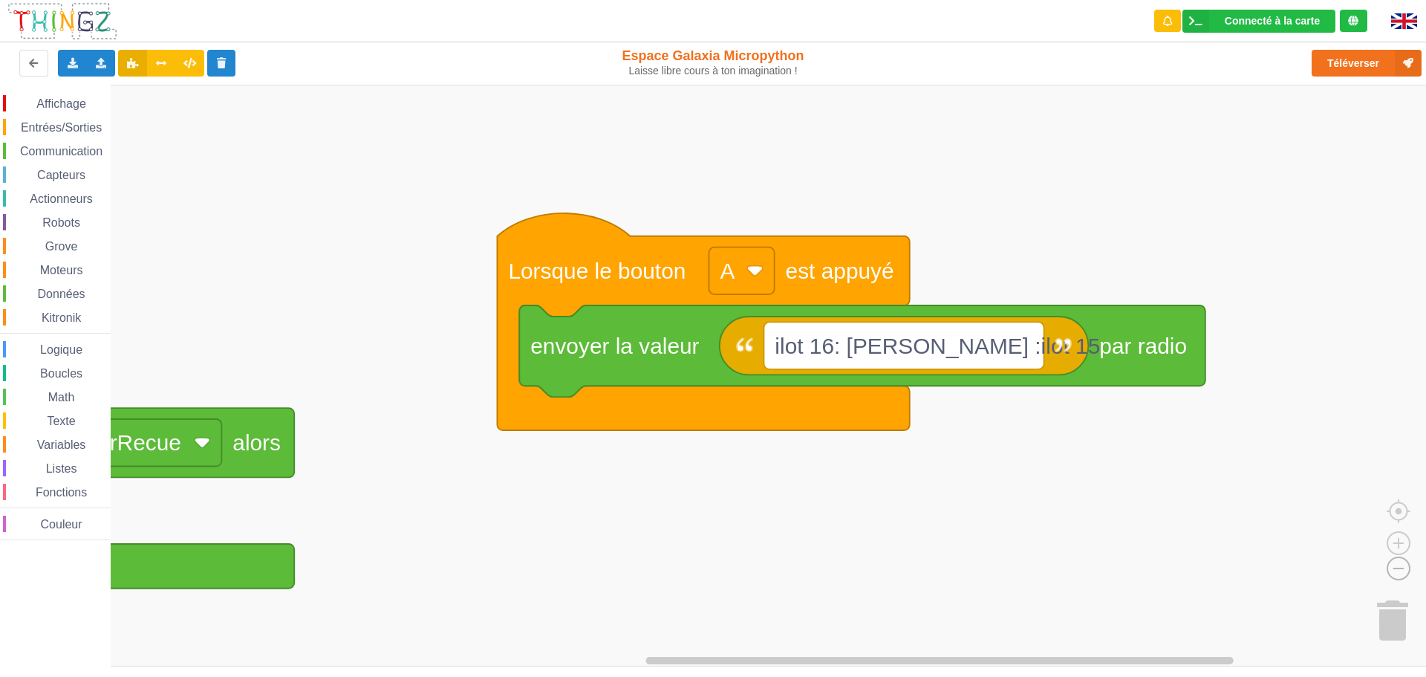
click at [1403, 568] on image "Espace de travail de Blocky" at bounding box center [1374, 534] width 71 height 92
click at [1377, 561] on rect "Espace de travail de Blocky" at bounding box center [718, 376] width 1437 height 582
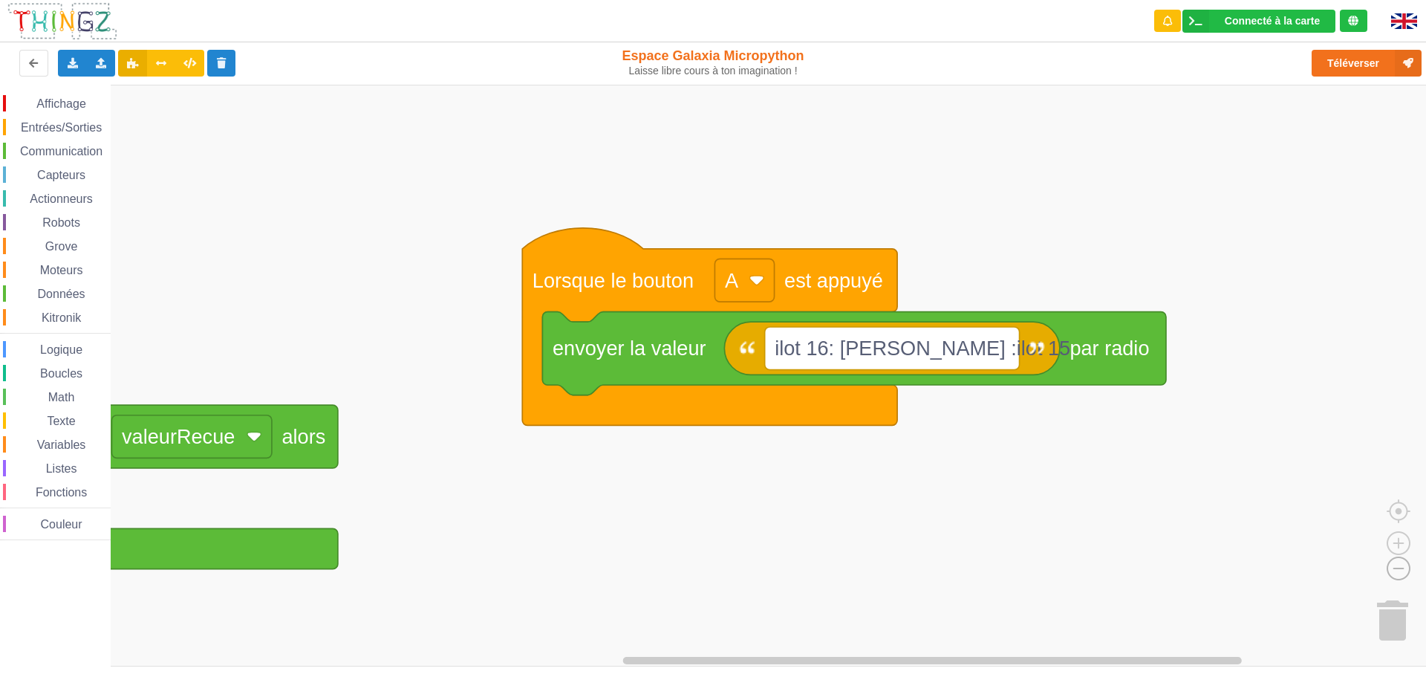
click at [1397, 568] on image "Espace de travail de Blocky" at bounding box center [1374, 534] width 71 height 92
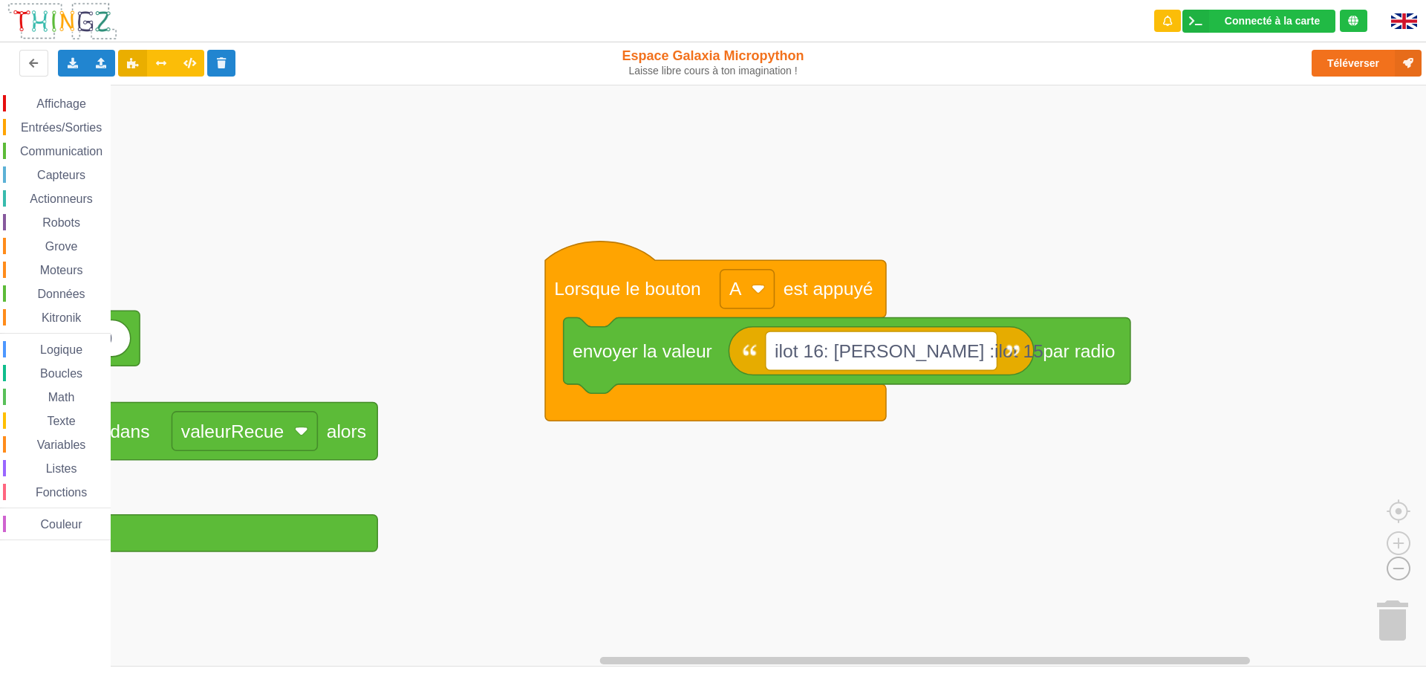
click at [1397, 568] on image "Espace de travail de Blocky" at bounding box center [1374, 534] width 71 height 92
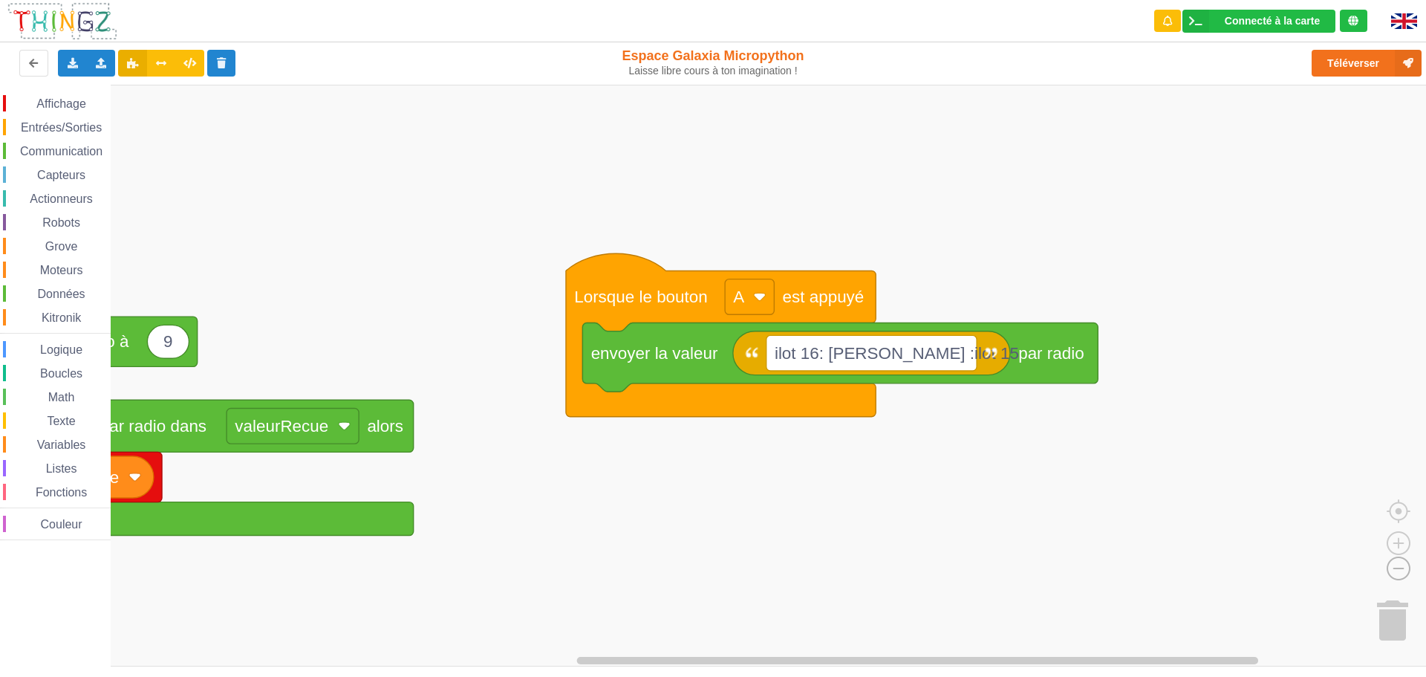
click at [1397, 568] on image "Espace de travail de Blocky" at bounding box center [1374, 534] width 71 height 92
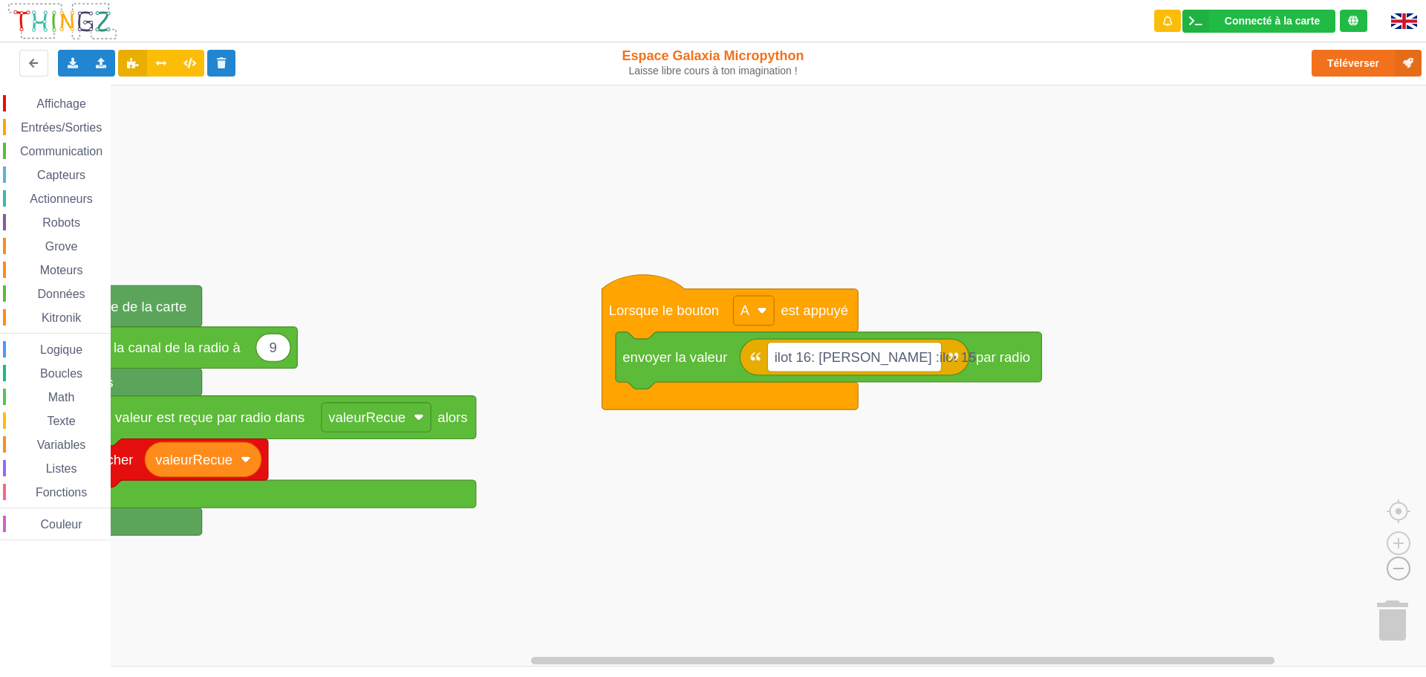
click at [1397, 568] on image "Espace de travail de Blocky" at bounding box center [1374, 534] width 71 height 92
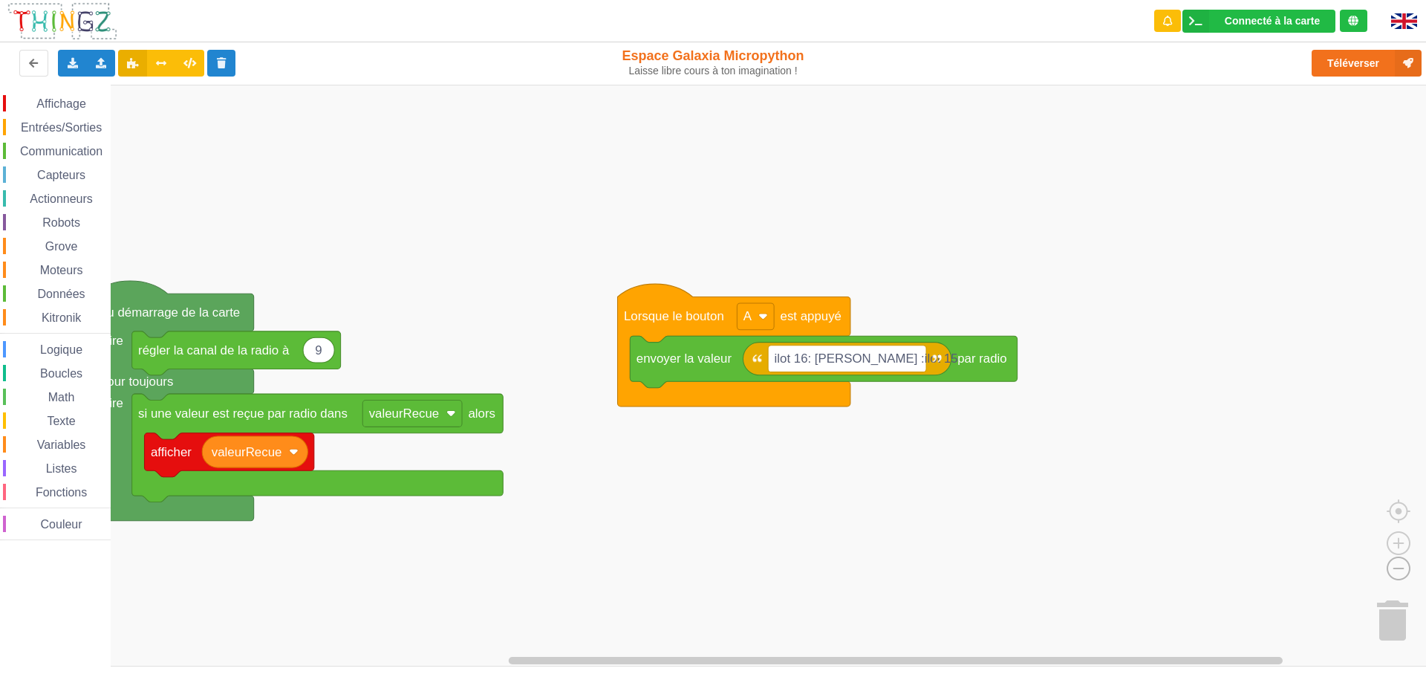
click at [1397, 568] on image "Espace de travail de Blocky" at bounding box center [1374, 534] width 71 height 92
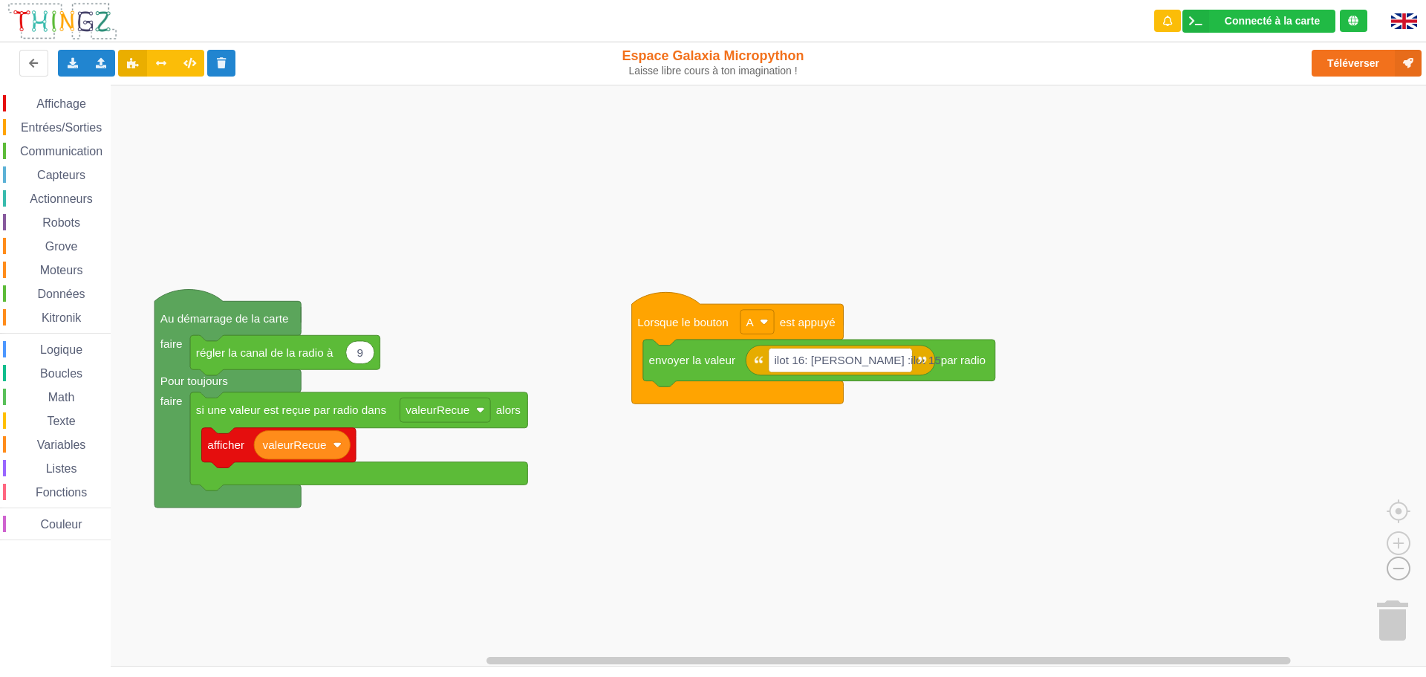
click at [1397, 568] on image "Espace de travail de Blocky" at bounding box center [1374, 534] width 71 height 92
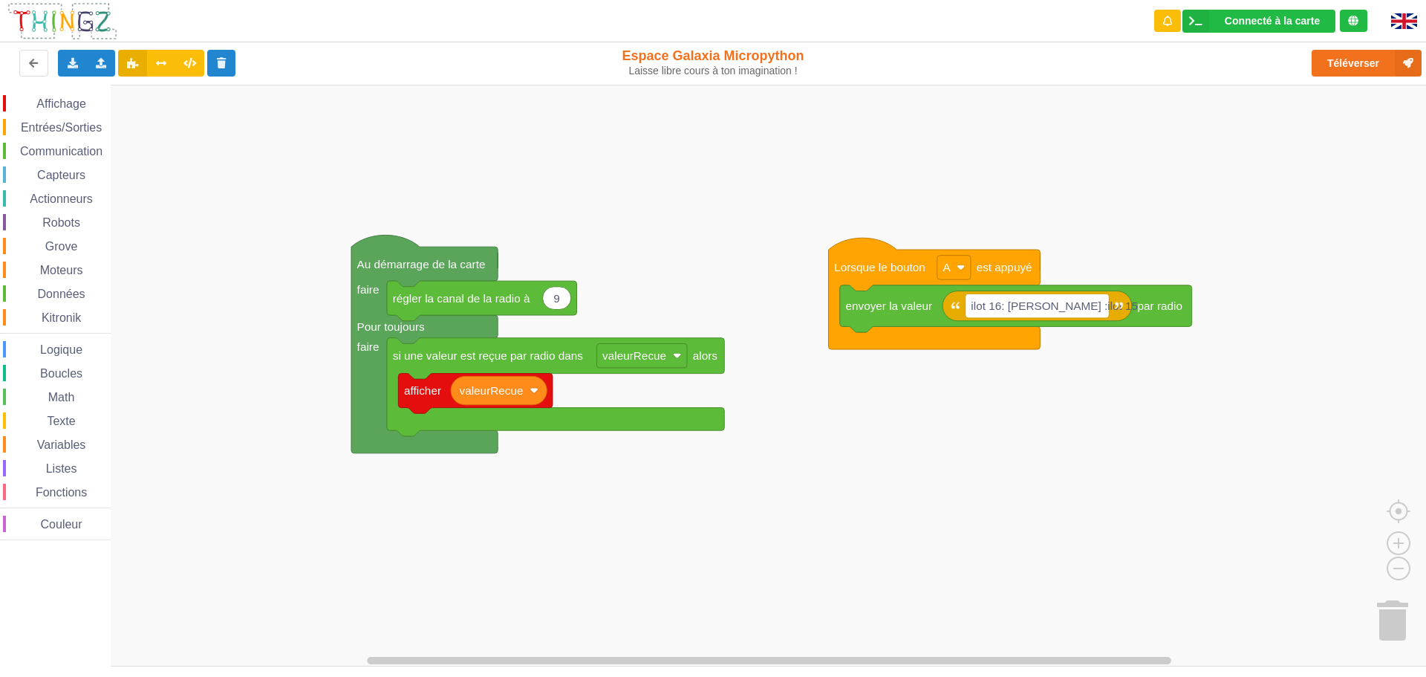
click at [979, 418] on div "Affichage Entrées/Sorties Communication Capteurs Actionneurs Robots Grove Moteu…" at bounding box center [718, 376] width 1437 height 582
click at [1389, 65] on button "Téléverser" at bounding box center [1367, 63] width 110 height 27
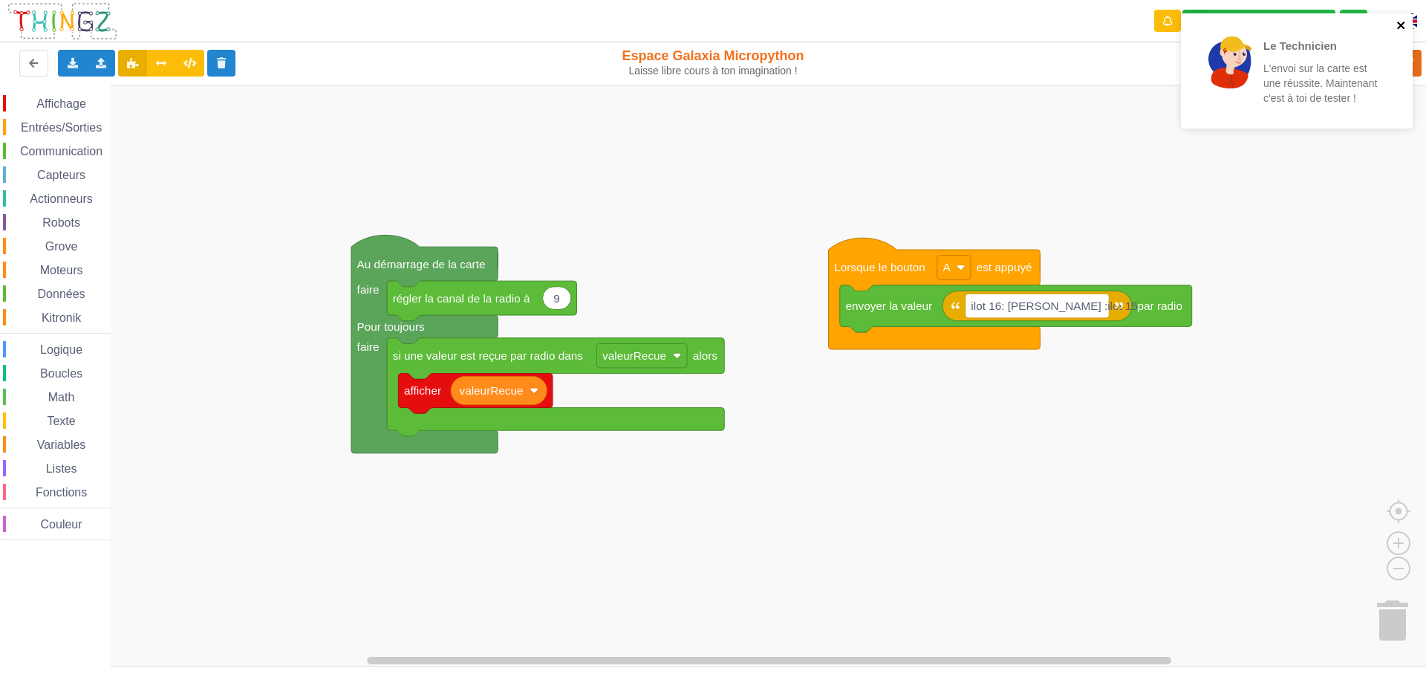
click at [1401, 22] on icon "close" at bounding box center [1402, 25] width 10 height 12
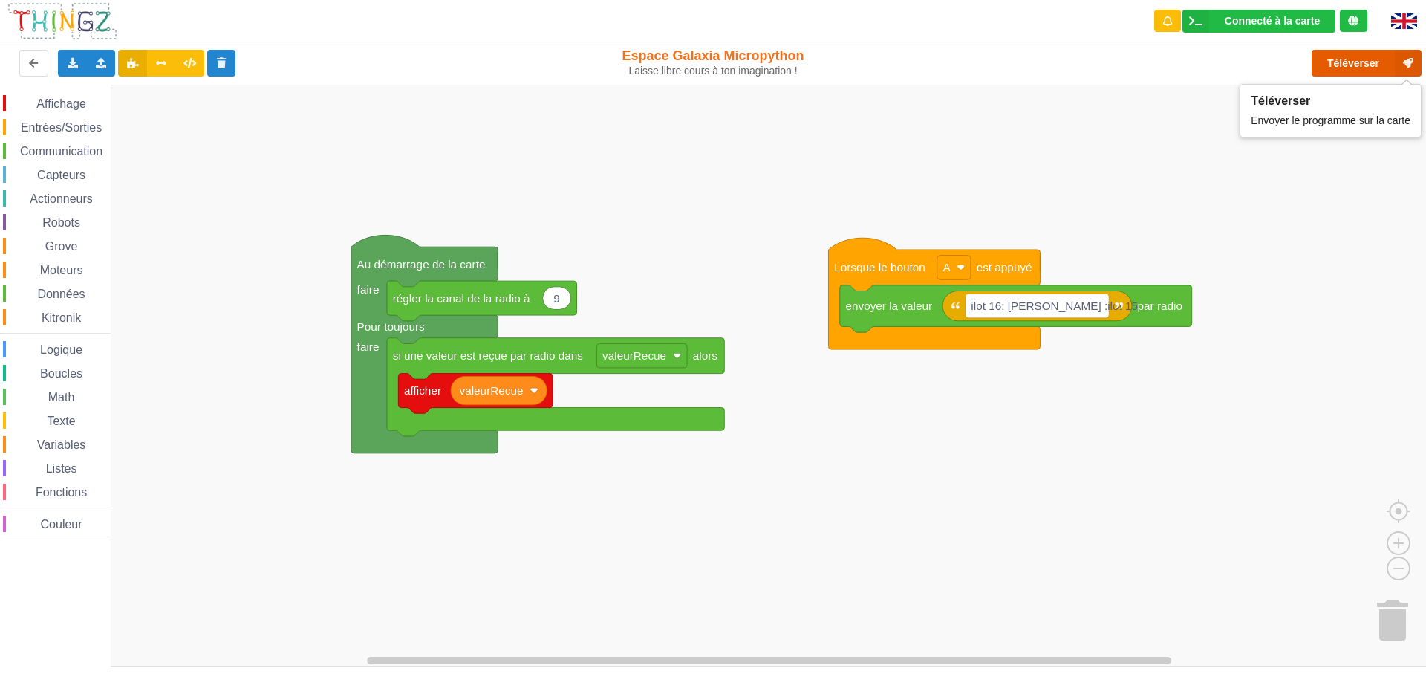
click at [1367, 62] on button "Téléverser" at bounding box center [1367, 63] width 110 height 27
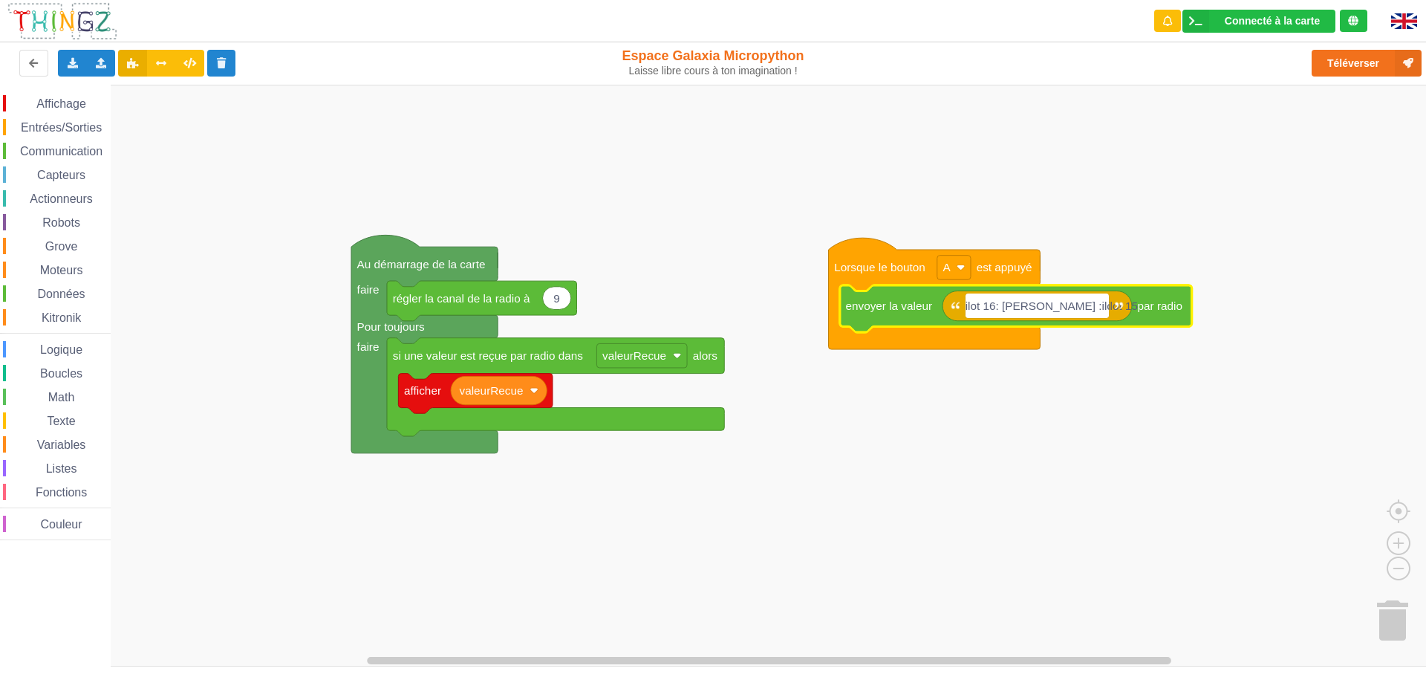
click at [1063, 308] on input "ilot 16: [PERSON_NAME] :ilot 15" at bounding box center [1038, 305] width 144 height 25
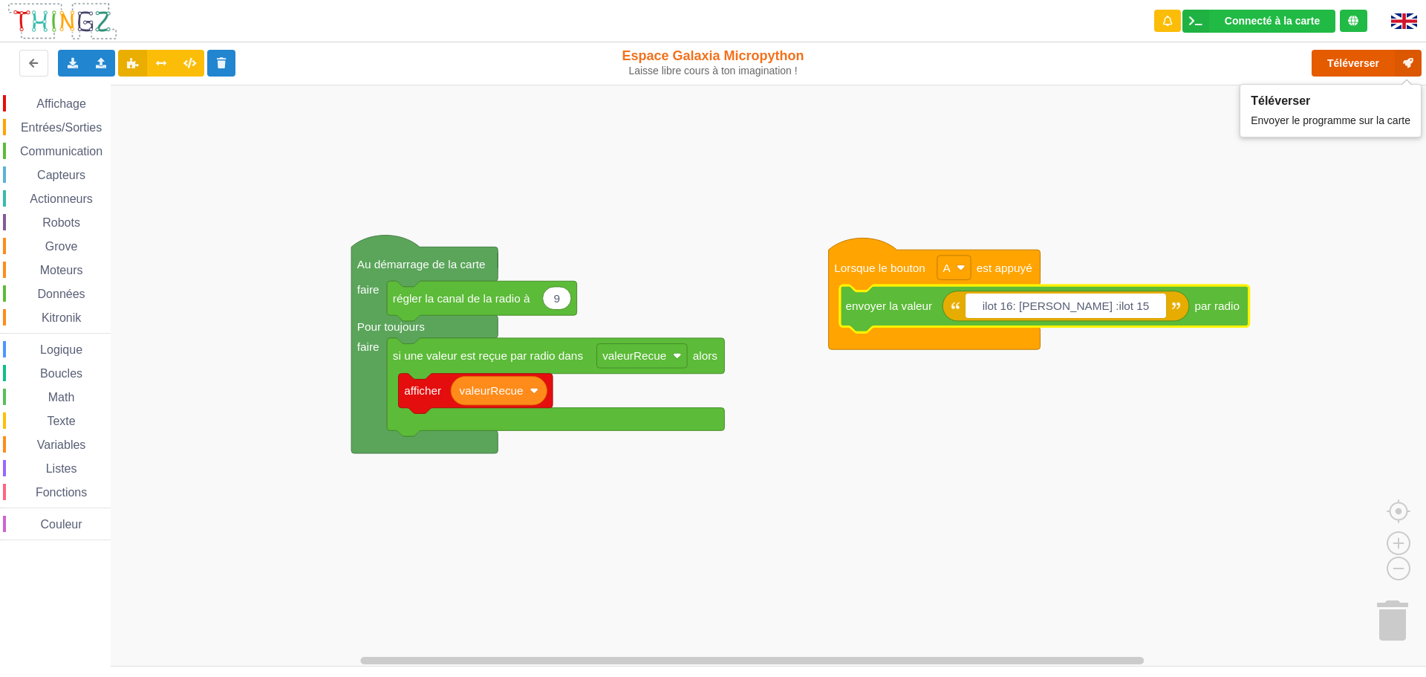
click at [1334, 62] on button "Téléverser" at bounding box center [1367, 63] width 110 height 27
click at [1117, 305] on input "ilot 16: [PERSON_NAME] :ilot 15" at bounding box center [1066, 305] width 201 height 25
type input "ilot 16: 1789 :ilot 15"
click at [1339, 61] on button "Téléverser" at bounding box center [1367, 63] width 110 height 27
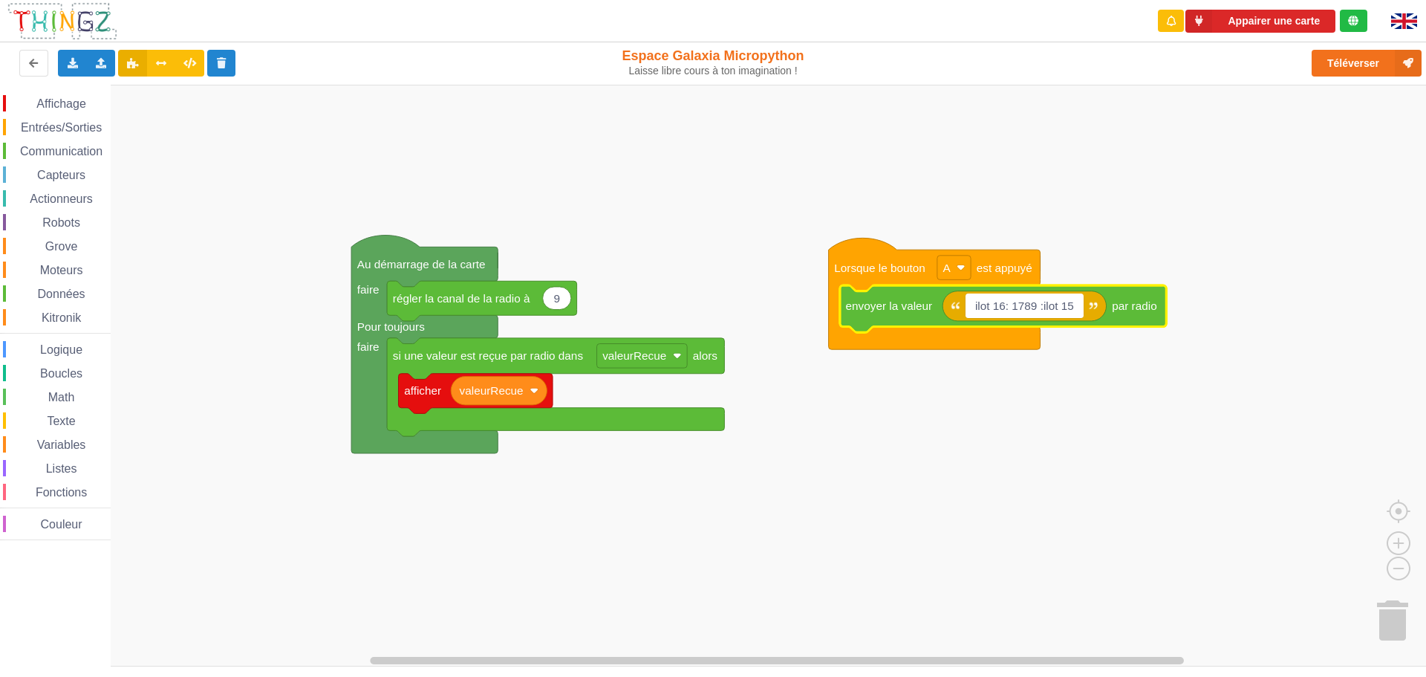
drag, startPoint x: 0, startPoint y: 203, endPoint x: 0, endPoint y: -18, distance: 220.6
